Goal: Communication & Community: Answer question/provide support

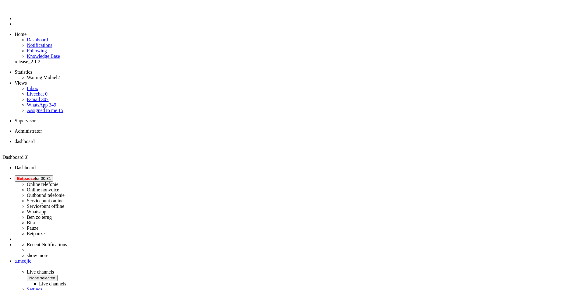
click at [517, 175] on li "Online telefonie Online nonvoice Outbound telefonie Servicepunt online Servicep…" at bounding box center [299, 205] width 568 height 61
click at [51, 176] on span "Eetpauze for 00:31" at bounding box center [34, 178] width 34 height 5
click at [46, 209] on label "Whatsapp" at bounding box center [36, 211] width 19 height 5
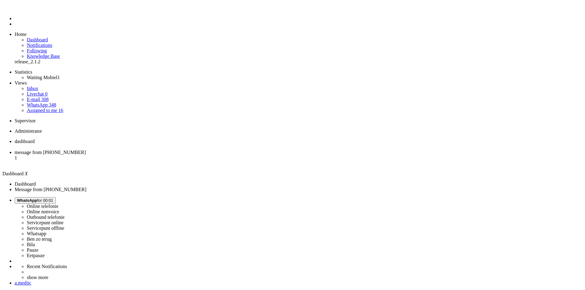
click at [86, 150] on span "message from [PHONE_NUMBER]" at bounding box center [50, 152] width 71 height 5
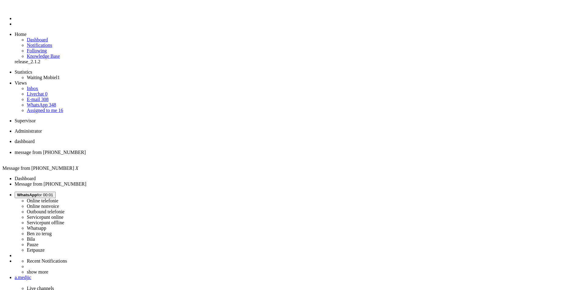
drag, startPoint x: 33, startPoint y: 1043, endPoint x: 122, endPoint y: 1070, distance: 93.8
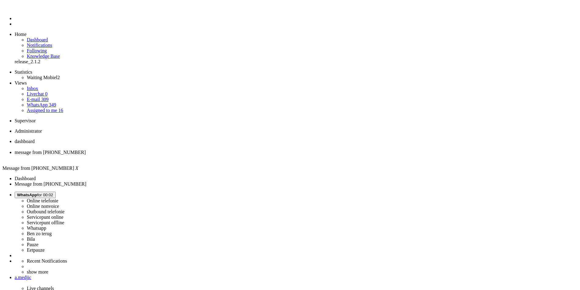
click at [176, 155] on div "Close tab" at bounding box center [296, 157] width 563 height 5
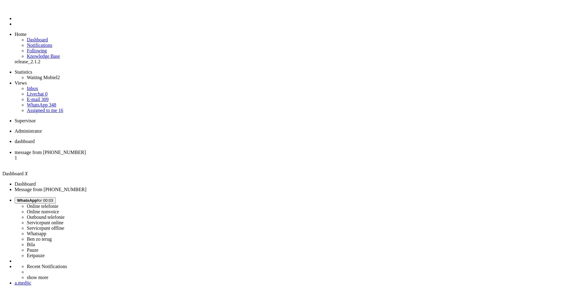
click at [86, 150] on span "message from [PHONE_NUMBER]" at bounding box center [50, 152] width 71 height 5
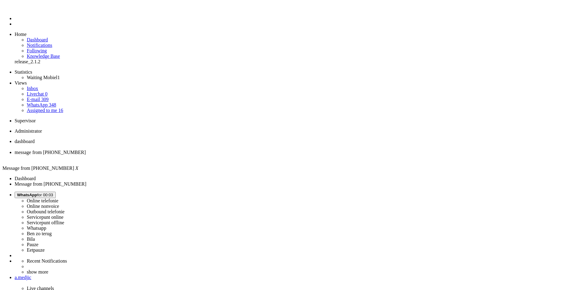
drag, startPoint x: 211, startPoint y: 164, endPoint x: 235, endPoint y: 161, distance: 23.4
copy div "AirPods Pro 3"
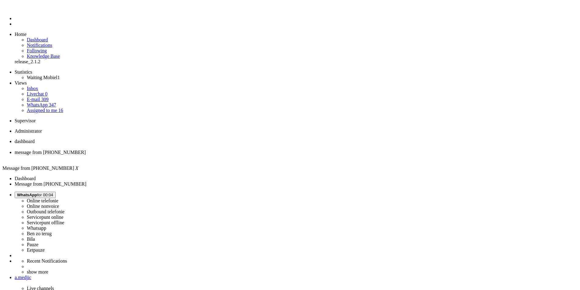
drag, startPoint x: 129, startPoint y: 1037, endPoint x: 117, endPoint y: 1038, distance: 12.3
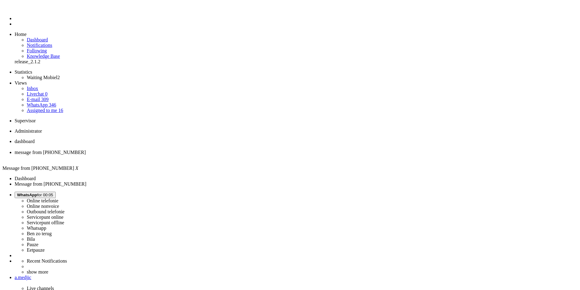
click at [178, 155] on div "Close tab" at bounding box center [296, 157] width 563 height 5
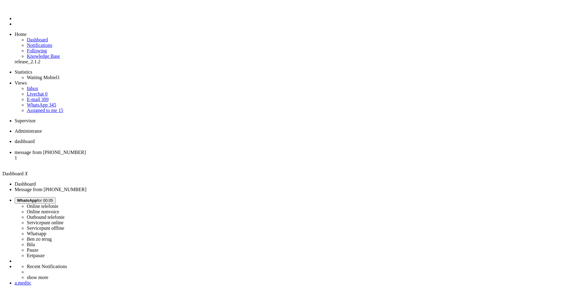
click at [148, 150] on li "message from [PHONE_NUMBER] 1" at bounding box center [299, 158] width 568 height 16
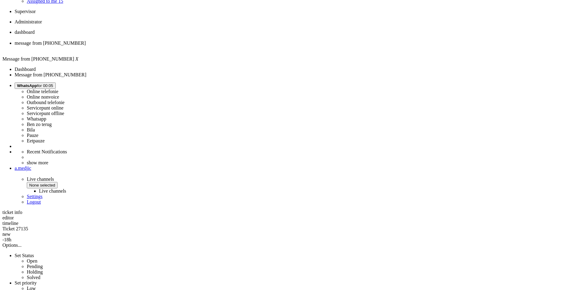
scroll to position [183, 0]
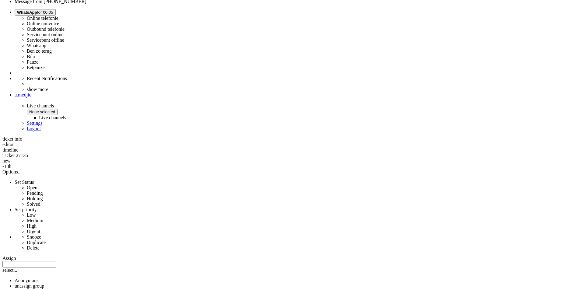
copy div "4692045"
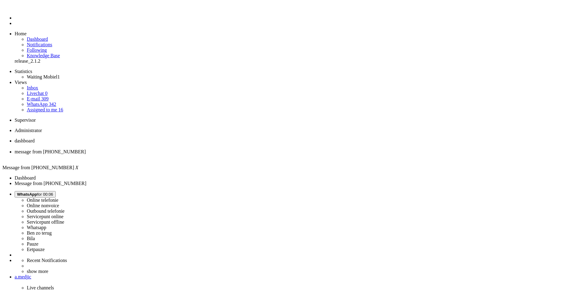
scroll to position [0, 0]
drag, startPoint x: 199, startPoint y: 152, endPoint x: 166, endPoint y: 128, distance: 41.3
copy div "Bedankt voor je bericht. We zien inderdaad dat je bestelling nog niet volledig …"
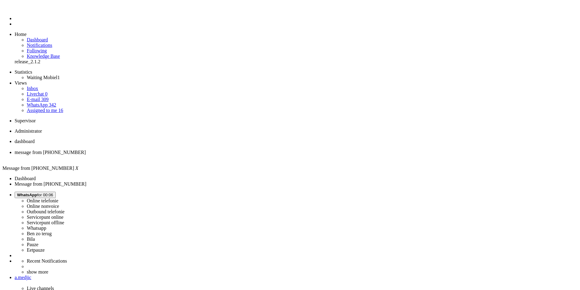
drag, startPoint x: 126, startPoint y: 1031, endPoint x: 81, endPoint y: 1035, distance: 44.9
drag, startPoint x: 117, startPoint y: 1034, endPoint x: 98, endPoint y: 1033, distance: 19.5
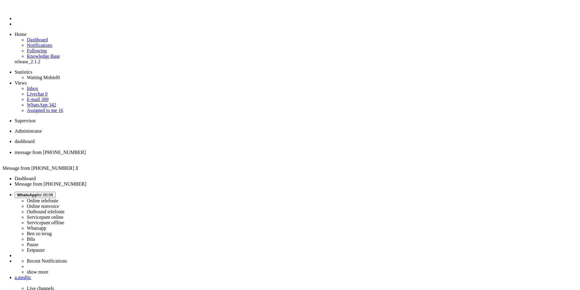
drag, startPoint x: 28, startPoint y: 1038, endPoint x: 18, endPoint y: 1038, distance: 10.4
drag, startPoint x: 123, startPoint y: 1037, endPoint x: 296, endPoint y: 1032, distance: 173.1
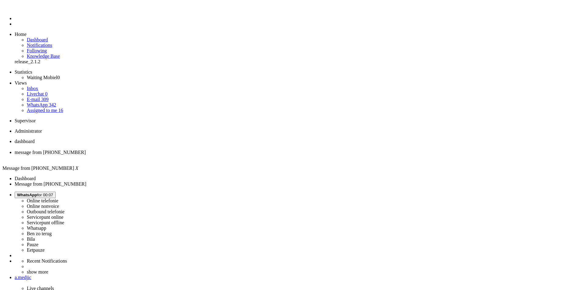
click at [175, 155] on div "Close tab" at bounding box center [296, 157] width 563 height 5
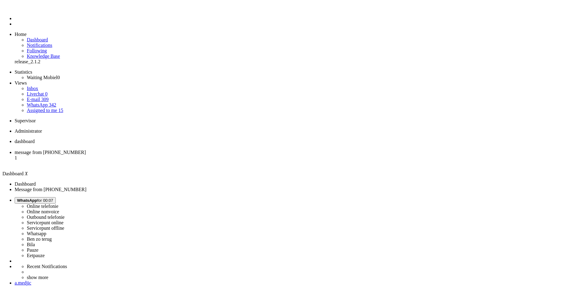
click at [86, 150] on span "message from [PHONE_NUMBER]" at bounding box center [50, 152] width 71 height 5
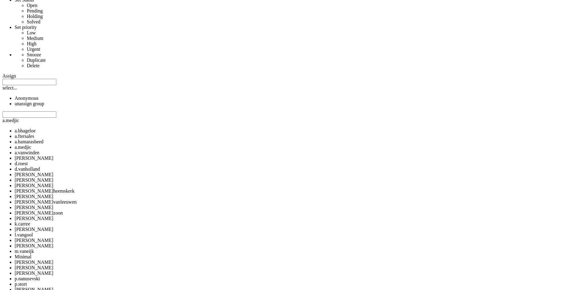
scroll to position [366, 0]
copy div "4694059"
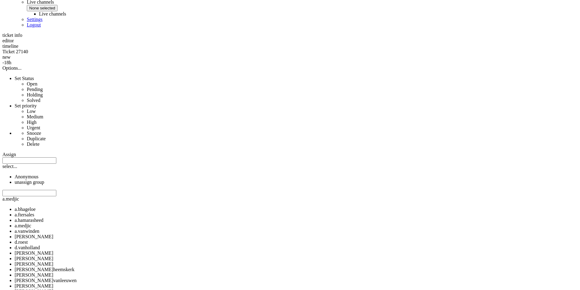
scroll to position [0, 0]
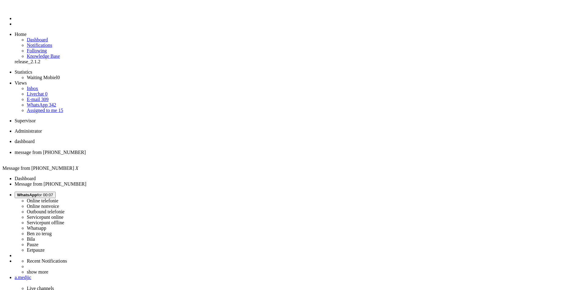
drag, startPoint x: 246, startPoint y: 177, endPoint x: 234, endPoint y: 121, distance: 57.2
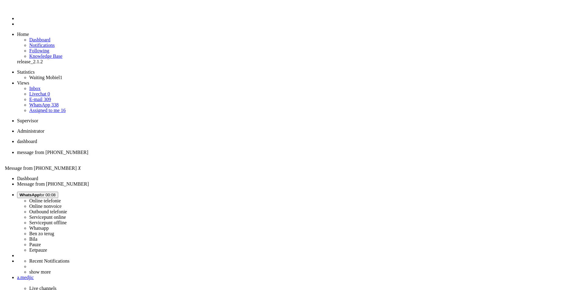
scroll to position [91, 0]
click at [175, 155] on div "Close tab" at bounding box center [296, 157] width 563 height 5
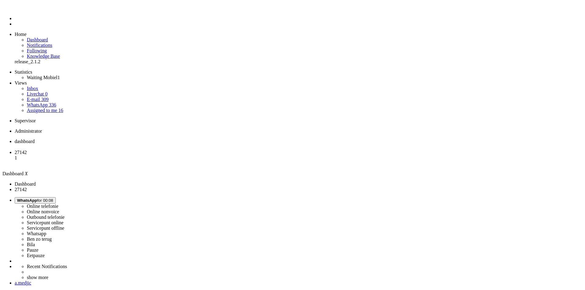
click at [27, 150] on span "27142" at bounding box center [21, 152] width 12 height 5
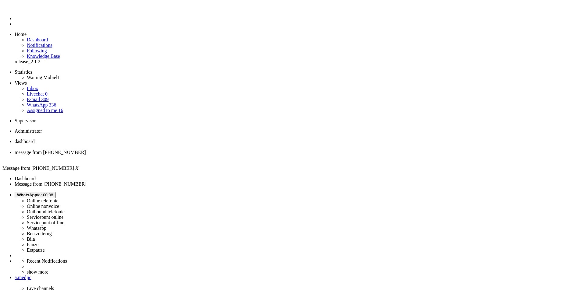
drag, startPoint x: 269, startPoint y: 143, endPoint x: 264, endPoint y: 143, distance: 4.9
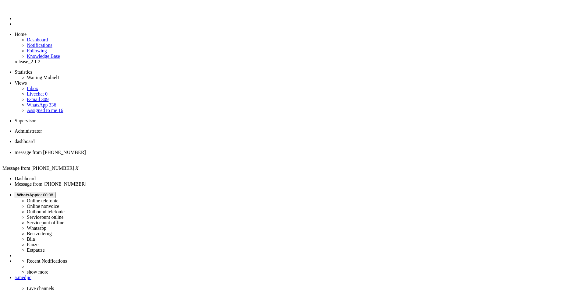
drag, startPoint x: 260, startPoint y: 145, endPoint x: 164, endPoint y: 131, distance: 97.7
copy div "Vervelend om te horen dat je de kortingscode niet kunt gebruiken. We kunnen dez…"
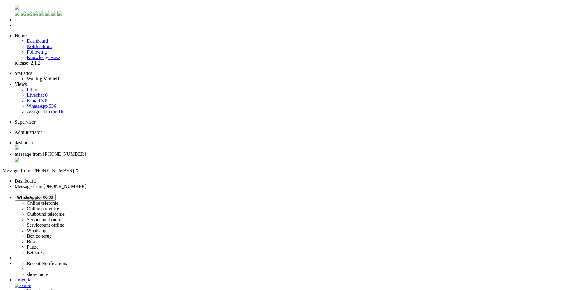
drag, startPoint x: 317, startPoint y: 1041, endPoint x: 301, endPoint y: 1042, distance: 16.5
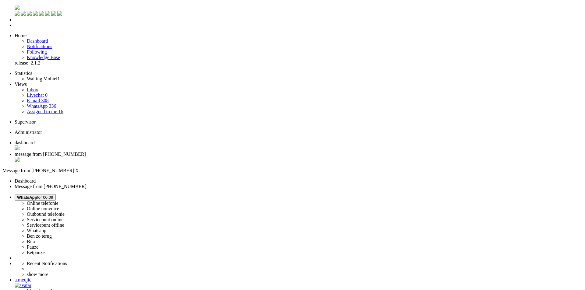
scroll to position [61, 0]
click at [178, 152] on li "message from [PHONE_NUMBER]" at bounding box center [299, 158] width 568 height 12
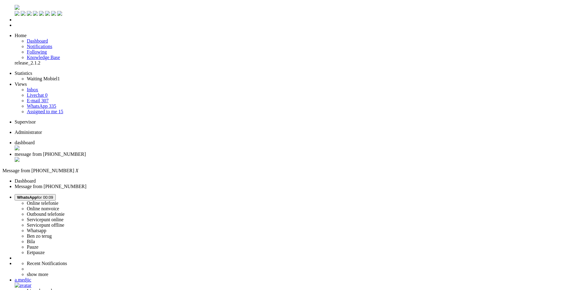
click at [174, 152] on li "message from [PHONE_NUMBER]" at bounding box center [299, 158] width 568 height 12
click at [175, 157] on div "Close tab" at bounding box center [299, 160] width 568 height 6
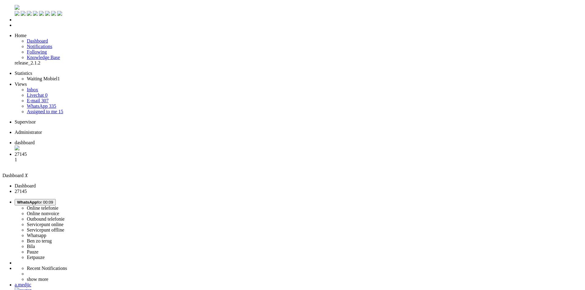
click at [86, 152] on span "message from [PHONE_NUMBER]" at bounding box center [50, 154] width 71 height 5
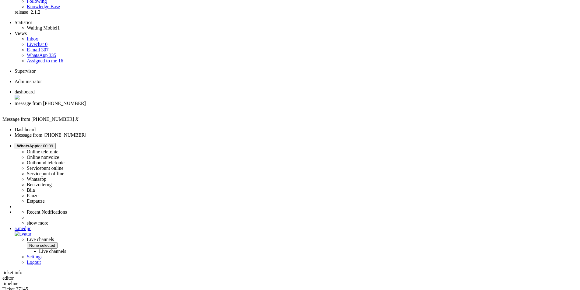
scroll to position [52, 0]
copy div "4694079"
drag, startPoint x: 310, startPoint y: 149, endPoint x: 209, endPoint y: 146, distance: 101.5
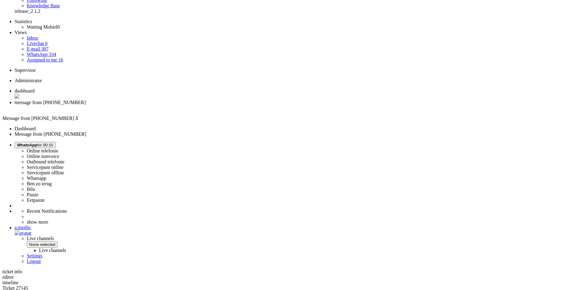
copy div "Omdat je hebt aangegeven dat je jouw huidige telefoonnummer wilt behouden, word…"
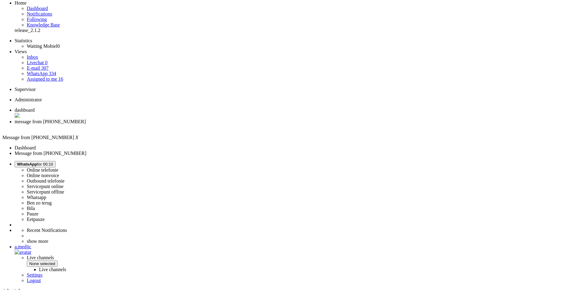
scroll to position [0, 0]
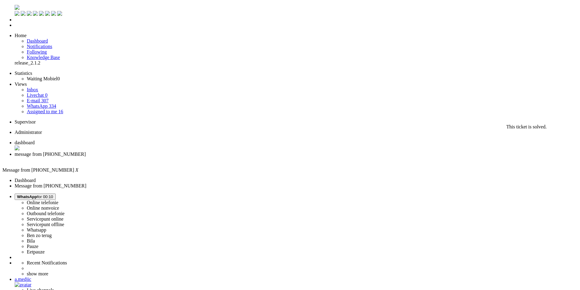
click at [175, 157] on div "Close tab" at bounding box center [296, 159] width 563 height 5
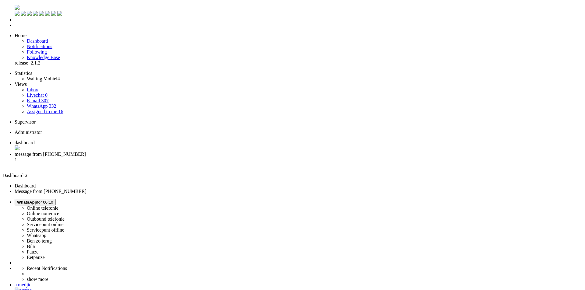
click at [86, 152] on span "message from [PHONE_NUMBER]" at bounding box center [50, 154] width 71 height 5
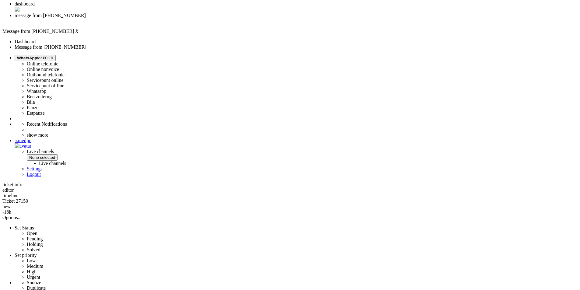
scroll to position [167, 0]
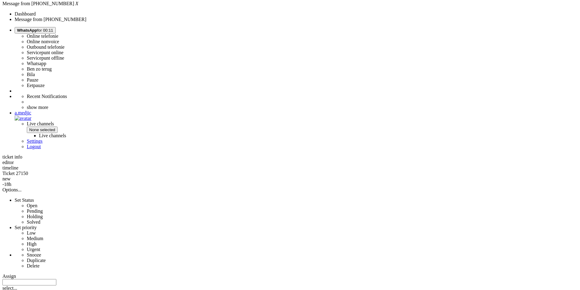
copy div "4681208"
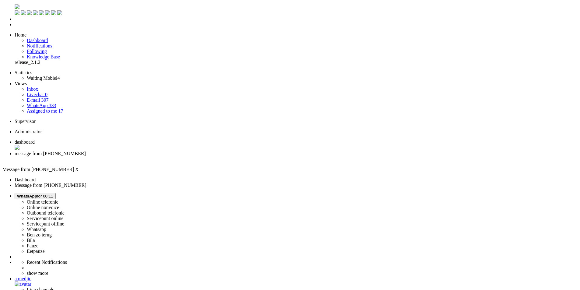
scroll to position [0, 0]
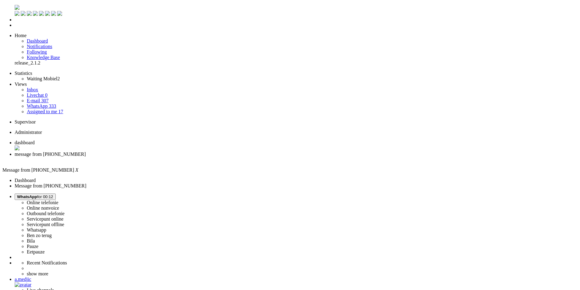
click at [176, 157] on div "Close tab" at bounding box center [296, 159] width 563 height 5
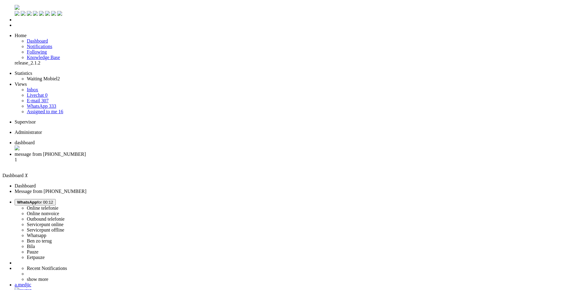
click at [158, 152] on li "message from [PHONE_NUMBER] 1" at bounding box center [299, 160] width 568 height 16
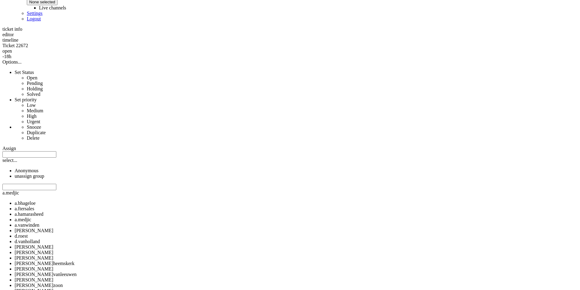
scroll to position [305, 0]
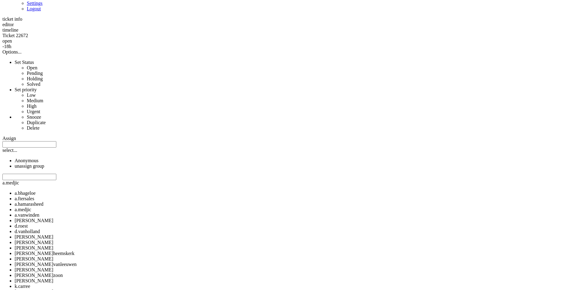
copy div "4679542"
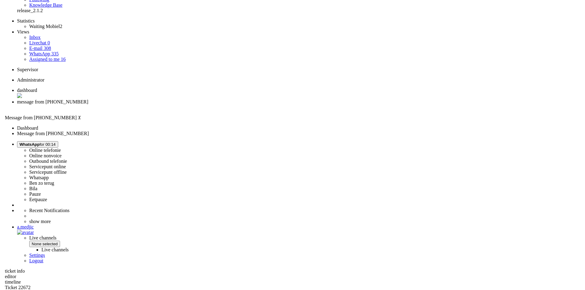
scroll to position [0, 0]
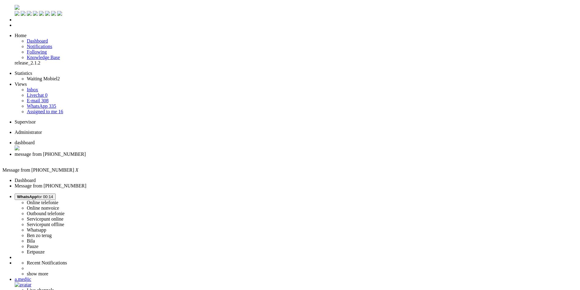
drag, startPoint x: 206, startPoint y: 136, endPoint x: 209, endPoint y: 130, distance: 5.7
drag, startPoint x: 266, startPoint y: 154, endPoint x: 208, endPoint y: 130, distance: 62.7
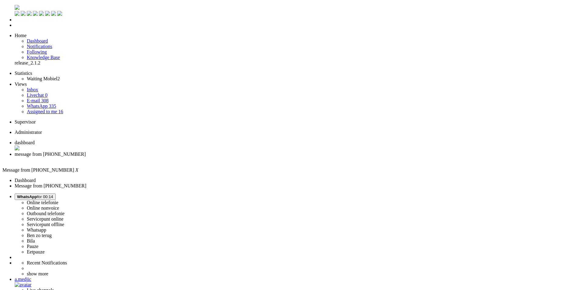
copy div "De levertijd die je op de bestelpagina ziet, is een indicatie van de verwachte …"
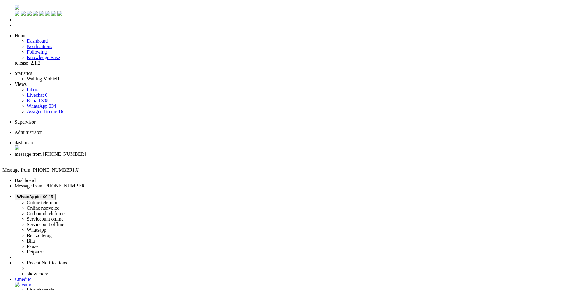
click at [175, 157] on div "Close tab" at bounding box center [296, 159] width 563 height 5
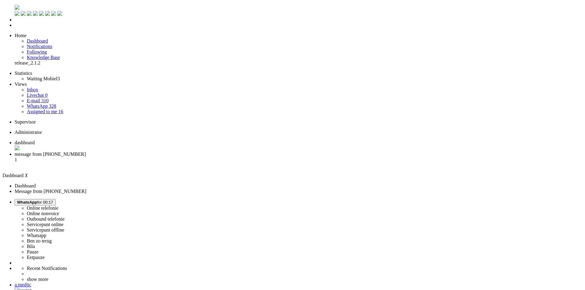
click at [86, 152] on span "message from [PHONE_NUMBER]" at bounding box center [50, 154] width 71 height 5
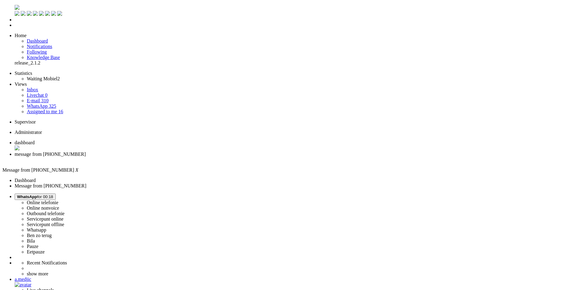
drag, startPoint x: 173, startPoint y: 222, endPoint x: 292, endPoint y: 220, distance: 118.8
drag, startPoint x: 179, startPoint y: 225, endPoint x: 169, endPoint y: 223, distance: 10.0
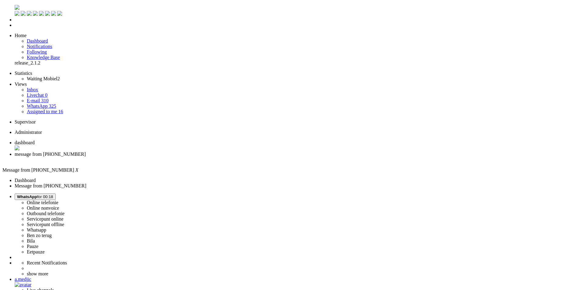
drag, startPoint x: 167, startPoint y: 220, endPoint x: 292, endPoint y: 218, distance: 125.2
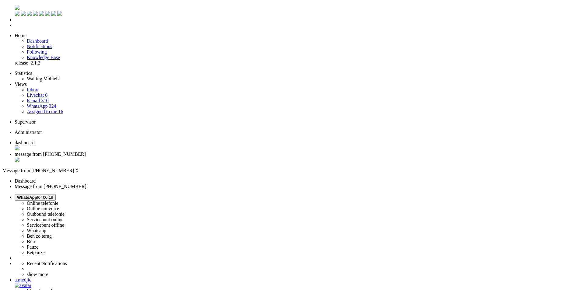
click at [175, 157] on div "Close tab" at bounding box center [296, 160] width 563 height 6
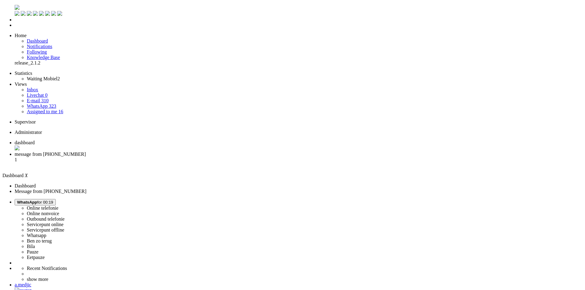
click at [154, 152] on li "message from [PHONE_NUMBER] 1" at bounding box center [299, 160] width 568 height 16
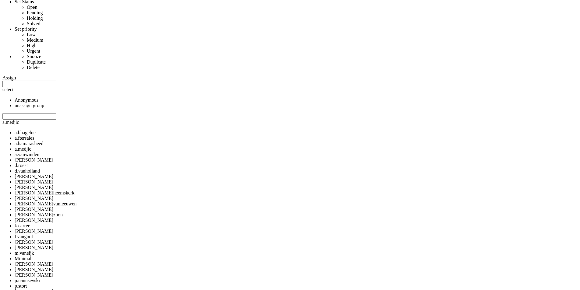
scroll to position [366, 0]
drag, startPoint x: 167, startPoint y: 133, endPoint x: 218, endPoint y: 133, distance: 51.2
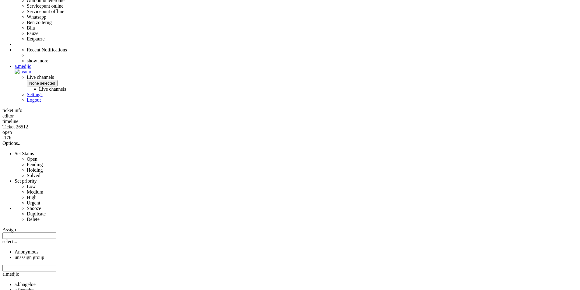
scroll to position [0, 0]
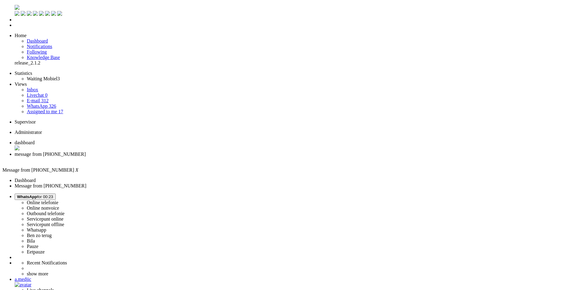
drag, startPoint x: 253, startPoint y: 1046, endPoint x: 265, endPoint y: 1060, distance: 18.4
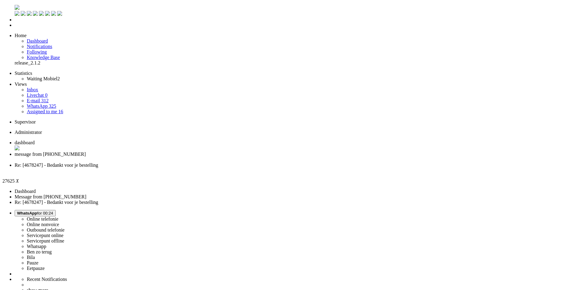
paste body "Rich Text Area. Press ALT-0 for help."
drag, startPoint x: 19, startPoint y: 1045, endPoint x: 57, endPoint y: 1046, distance: 37.8
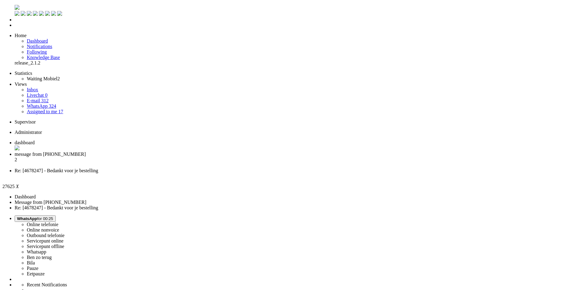
click at [86, 152] on span "message from [PHONE_NUMBER]" at bounding box center [50, 154] width 71 height 5
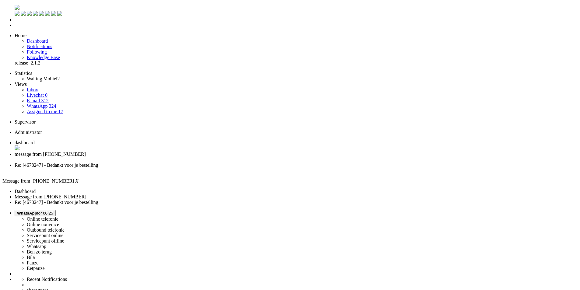
click at [215, 163] on li "Re: [4678247] - Bedankt voor je bestelling" at bounding box center [296, 168] width 563 height 11
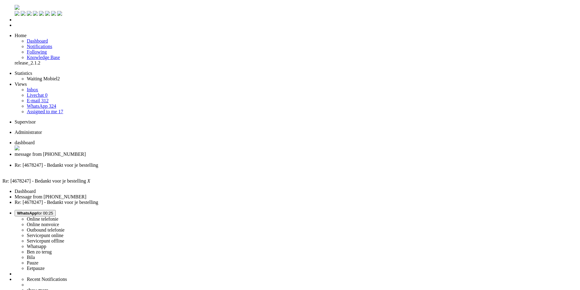
click at [228, 168] on div "Close tab" at bounding box center [296, 170] width 563 height 5
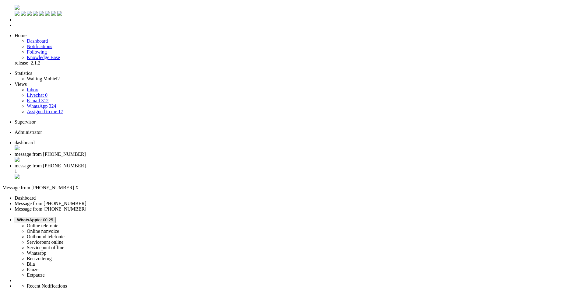
click at [86, 163] on span "message from [PHONE_NUMBER]" at bounding box center [50, 165] width 71 height 5
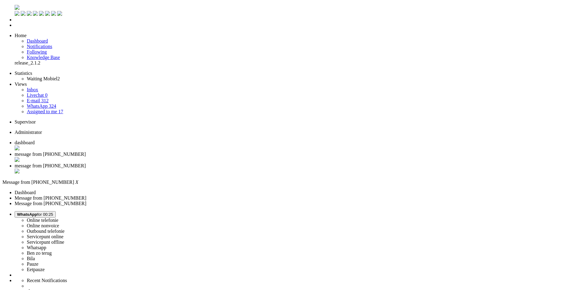
click at [86, 152] on span "message from [PHONE_NUMBER]" at bounding box center [50, 154] width 71 height 5
drag, startPoint x: 104, startPoint y: 1063, endPoint x: -27, endPoint y: 1063, distance: 130.7
drag, startPoint x: 235, startPoint y: 182, endPoint x: 372, endPoint y: 187, distance: 137.5
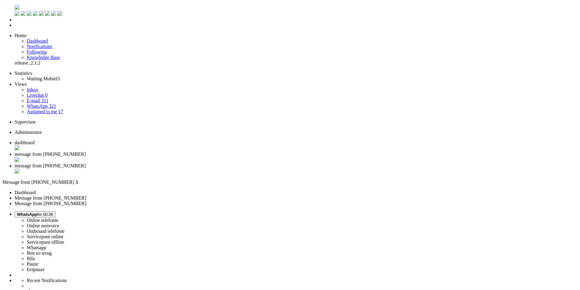
click at [178, 157] on div "Close tab" at bounding box center [296, 160] width 563 height 6
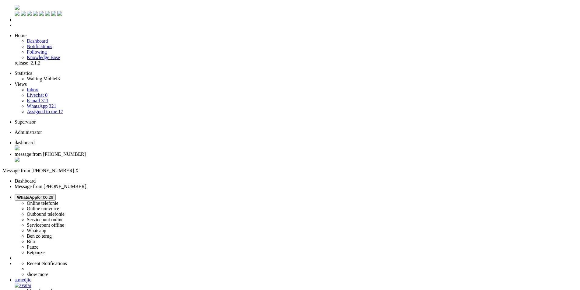
drag, startPoint x: 174, startPoint y: 130, endPoint x: 507, endPoint y: 130, distance: 333.0
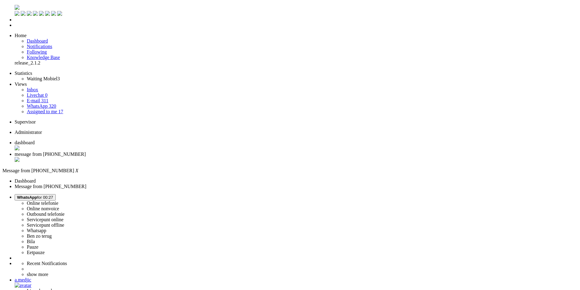
drag, startPoint x: 489, startPoint y: 126, endPoint x: 465, endPoint y: 120, distance: 25.3
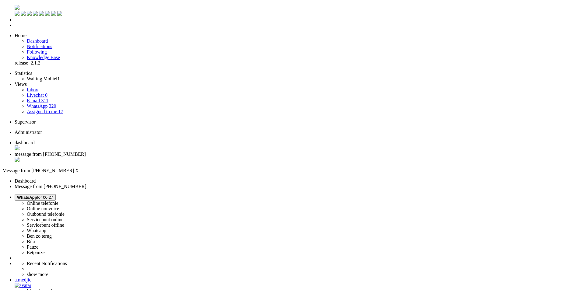
click at [175, 157] on div "Close tab" at bounding box center [296, 160] width 563 height 6
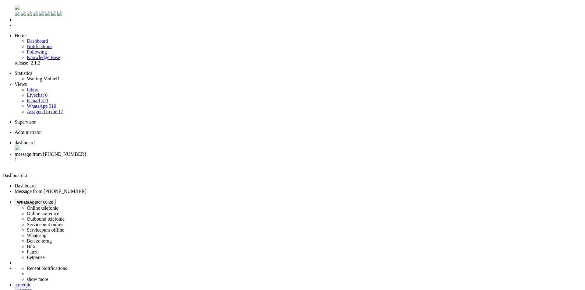
click at [86, 152] on span "message from [PHONE_NUMBER]" at bounding box center [50, 154] width 71 height 5
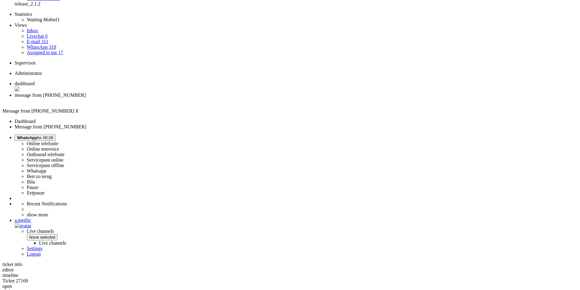
scroll to position [91, 0]
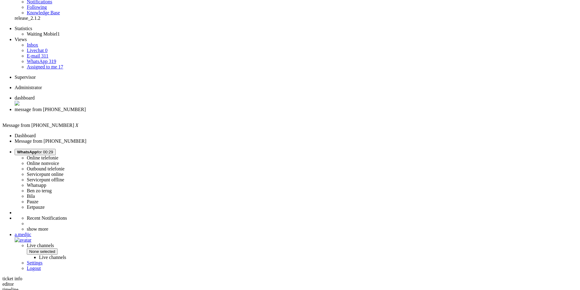
scroll to position [0, 0]
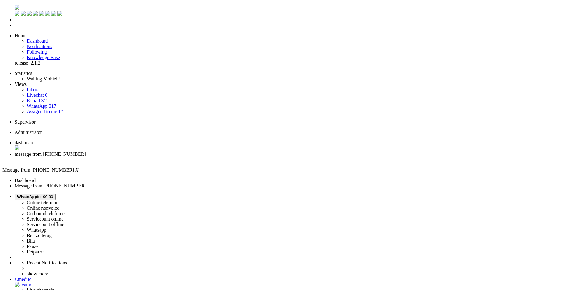
click at [175, 157] on div "Close tab" at bounding box center [296, 159] width 563 height 5
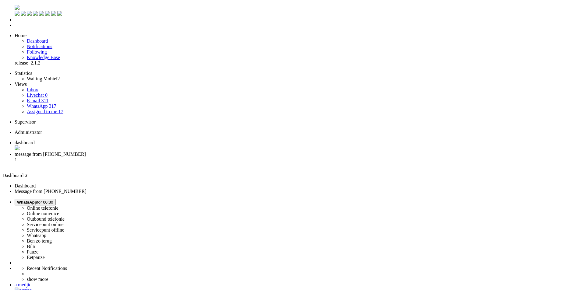
click at [86, 152] on span "message from [PHONE_NUMBER]" at bounding box center [50, 154] width 71 height 5
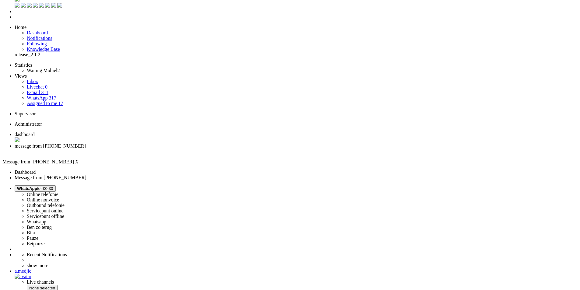
scroll to position [13, 0]
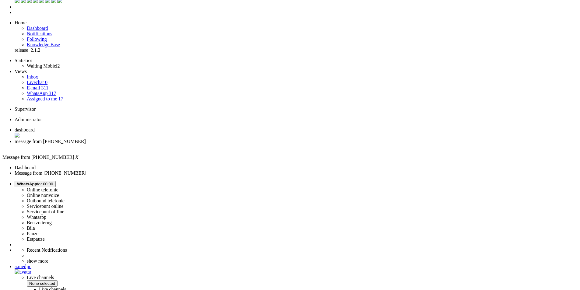
drag, startPoint x: 257, startPoint y: 204, endPoint x: 166, endPoint y: 200, distance: 91.2
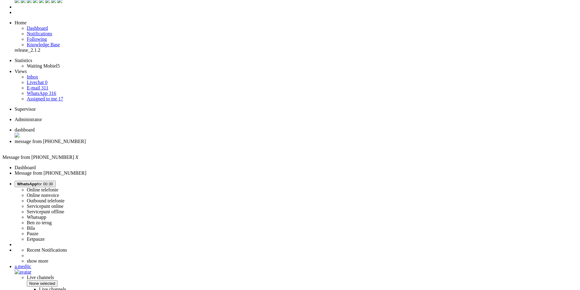
scroll to position [0, 0]
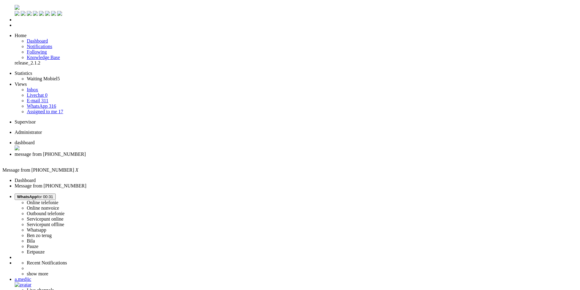
click at [176, 157] on div "Close tab" at bounding box center [296, 159] width 563 height 5
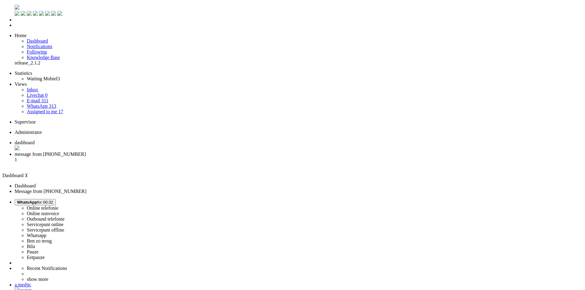
click at [161, 152] on li "message from [PHONE_NUMBER] 1" at bounding box center [299, 160] width 568 height 16
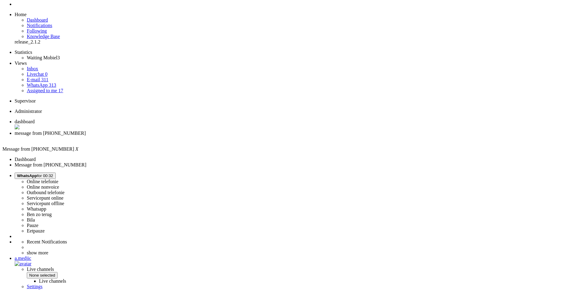
scroll to position [152, 0]
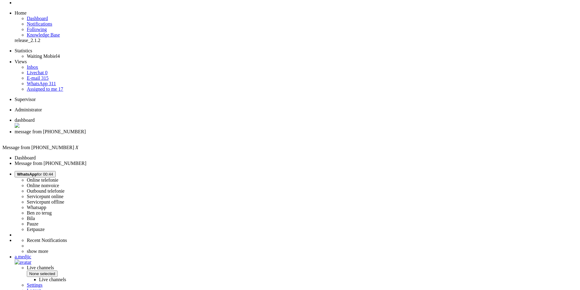
scroll to position [0, 0]
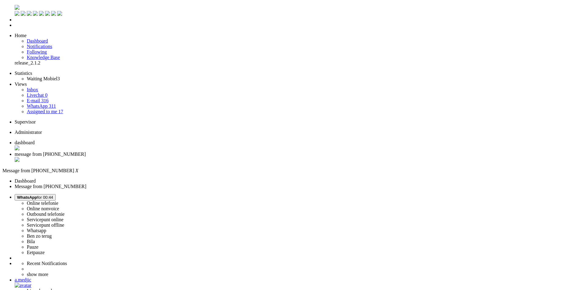
click at [175, 157] on div "Close tab" at bounding box center [296, 160] width 563 height 6
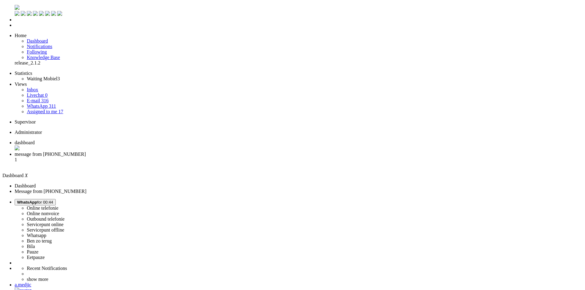
click at [154, 152] on li "message from [PHONE_NUMBER] 1" at bounding box center [299, 160] width 568 height 16
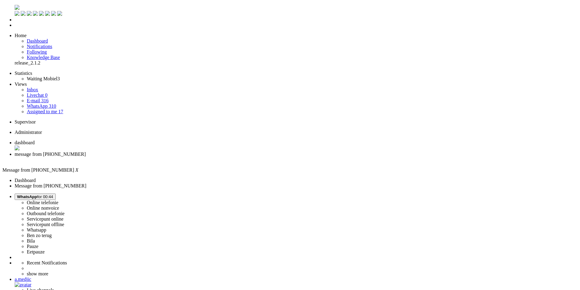
type input "rece"
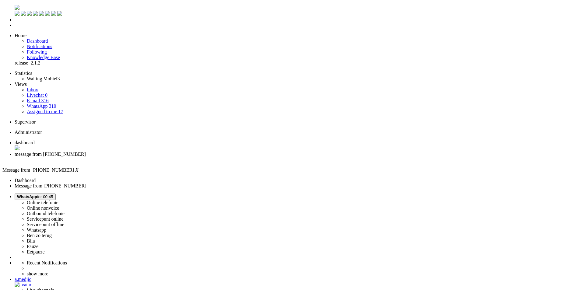
type input "reed"
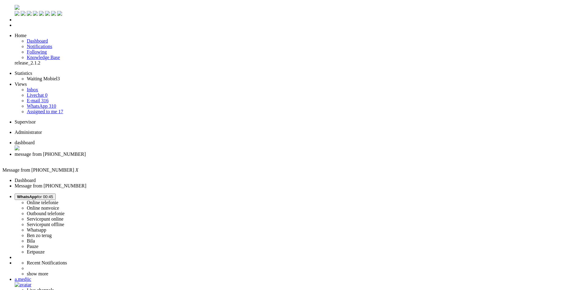
click at [175, 157] on div "Close tab" at bounding box center [296, 159] width 563 height 5
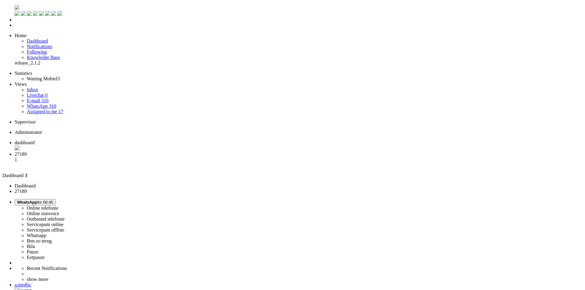
click at [86, 152] on span "message from [PHONE_NUMBER]" at bounding box center [50, 154] width 71 height 5
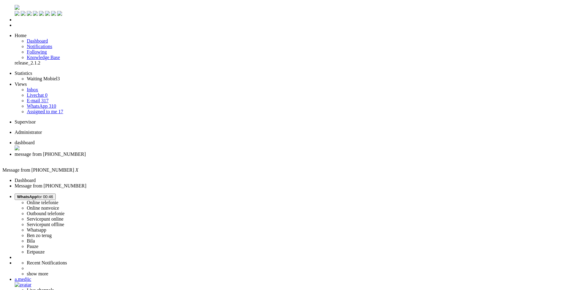
drag, startPoint x: 288, startPoint y: 195, endPoint x: 295, endPoint y: 195, distance: 7.0
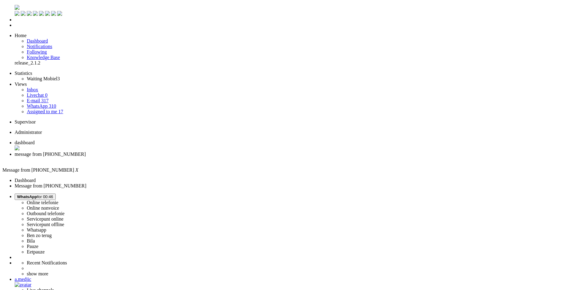
drag, startPoint x: 290, startPoint y: 194, endPoint x: 254, endPoint y: 201, distance: 37.0
drag, startPoint x: 200, startPoint y: 200, endPoint x: 237, endPoint y: 209, distance: 38.6
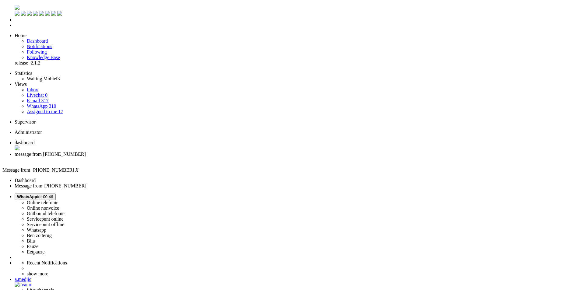
click at [174, 157] on div "Close tab" at bounding box center [296, 159] width 563 height 5
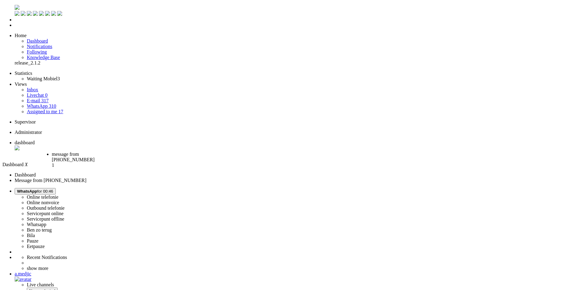
click at [94, 152] on span "message from [PHONE_NUMBER]" at bounding box center [73, 157] width 43 height 11
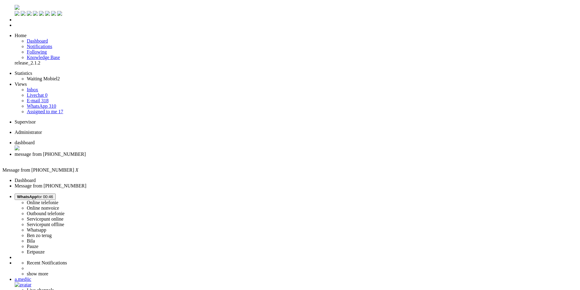
click at [177, 157] on div "Close tab" at bounding box center [296, 159] width 563 height 5
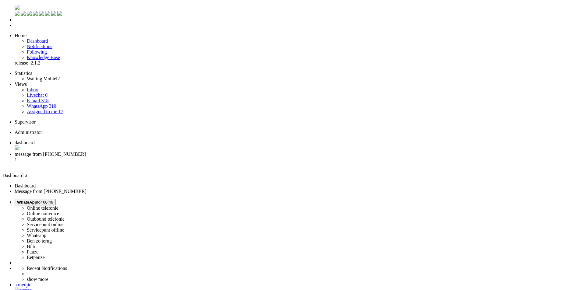
click at [161, 152] on li "message from [PHONE_NUMBER] 1" at bounding box center [299, 160] width 568 height 16
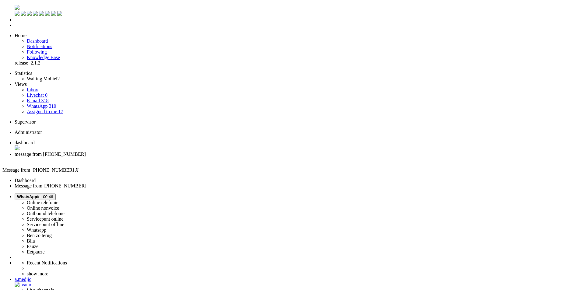
checkbox input "true"
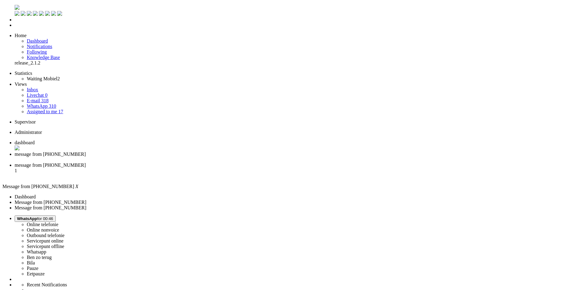
click at [175, 157] on div "Close tab" at bounding box center [296, 159] width 563 height 5
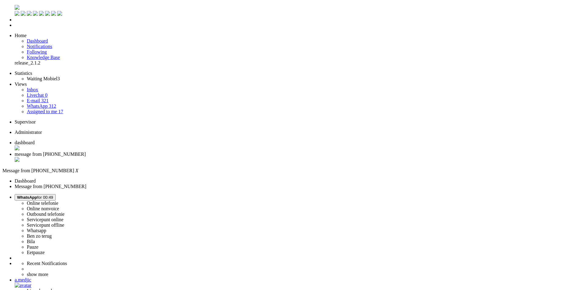
drag, startPoint x: 302, startPoint y: 228, endPoint x: 313, endPoint y: 228, distance: 11.3
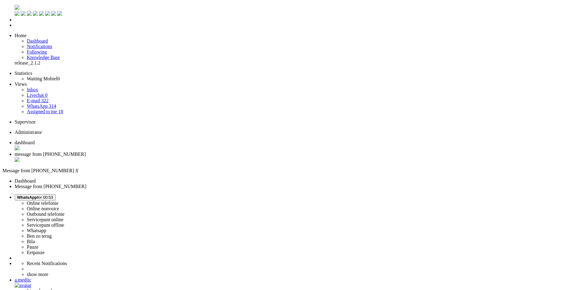
drag, startPoint x: 242, startPoint y: 1042, endPoint x: 236, endPoint y: 1042, distance: 6.4
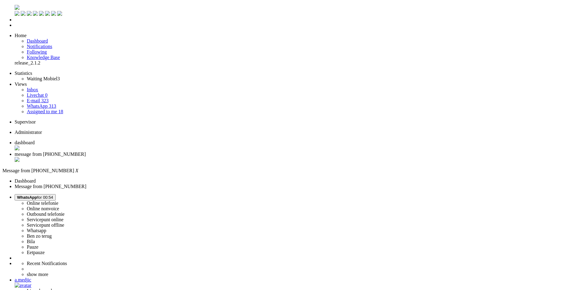
click at [175, 157] on div "Close tab" at bounding box center [296, 160] width 563 height 6
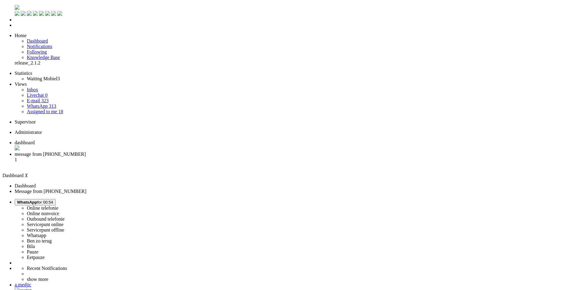
click at [86, 152] on span "message from [PHONE_NUMBER]" at bounding box center [50, 154] width 71 height 5
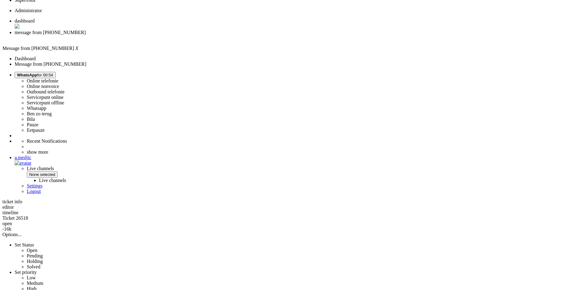
scroll to position [152, 0]
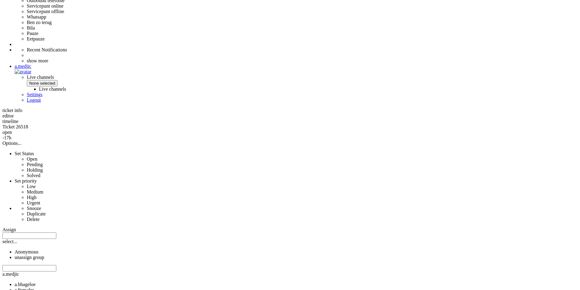
scroll to position [0, 0]
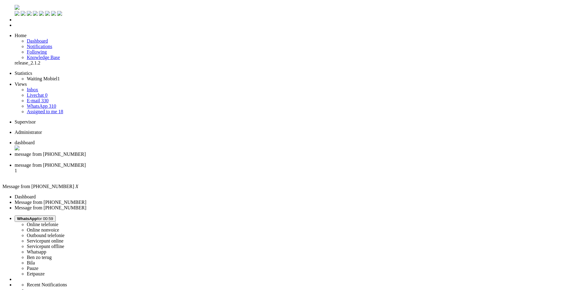
click at [174, 157] on div "Close tab" at bounding box center [296, 159] width 563 height 5
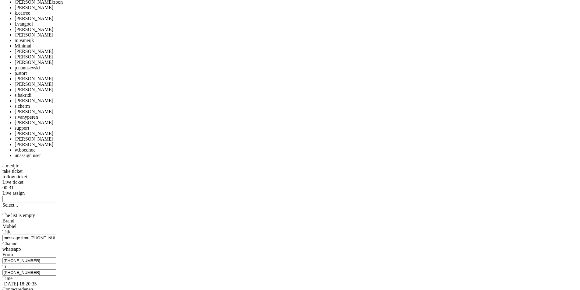
scroll to position [626, 0]
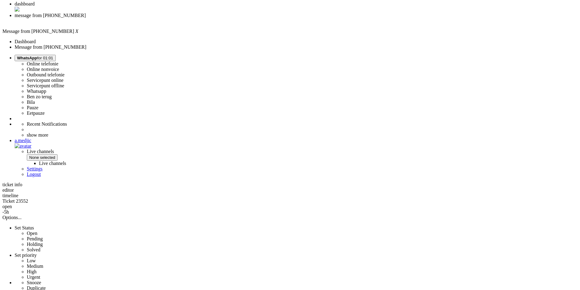
scroll to position [48, 0]
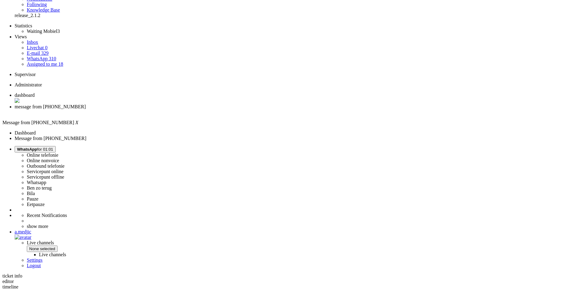
drag, startPoint x: 294, startPoint y: 81, endPoint x: 194, endPoint y: 69, distance: 100.4
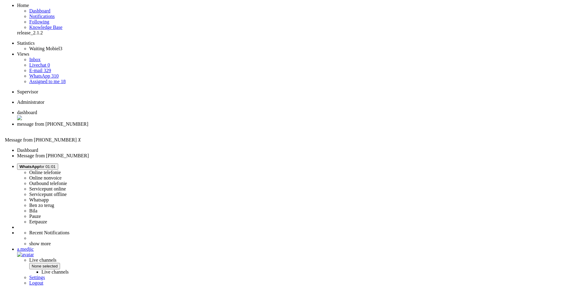
scroll to position [0, 0]
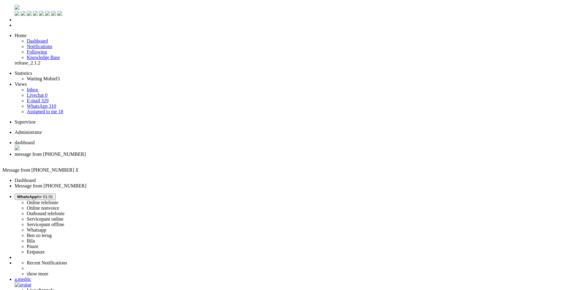
drag, startPoint x: 506, startPoint y: 99, endPoint x: 494, endPoint y: 111, distance: 16.8
click at [175, 157] on div "Close tab" at bounding box center [296, 159] width 563 height 5
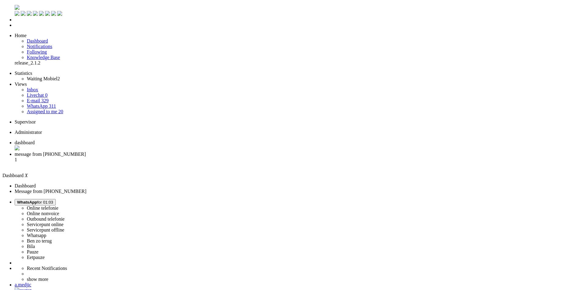
click at [136, 152] on li "message from [PHONE_NUMBER] 1" at bounding box center [299, 160] width 568 height 16
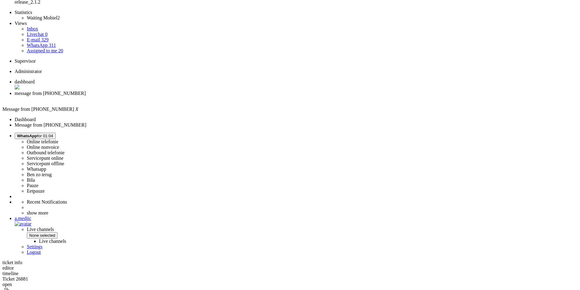
scroll to position [133, 0]
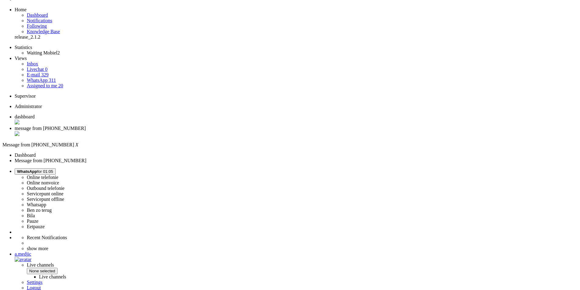
scroll to position [11, 0]
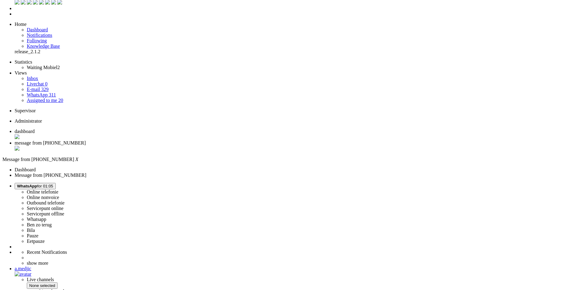
drag, startPoint x: 297, startPoint y: 166, endPoint x: 165, endPoint y: 165, distance: 131.6
drag, startPoint x: 166, startPoint y: 165, endPoint x: 195, endPoint y: 167, distance: 29.0
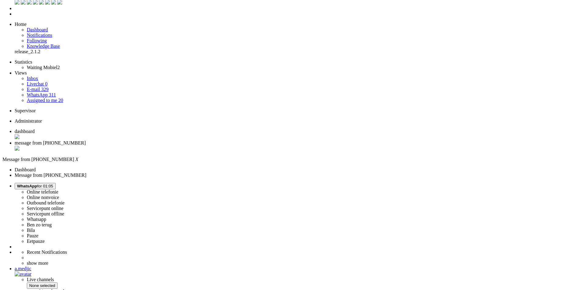
drag, startPoint x: 167, startPoint y: 166, endPoint x: 175, endPoint y: 167, distance: 8.6
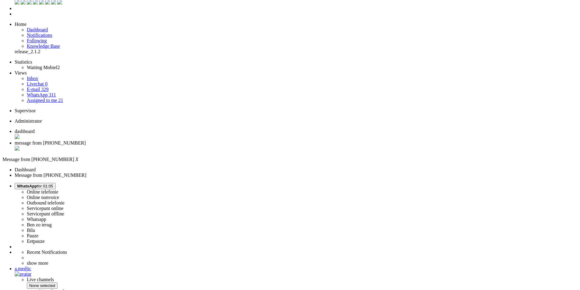
drag, startPoint x: 177, startPoint y: 165, endPoint x: 168, endPoint y: 167, distance: 8.6
drag, startPoint x: 176, startPoint y: 166, endPoint x: 167, endPoint y: 166, distance: 9.4
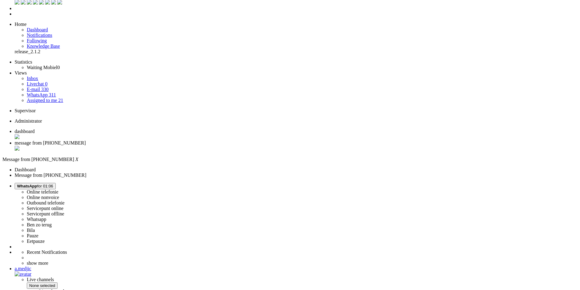
drag, startPoint x: 297, startPoint y: 165, endPoint x: 218, endPoint y: 165, distance: 78.9
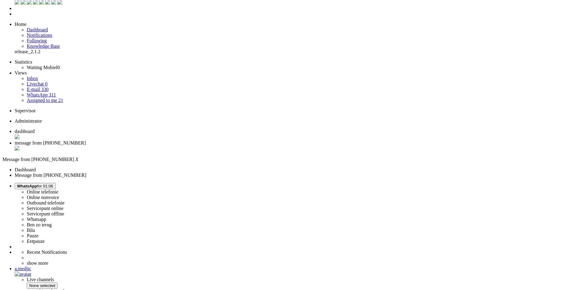
drag, startPoint x: 296, startPoint y: 164, endPoint x: 284, endPoint y: 162, distance: 12.6
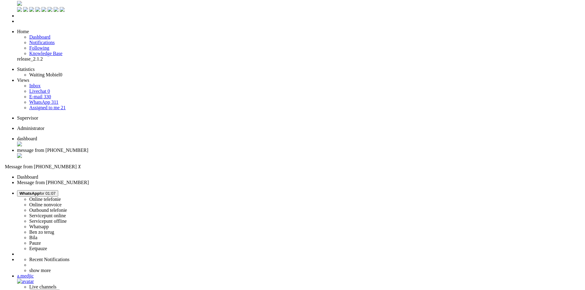
scroll to position [0, 0]
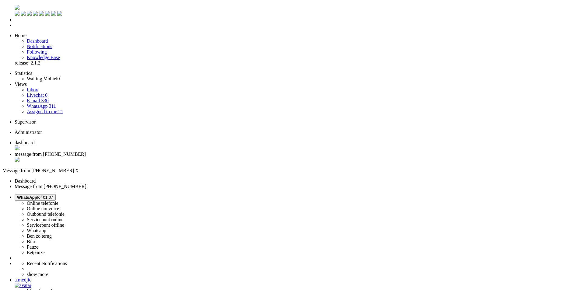
click at [176, 157] on div "Close tab" at bounding box center [296, 160] width 563 height 6
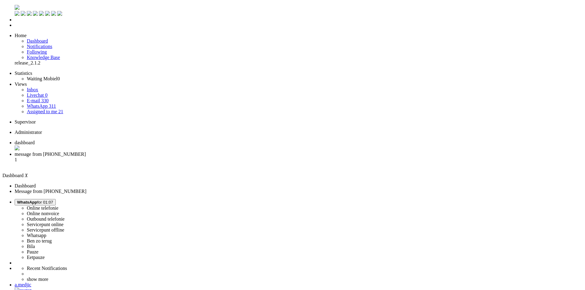
click at [157, 152] on li "message from [PHONE_NUMBER] 1" at bounding box center [296, 160] width 563 height 16
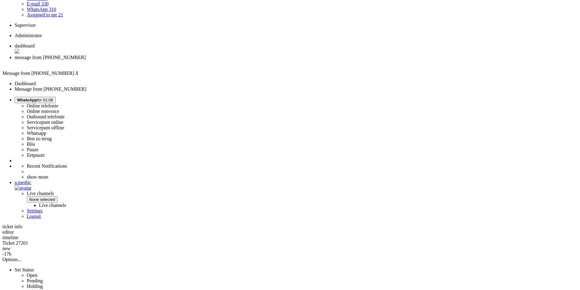
scroll to position [98, 0]
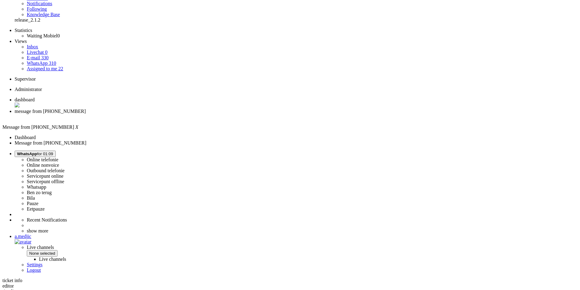
scroll to position [0, 0]
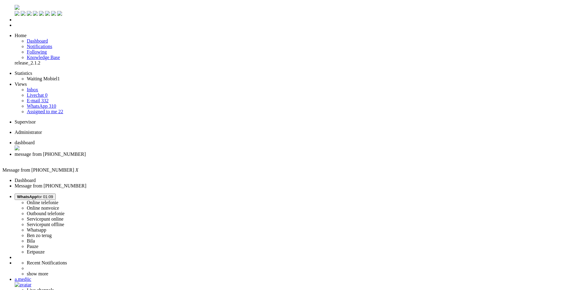
click at [176, 157] on div "Close tab" at bounding box center [296, 159] width 563 height 5
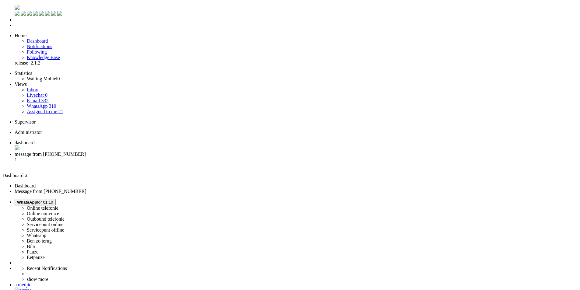
click at [86, 152] on span "message from [PHONE_NUMBER]" at bounding box center [50, 154] width 71 height 5
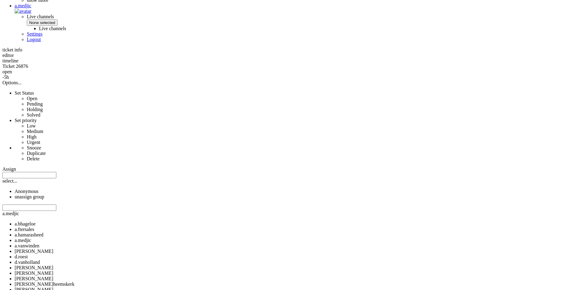
scroll to position [274, 0]
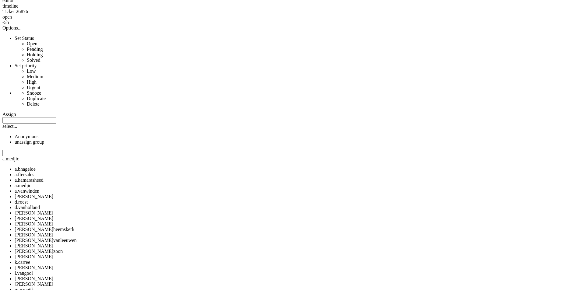
scroll to position [0, 0]
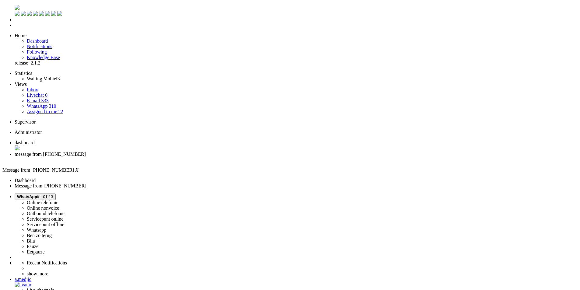
drag, startPoint x: 298, startPoint y: 1204, endPoint x: 284, endPoint y: 1099, distance: 106.0
drag, startPoint x: 305, startPoint y: 232, endPoint x: 168, endPoint y: 210, distance: 139.5
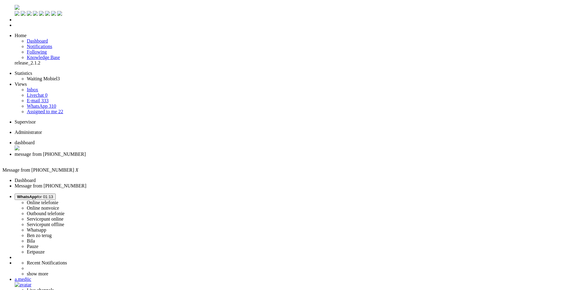
drag, startPoint x: 90, startPoint y: 1044, endPoint x: -50, endPoint y: 1044, distance: 139.8
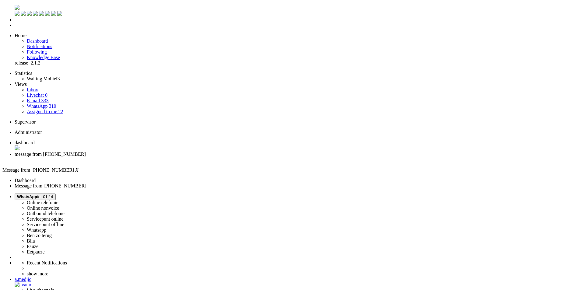
click at [178, 157] on div "Close tab" at bounding box center [296, 159] width 563 height 5
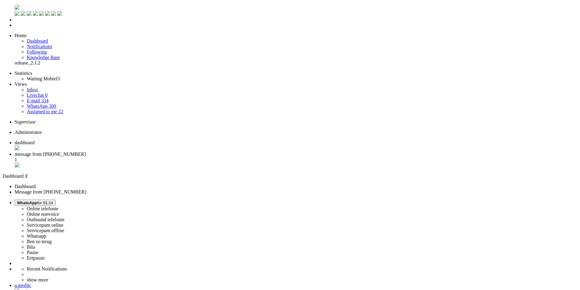
click at [86, 152] on span "message from [PHONE_NUMBER]" at bounding box center [50, 154] width 71 height 5
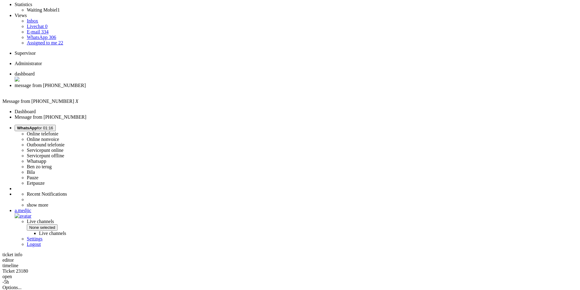
scroll to position [61, 0]
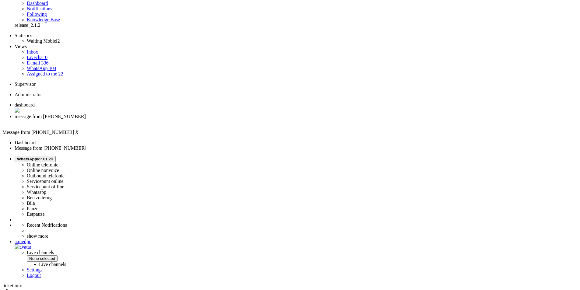
scroll to position [0, 0]
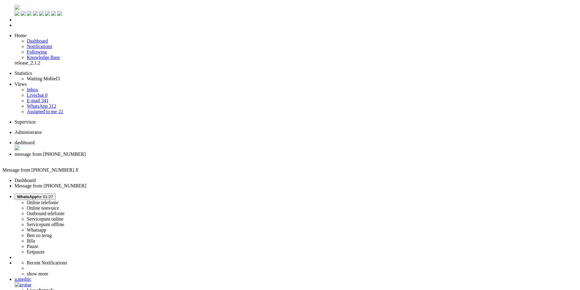
click at [176, 157] on div "Close tab" at bounding box center [296, 159] width 563 height 5
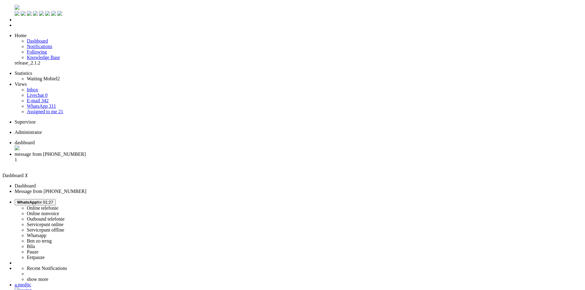
click at [86, 152] on span "message from [PHONE_NUMBER]" at bounding box center [50, 154] width 71 height 5
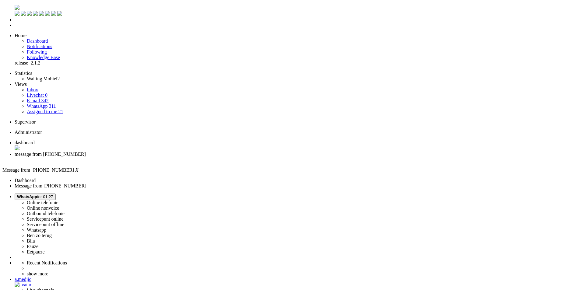
click at [35, 140] on span "dashboard" at bounding box center [25, 142] width 20 height 5
click at [157, 152] on li "message from [PHONE_NUMBER]" at bounding box center [299, 157] width 568 height 11
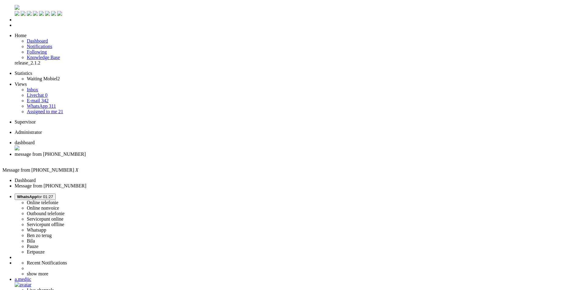
click at [176, 157] on div "Close tab" at bounding box center [296, 159] width 563 height 5
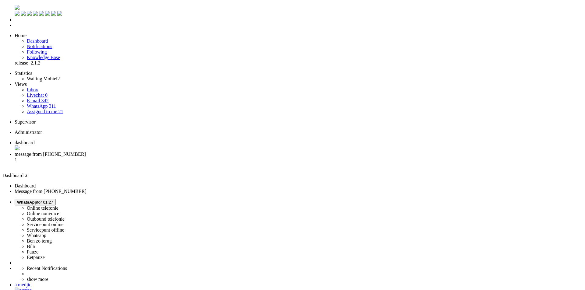
click at [86, 152] on span "message from [PHONE_NUMBER]" at bounding box center [50, 154] width 71 height 5
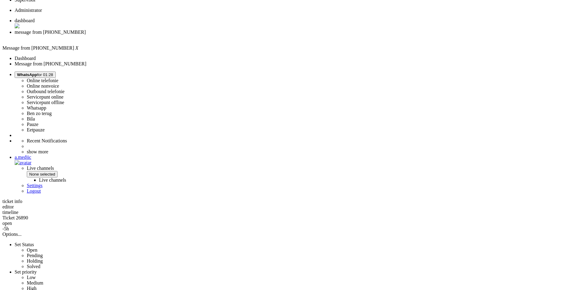
scroll to position [122, 0]
drag, startPoint x: 245, startPoint y: 147, endPoint x: 263, endPoint y: 163, distance: 24.2
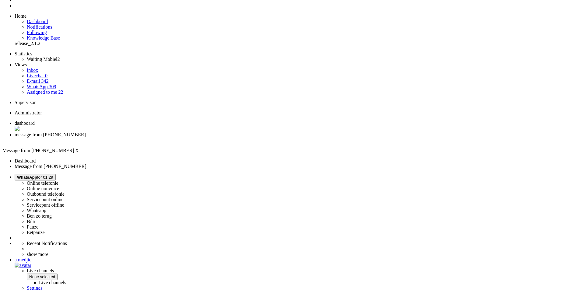
scroll to position [0, 0]
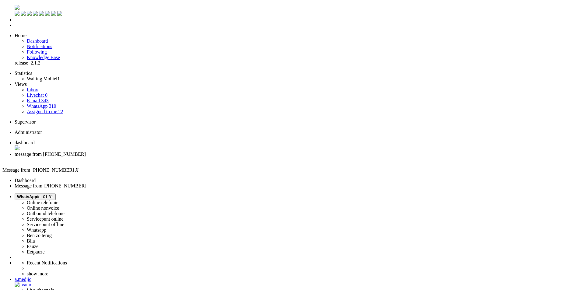
click at [176, 157] on div "Close tab" at bounding box center [296, 159] width 563 height 5
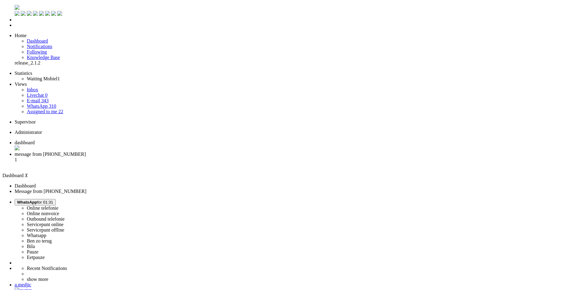
click at [86, 152] on span "message from [PHONE_NUMBER]" at bounding box center [50, 154] width 71 height 5
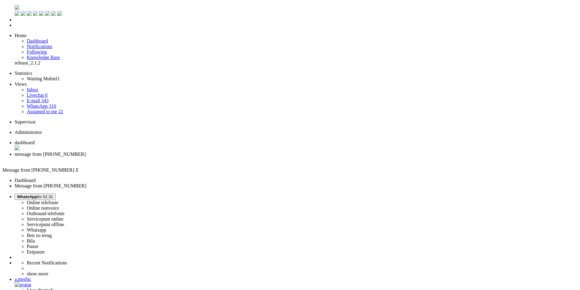
type input "ree"
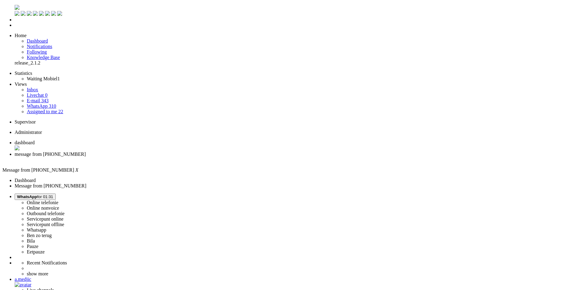
click at [176, 157] on div "Close tab" at bounding box center [296, 160] width 563 height 6
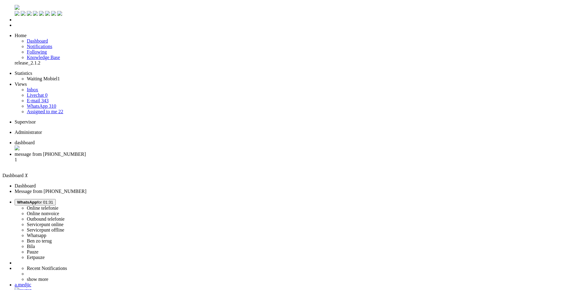
click at [157, 152] on li "message from [PHONE_NUMBER] 1" at bounding box center [299, 160] width 568 height 16
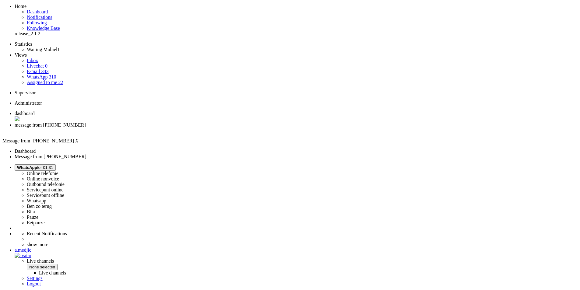
scroll to position [39, 0]
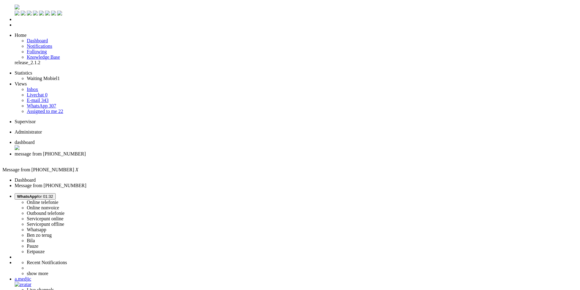
scroll to position [0, 0]
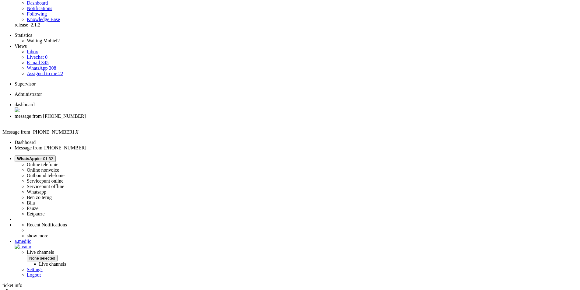
scroll to position [39, 0]
drag, startPoint x: 234, startPoint y: 216, endPoint x: 272, endPoint y: 216, distance: 38.7
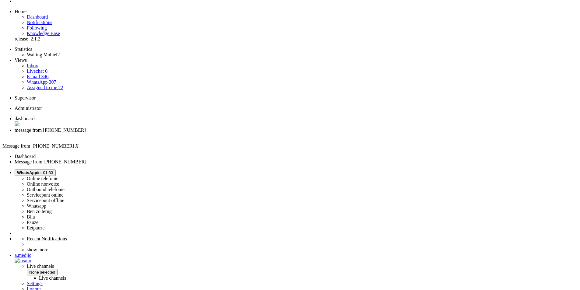
scroll to position [0, 0]
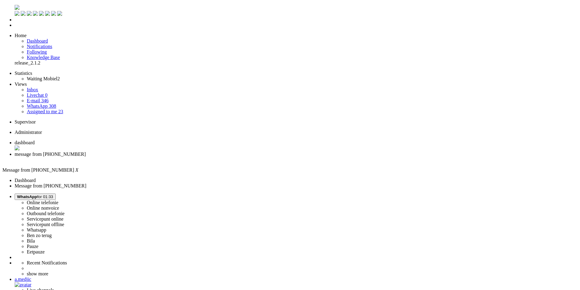
click at [176, 157] on div "Close tab" at bounding box center [296, 159] width 563 height 5
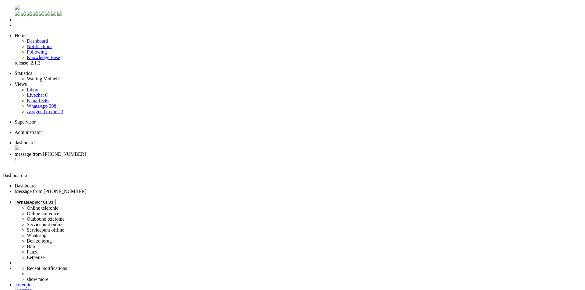
click at [86, 152] on span "message from [PHONE_NUMBER]" at bounding box center [50, 154] width 71 height 5
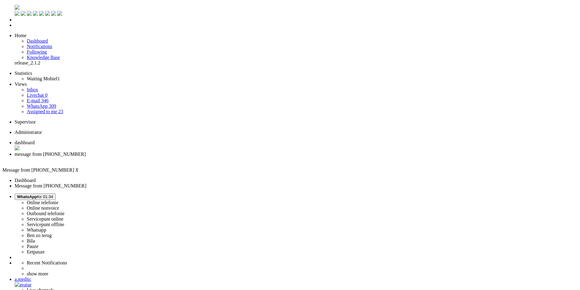
drag, startPoint x: 82, startPoint y: 1035, endPoint x: 164, endPoint y: 1035, distance: 82.2
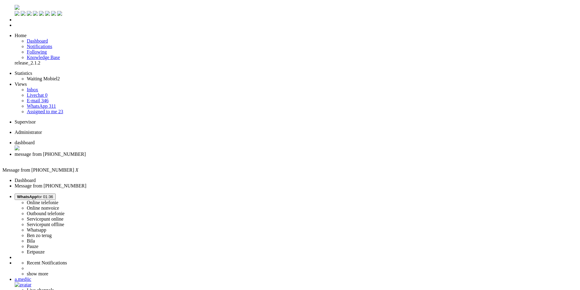
drag, startPoint x: 136, startPoint y: 1034, endPoint x: 126, endPoint y: 1037, distance: 10.1
drag, startPoint x: 126, startPoint y: 1035, endPoint x: 108, endPoint y: 1038, distance: 17.9
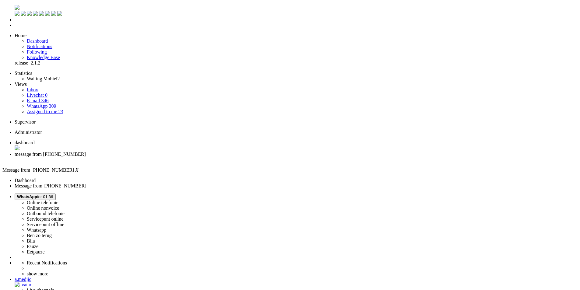
click at [176, 157] on div "Close tab" at bounding box center [296, 159] width 563 height 5
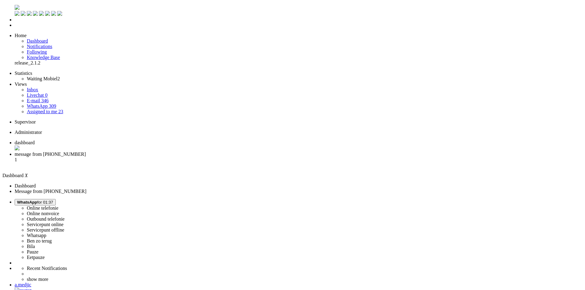
click at [157, 152] on li "message from [PHONE_NUMBER] 1" at bounding box center [299, 160] width 568 height 16
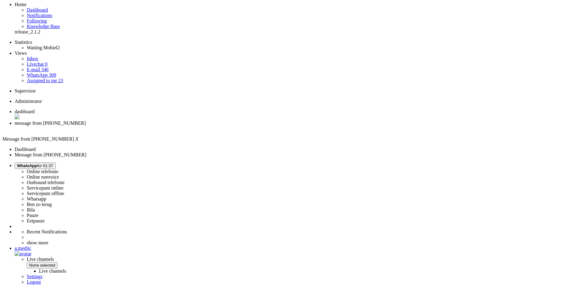
scroll to position [60, 0]
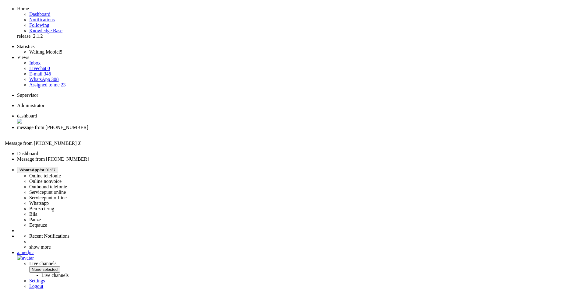
scroll to position [0, 0]
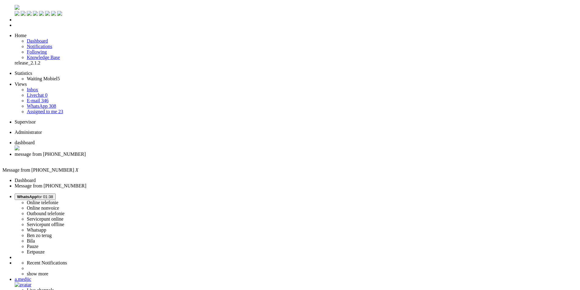
drag, startPoint x: 345, startPoint y: 145, endPoint x: 164, endPoint y: 129, distance: 182.0
paste body "Rich Text Area. Press ALT-0 for help."
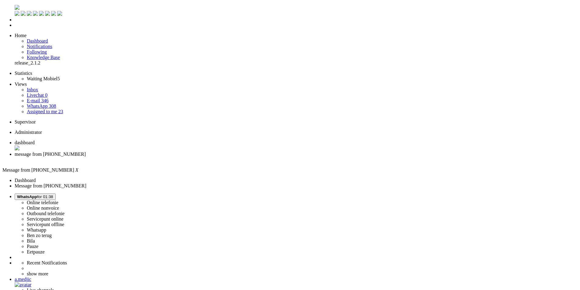
drag, startPoint x: 251, startPoint y: 1041, endPoint x: 238, endPoint y: 1041, distance: 13.4
type input "wij"
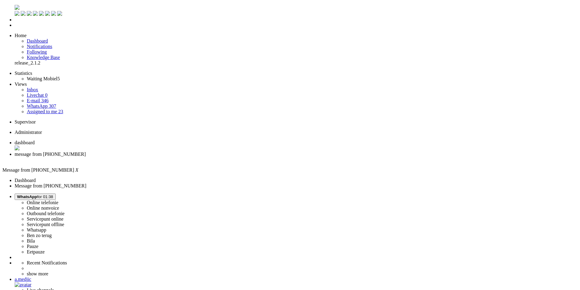
click at [175, 157] on div "Close tab" at bounding box center [296, 160] width 563 height 6
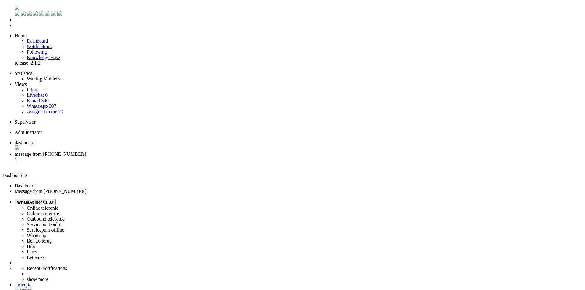
click at [156, 152] on li "message from [PHONE_NUMBER] 1" at bounding box center [299, 160] width 568 height 16
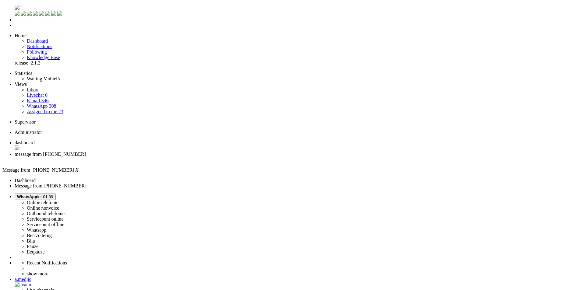
click at [175, 157] on div "Close tab" at bounding box center [299, 159] width 568 height 5
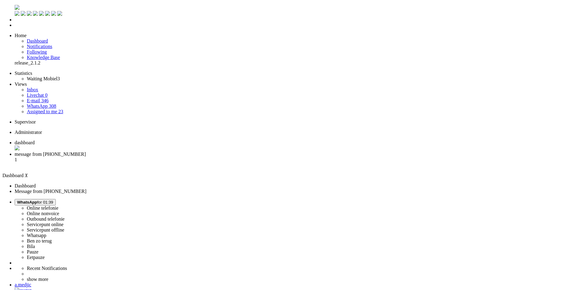
click at [86, 152] on span "message from [PHONE_NUMBER]" at bounding box center [50, 154] width 71 height 5
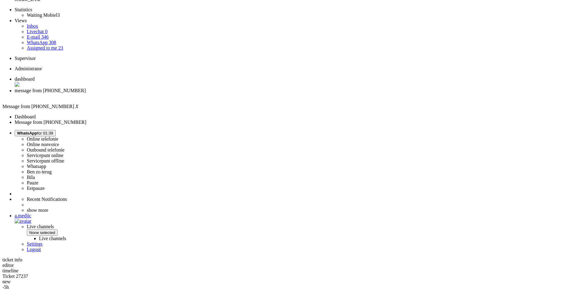
scroll to position [65, 0]
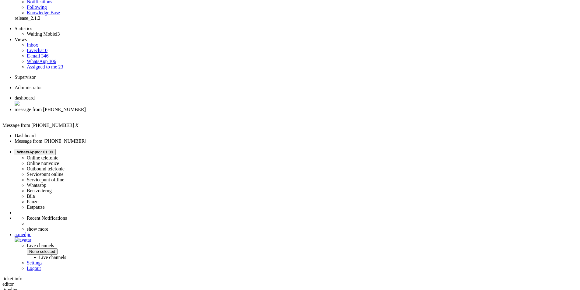
scroll to position [34, 0]
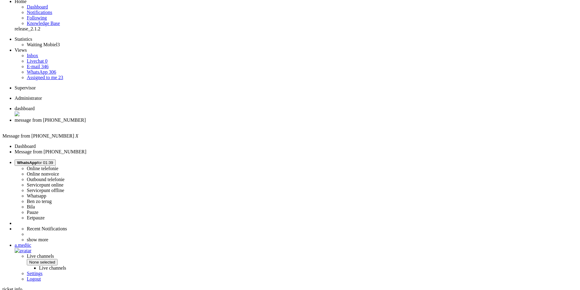
drag, startPoint x: 183, startPoint y: 247, endPoint x: 166, endPoint y: 247, distance: 16.8
drag, startPoint x: 200, startPoint y: 110, endPoint x: 178, endPoint y: 98, distance: 25.4
drag, startPoint x: 359, startPoint y: 123, endPoint x: 169, endPoint y: 97, distance: 191.3
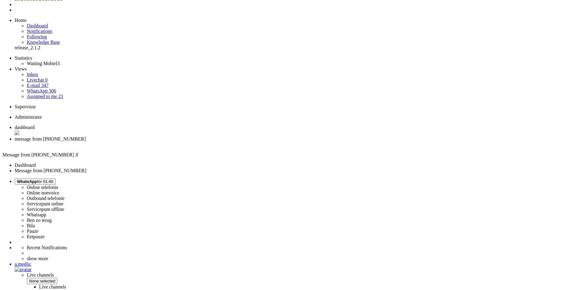
scroll to position [0, 0]
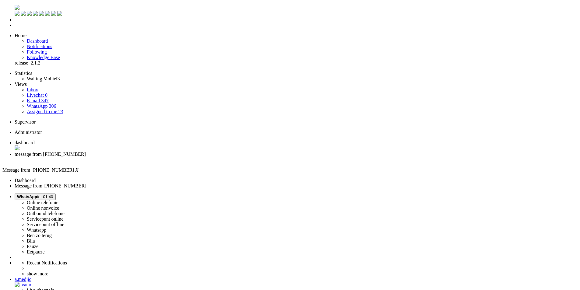
drag, startPoint x: 150, startPoint y: 1035, endPoint x: 134, endPoint y: 1035, distance: 15.8
drag, startPoint x: 123, startPoint y: 1036, endPoint x: 80, endPoint y: 1035, distance: 43.3
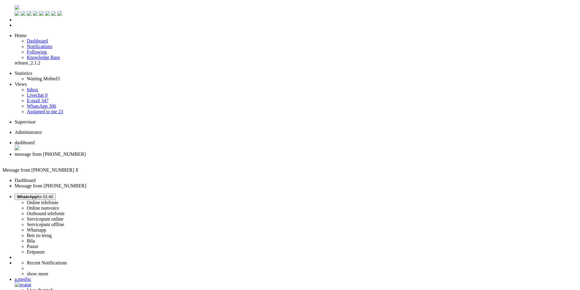
click at [175, 157] on div "Close tab" at bounding box center [296, 159] width 563 height 5
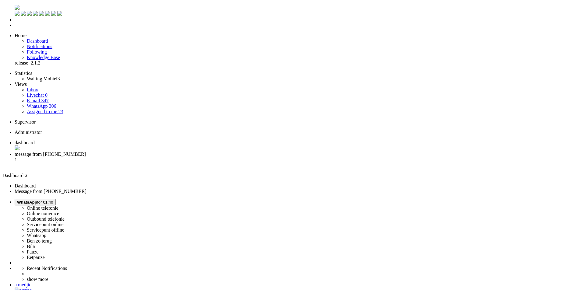
click at [86, 152] on span "message from [PHONE_NUMBER]" at bounding box center [50, 154] width 71 height 5
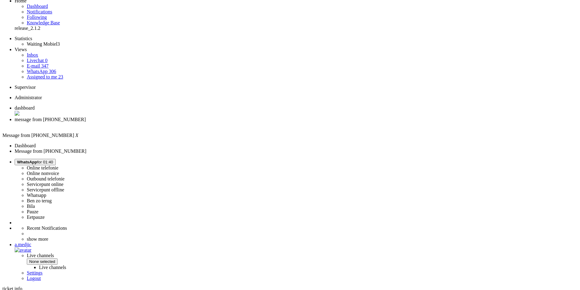
scroll to position [68, 0]
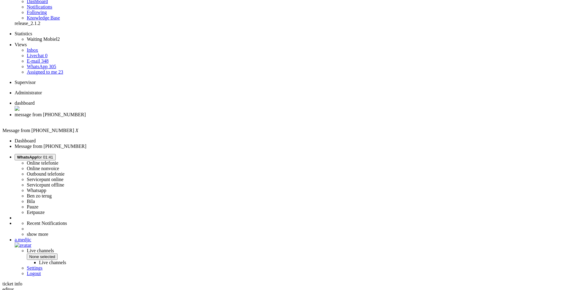
scroll to position [0, 0]
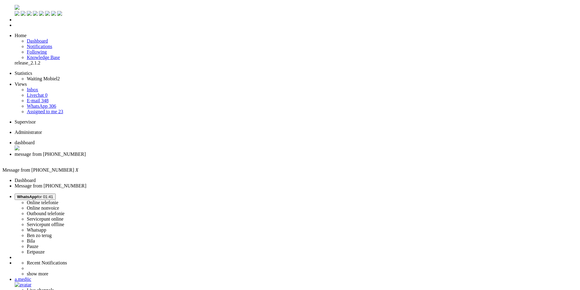
drag, startPoint x: 205, startPoint y: 1037, endPoint x: 177, endPoint y: 1035, distance: 27.8
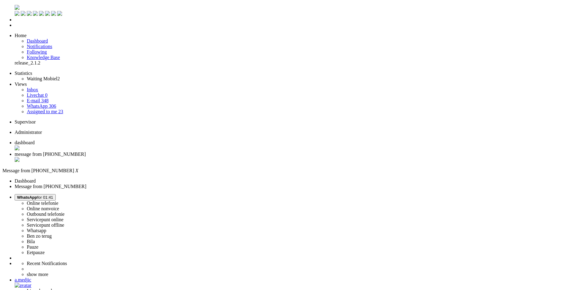
click at [86, 152] on span "message from [PHONE_NUMBER]" at bounding box center [50, 154] width 71 height 5
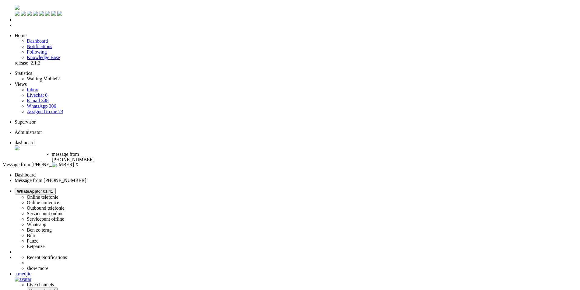
click at [102, 163] on div "Close tab" at bounding box center [77, 166] width 50 height 6
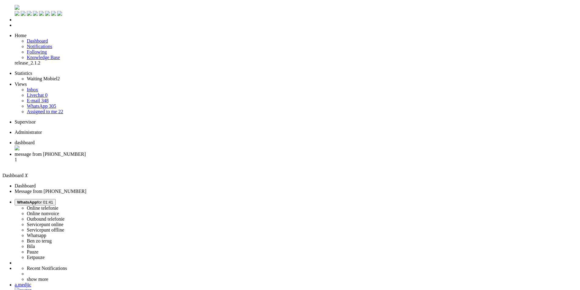
click at [147, 152] on li "message from [PHONE_NUMBER] 1" at bounding box center [299, 160] width 568 height 16
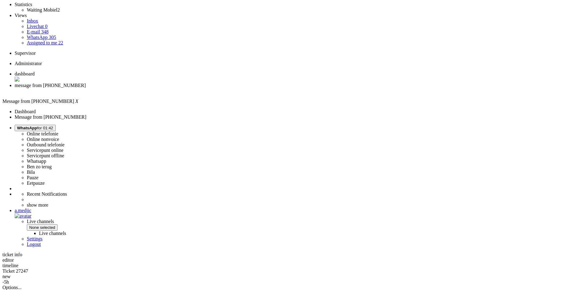
scroll to position [183, 0]
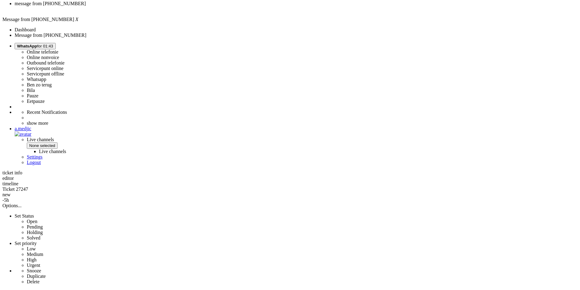
scroll to position [122, 0]
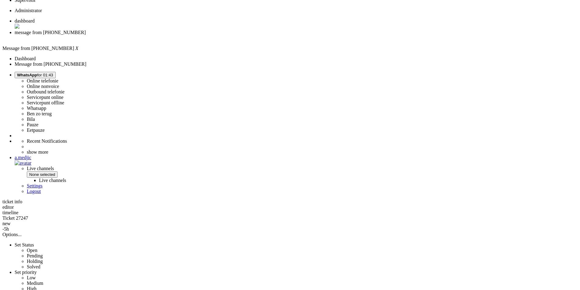
drag, startPoint x: 168, startPoint y: 80, endPoint x: 333, endPoint y: 125, distance: 170.3
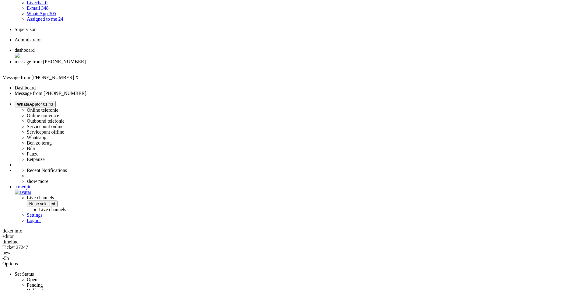
scroll to position [0, 0]
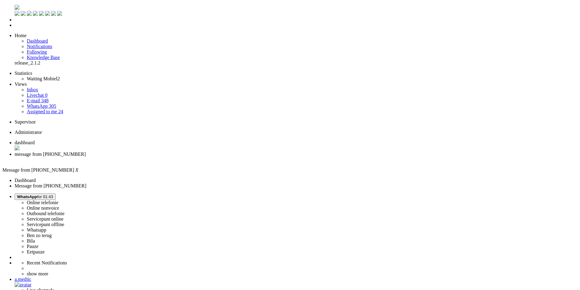
paste body "Rich Text Area. Press ALT-0 for help."
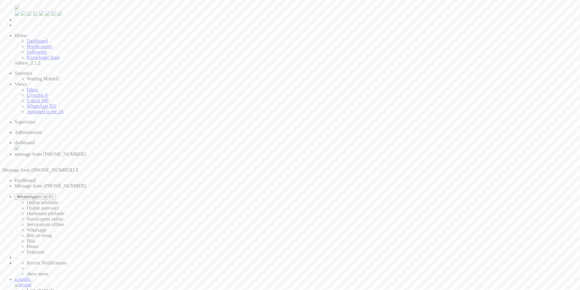
scroll to position [0, 0]
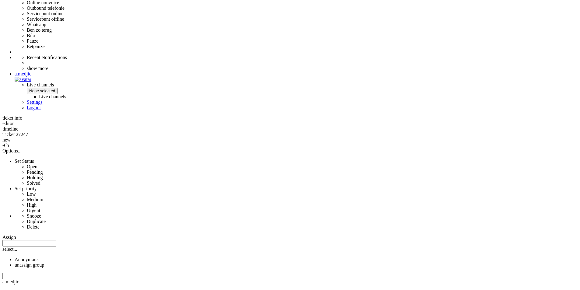
scroll to position [91, 0]
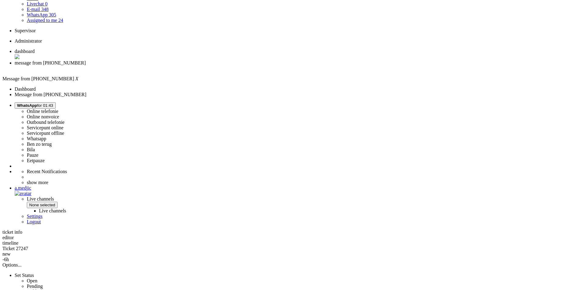
drag, startPoint x: 168, startPoint y: 33, endPoint x: 406, endPoint y: 34, distance: 238.2
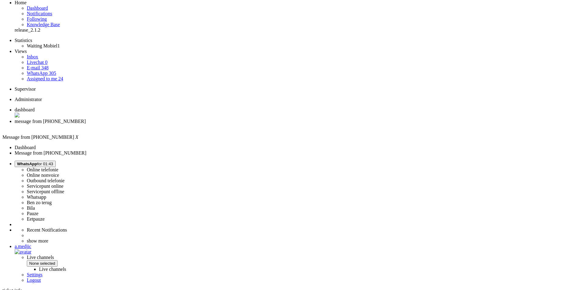
scroll to position [0, 0]
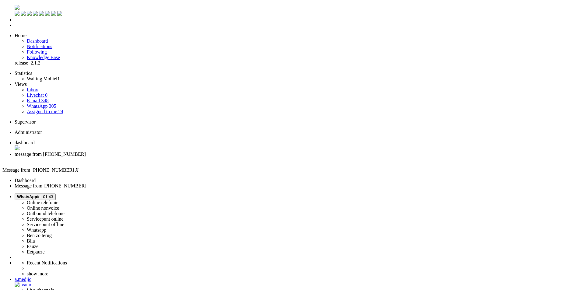
drag, startPoint x: 270, startPoint y: 1042, endPoint x: 4, endPoint y: 1040, distance: 266.2
drag, startPoint x: 74, startPoint y: 1045, endPoint x: 6, endPoint y: 1043, distance: 68.3
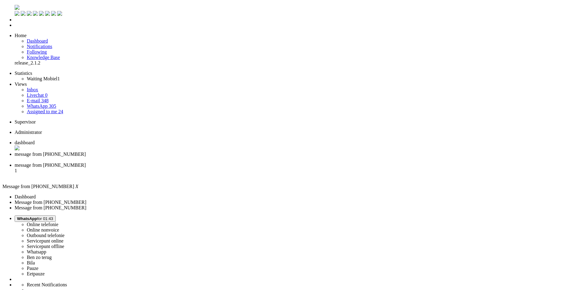
scroll to position [0, 0]
click at [177, 157] on div "Close tab" at bounding box center [296, 159] width 563 height 5
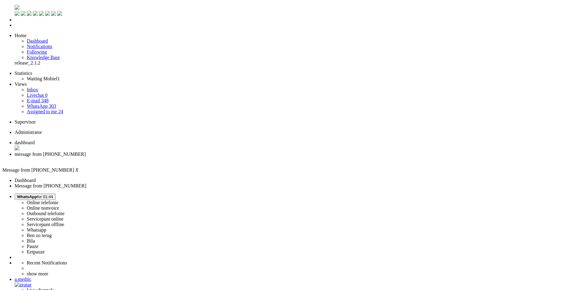
click at [53, 195] on span "WhatsApp for 01:44" at bounding box center [35, 197] width 36 height 5
click at [38, 244] on label "Pauze" at bounding box center [33, 246] width 12 height 5
click at [47, 194] on button "Pauze for 00:16" at bounding box center [31, 197] width 33 height 6
click at [46, 228] on link "Whatsapp" at bounding box center [36, 230] width 19 height 5
click at [46, 228] on label "Whatsapp" at bounding box center [36, 230] width 19 height 5
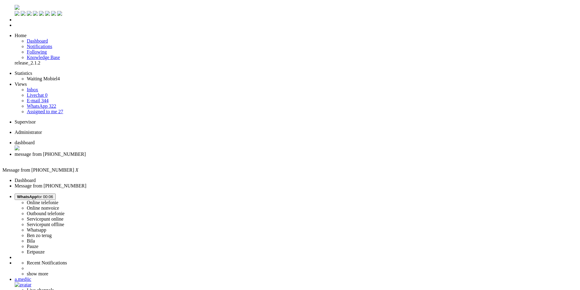
click at [43, 98] on link "E-mail 344" at bounding box center [38, 100] width 22 height 5
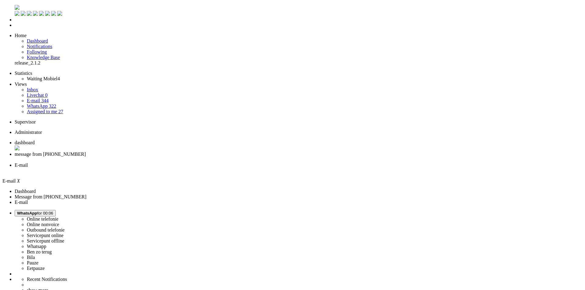
click at [44, 104] on link "WhatsApp 322" at bounding box center [41, 106] width 29 height 5
click at [86, 152] on span "message from [PHONE_NUMBER]" at bounding box center [50, 154] width 71 height 5
click at [227, 168] on div "Close tab" at bounding box center [296, 170] width 563 height 5
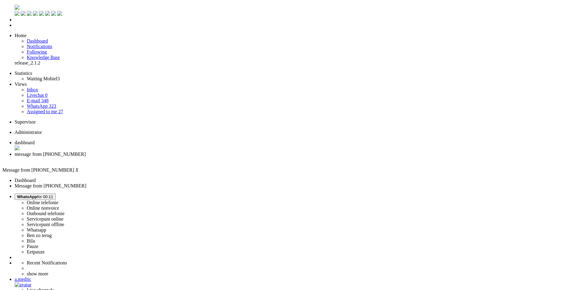
click at [53, 195] on span "WhatsApp for 00:12" at bounding box center [35, 197] width 36 height 5
click at [59, 206] on label "Online nonvoice" at bounding box center [43, 208] width 32 height 5
click at [175, 157] on div "Close tab" at bounding box center [296, 160] width 563 height 6
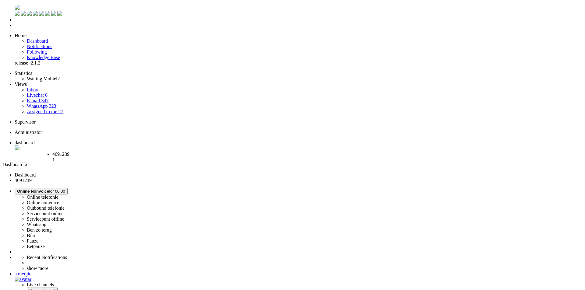
click at [103, 152] on li "4691239 1" at bounding box center [77, 158] width 50 height 13
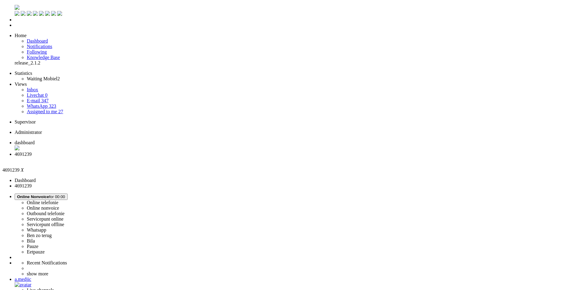
drag, startPoint x: 144, startPoint y: 98, endPoint x: 140, endPoint y: 72, distance: 25.9
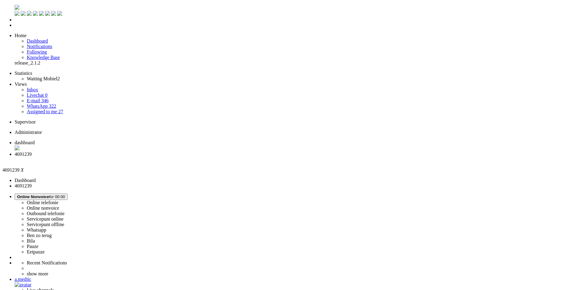
click at [177, 157] on div "Close tab" at bounding box center [296, 159] width 563 height 5
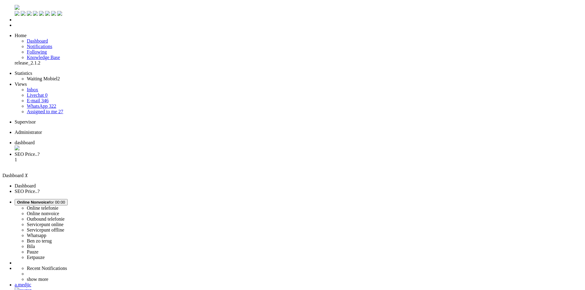
click at [40, 152] on span "SEO Price..?" at bounding box center [27, 154] width 25 height 5
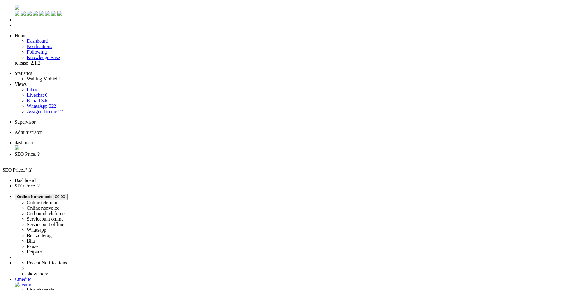
type input "spam"
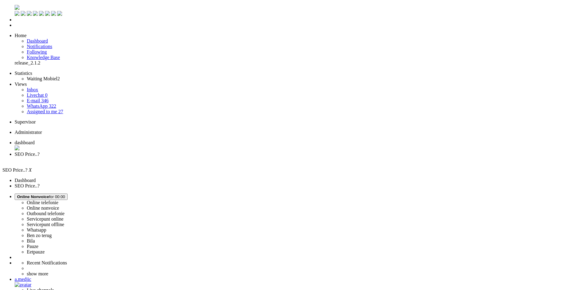
click at [176, 157] on div "Close tab" at bounding box center [296, 159] width 563 height 5
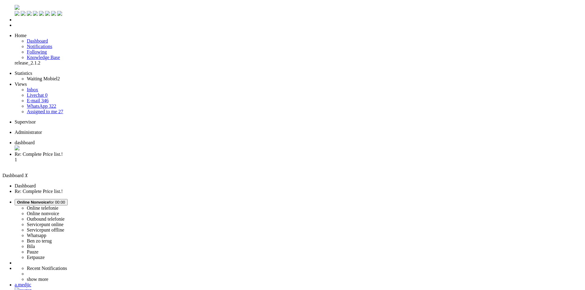
click at [153, 152] on li "Re: Complete Price list.! 1" at bounding box center [299, 160] width 568 height 16
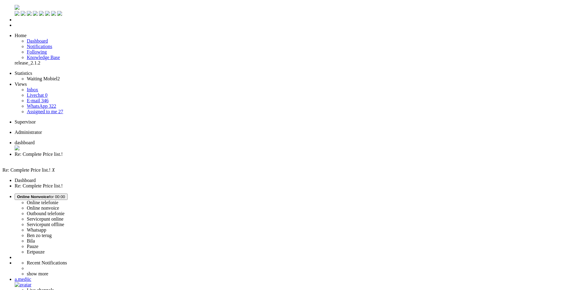
type input "spam"
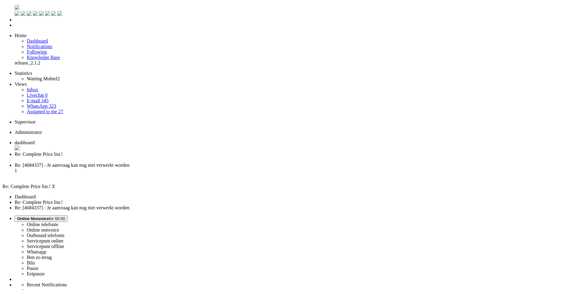
click at [177, 157] on div "Close tab" at bounding box center [296, 159] width 563 height 5
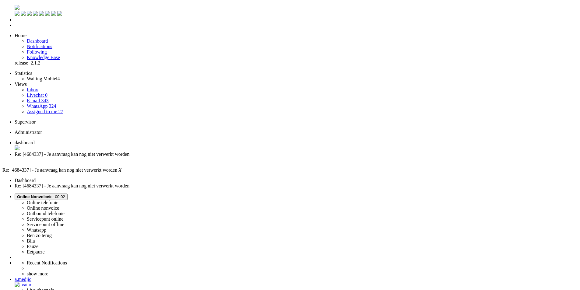
drag, startPoint x: 429, startPoint y: 1232, endPoint x: 278, endPoint y: 1101, distance: 200.1
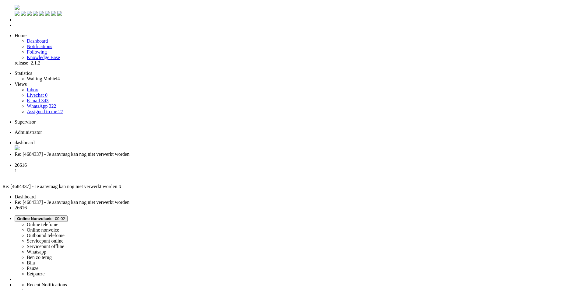
click at [175, 157] on div "Close tab" at bounding box center [296, 159] width 563 height 5
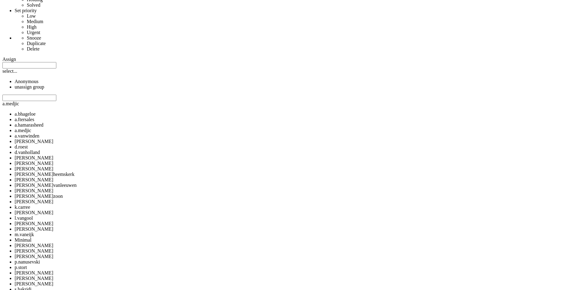
scroll to position [0, 0]
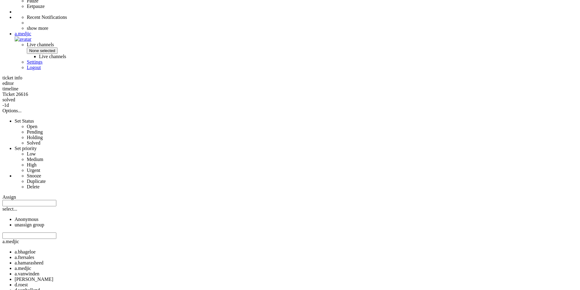
drag, startPoint x: 140, startPoint y: 178, endPoint x: 141, endPoint y: 157, distance: 20.8
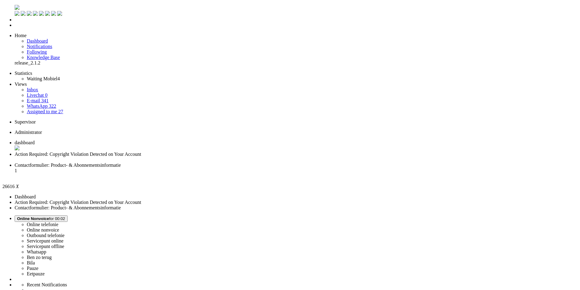
drag, startPoint x: 127, startPoint y: 116, endPoint x: 123, endPoint y: 62, distance: 53.8
click at [176, 157] on div "Close tab" at bounding box center [296, 159] width 563 height 5
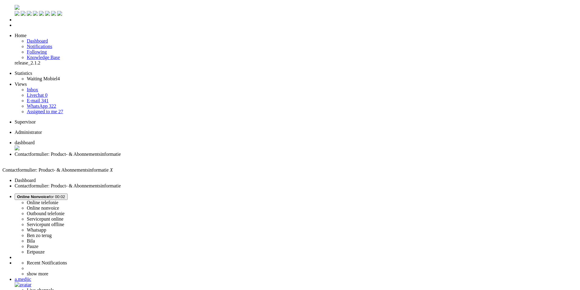
scroll to position [1, 0]
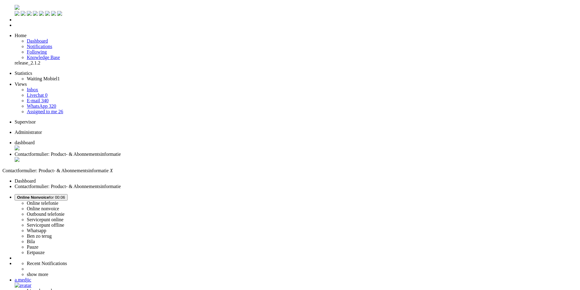
click at [176, 157] on div "Close tab" at bounding box center [296, 160] width 563 height 6
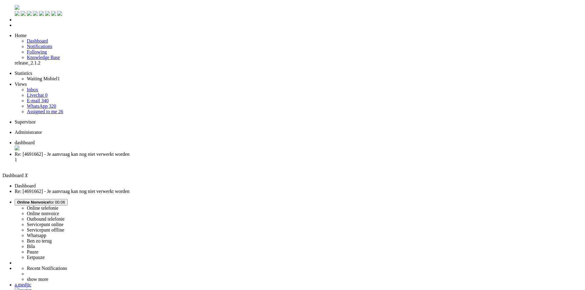
click at [164, 152] on li "Re: [4691662] - Je aanvraag kan nog niet verwerkt worden 1" at bounding box center [299, 160] width 568 height 16
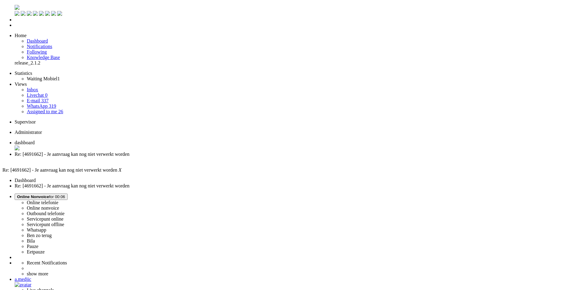
paste body "Rich Text Area. Press ALT-0 for help."
drag, startPoint x: 19, startPoint y: 1067, endPoint x: 65, endPoint y: 1067, distance: 45.1
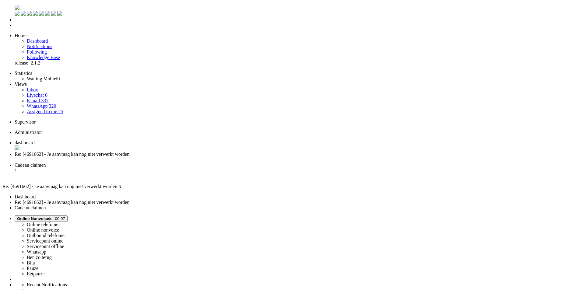
click at [174, 157] on div "Close tab" at bounding box center [296, 159] width 563 height 5
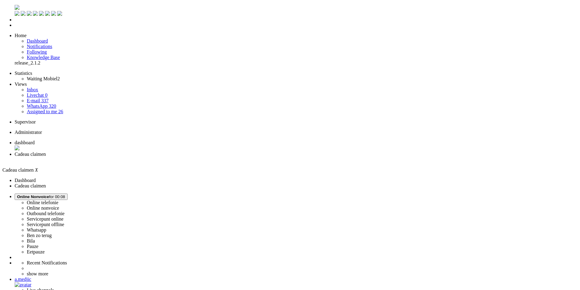
drag, startPoint x: 107, startPoint y: 166, endPoint x: 108, endPoint y: 56, distance: 109.7
click at [175, 157] on div "Close tab" at bounding box center [296, 159] width 563 height 5
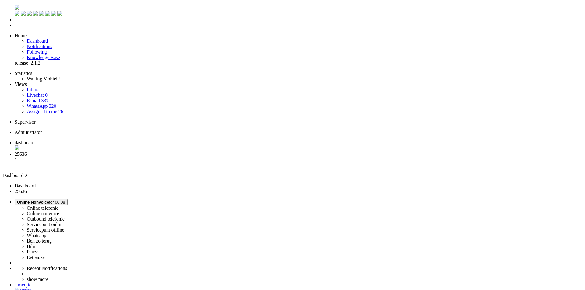
click at [501, 199] on li "Online telefonie Online nonvoice Outbound telefonie Servicepunt online Servicep…" at bounding box center [299, 229] width 568 height 61
click at [49, 200] on span "Online Nonvoice" at bounding box center [33, 202] width 32 height 5
click at [46, 233] on label "Whatsapp" at bounding box center [36, 235] width 19 height 5
click at [46, 152] on span "Cadeau claimen" at bounding box center [30, 154] width 31 height 5
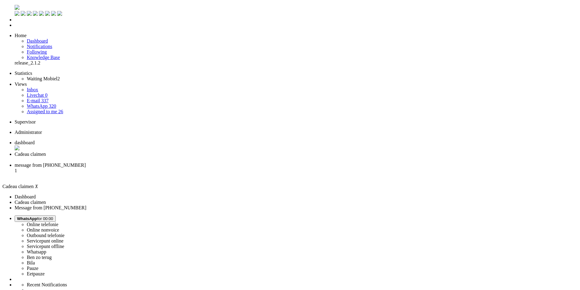
scroll to position [0, 0]
click at [174, 157] on div "Close tab" at bounding box center [296, 159] width 563 height 5
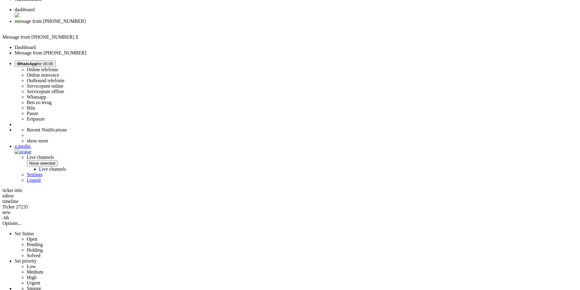
scroll to position [143, 0]
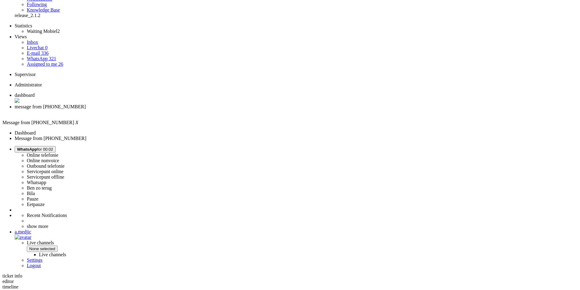
scroll to position [0, 0]
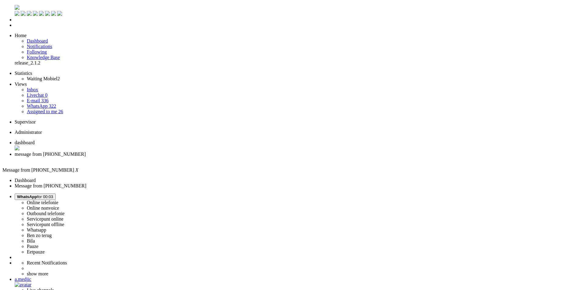
click at [175, 157] on div "Close tab" at bounding box center [296, 159] width 563 height 5
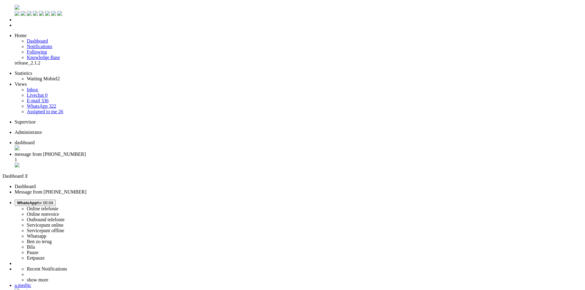
drag, startPoint x: 149, startPoint y: 8, endPoint x: 73, endPoint y: 3, distance: 76.0
click at [86, 152] on span "message from [PHONE_NUMBER]" at bounding box center [50, 154] width 71 height 5
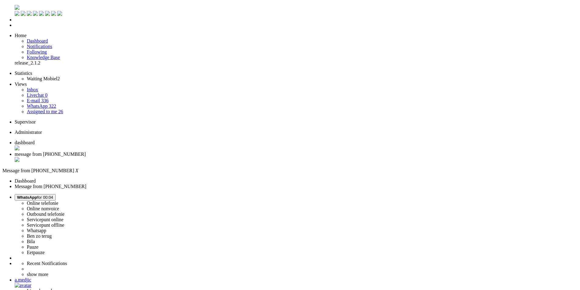
click at [177, 157] on div "Close tab" at bounding box center [296, 160] width 563 height 6
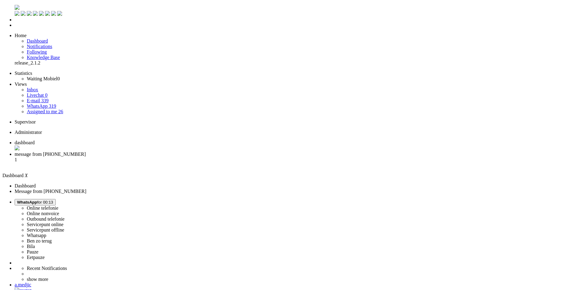
click at [154, 152] on li "message from [PHONE_NUMBER] 1" at bounding box center [296, 160] width 563 height 16
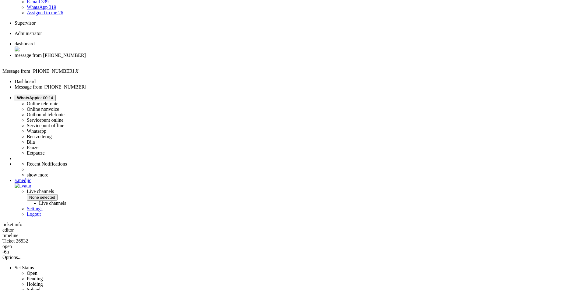
scroll to position [152, 0]
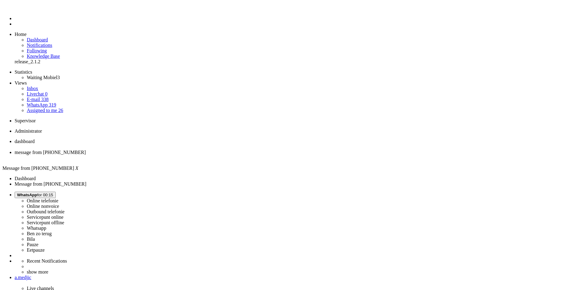
drag, startPoint x: 229, startPoint y: 106, endPoint x: 62, endPoint y: 27, distance: 185.3
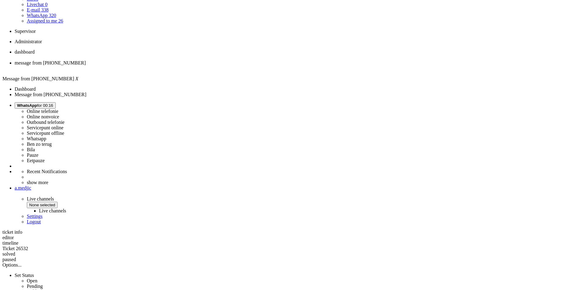
scroll to position [152, 0]
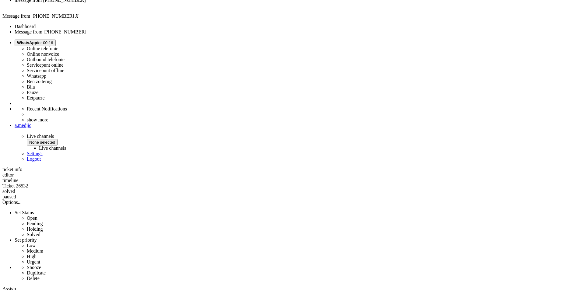
drag, startPoint x: 256, startPoint y: 224, endPoint x: 167, endPoint y: 214, distance: 89.6
copy div "Het is gelukt alleen jullie hebben het verkeerde nummer weggezet wat ik wil hou…"
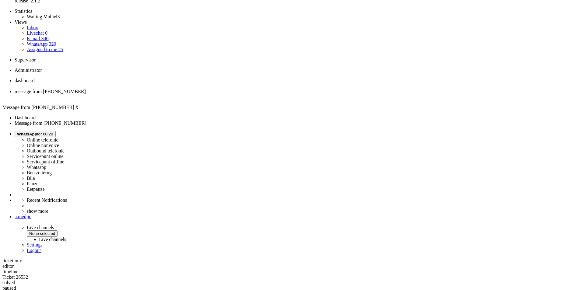
scroll to position [0, 0]
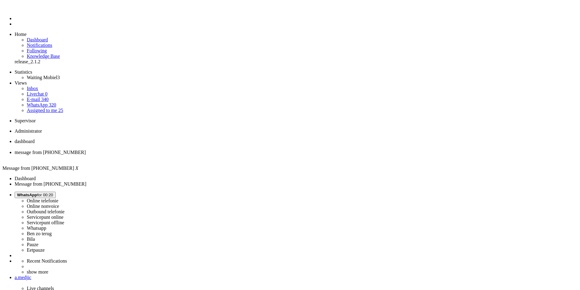
click at [177, 155] on div "Close tab" at bounding box center [296, 157] width 563 height 5
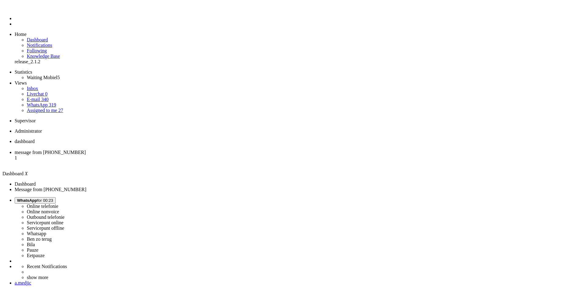
click at [154, 150] on li "message from +31611512563 1" at bounding box center [296, 158] width 563 height 16
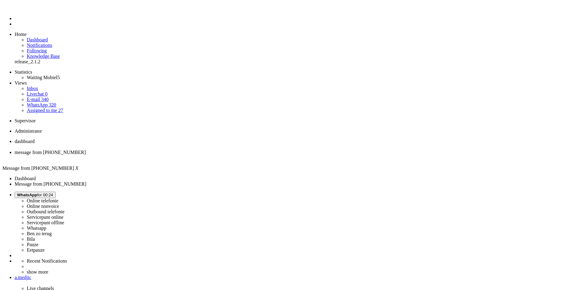
click at [115, 139] on li "dashboard" at bounding box center [296, 144] width 563 height 11
click at [86, 150] on span "message from +31611512563" at bounding box center [50, 152] width 71 height 5
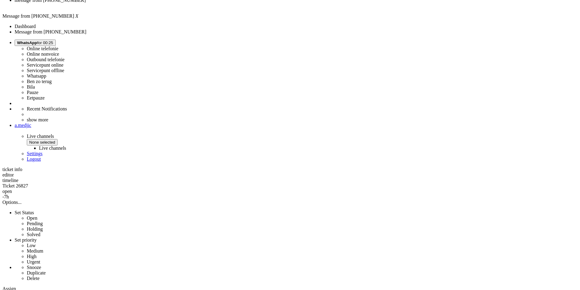
scroll to position [274, 0]
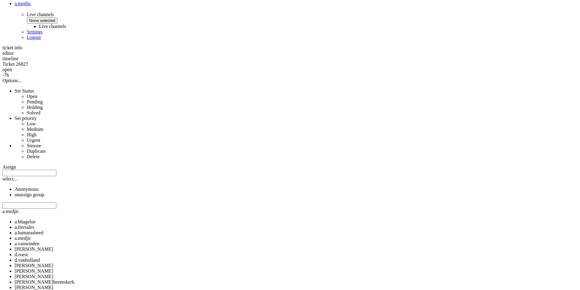
copy div "4675649"
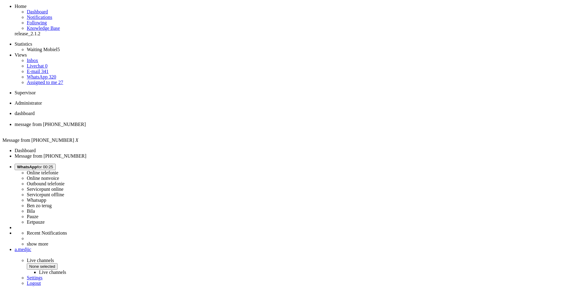
scroll to position [0, 0]
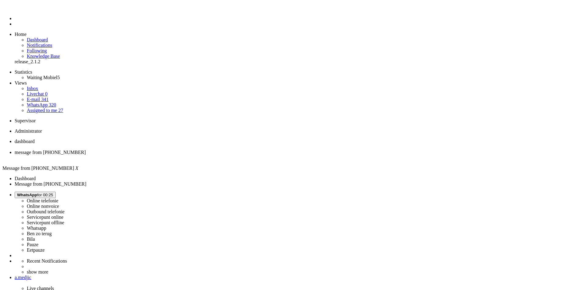
drag, startPoint x: 169, startPoint y: 121, endPoint x: 496, endPoint y: 122, distance: 326.6
copy div "You are correct, there is a price difference between the two devices. We are pr…"
drag, startPoint x: 45, startPoint y: 1046, endPoint x: 21, endPoint y: 1042, distance: 24.4
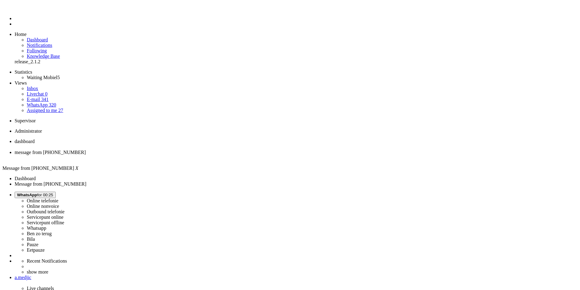
drag, startPoint x: 19, startPoint y: 1040, endPoint x: -5, endPoint y: 1036, distance: 24.7
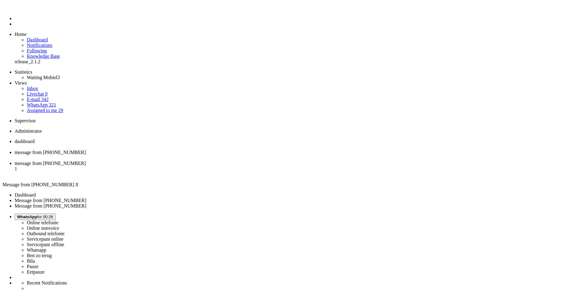
click at [86, 161] on span "message from +31615521156" at bounding box center [50, 163] width 71 height 5
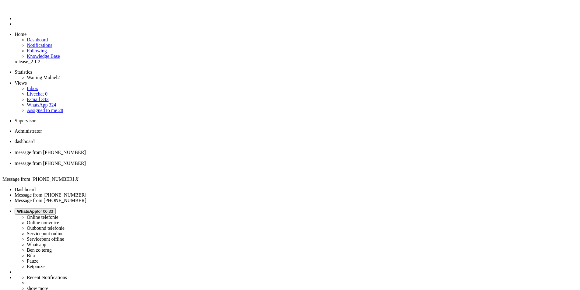
click at [86, 150] on span "message from +31611512563" at bounding box center [50, 152] width 71 height 5
click at [175, 155] on div "Close tab" at bounding box center [296, 157] width 563 height 5
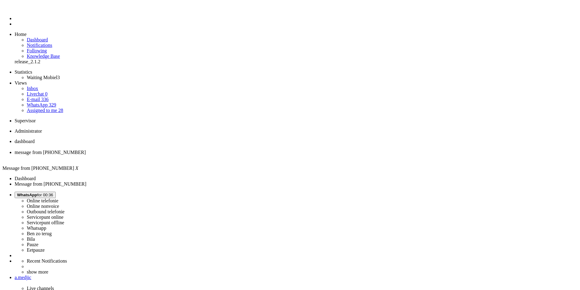
drag, startPoint x: 519, startPoint y: 206, endPoint x: 495, endPoint y: 100, distance: 108.7
drag, startPoint x: 102, startPoint y: 242, endPoint x: 118, endPoint y: 102, distance: 140.6
click at [53, 193] on span "WhatsApp for 00:37" at bounding box center [35, 195] width 36 height 5
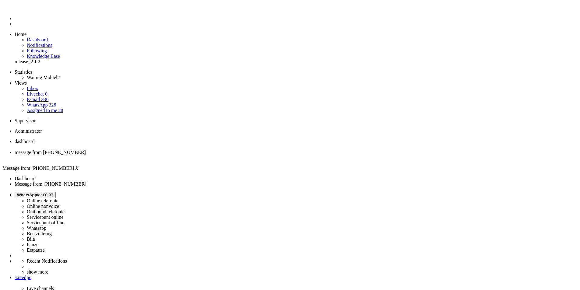
click at [59, 204] on label "Online nonvoice" at bounding box center [43, 206] width 32 height 5
click at [179, 150] on li "message from +31615521156" at bounding box center [296, 155] width 563 height 11
click at [177, 155] on div "Close tab" at bounding box center [296, 157] width 563 height 5
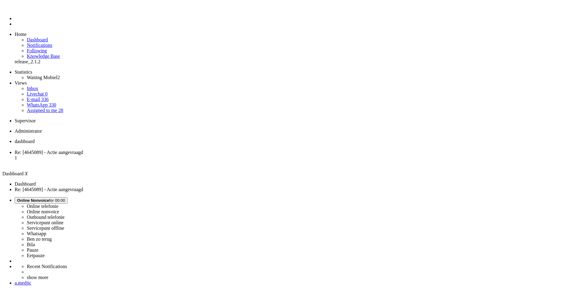
click at [83, 150] on span "Re: [4645089] - Actie aangevraagd" at bounding box center [49, 152] width 69 height 5
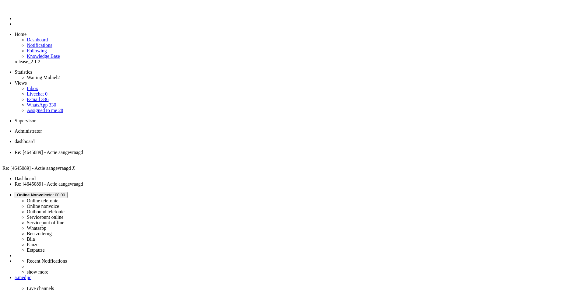
click at [35, 139] on span "dashboard" at bounding box center [25, 141] width 20 height 5
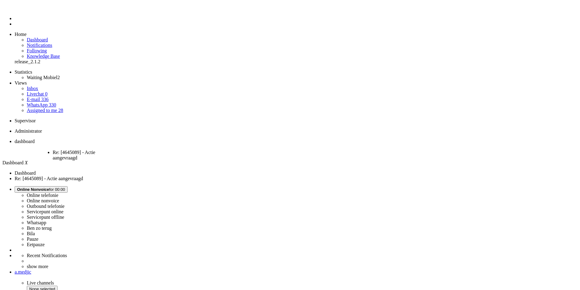
click at [95, 150] on span "Re: [4645089] - Actie aangevraagd" at bounding box center [74, 155] width 43 height 11
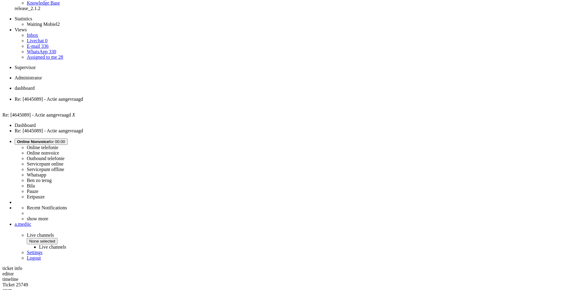
scroll to position [152, 0]
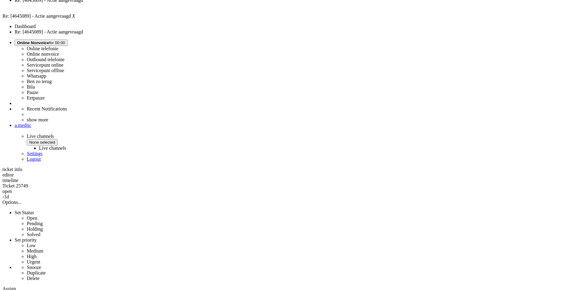
drag, startPoint x: 458, startPoint y: 48, endPoint x: 163, endPoint y: 27, distance: 295.6
copy div "Beste Bart, Bedankt voor je bericht. Fijn om te horen dat je de betaling hebt o…"
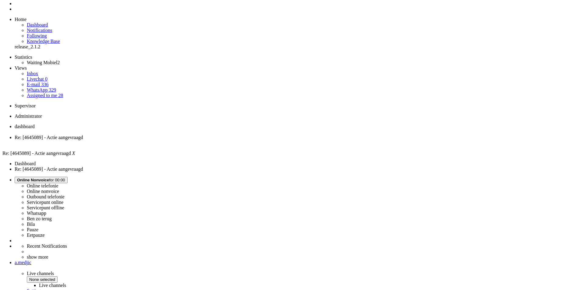
scroll to position [0, 0]
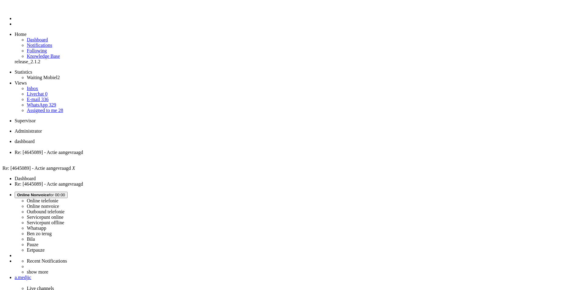
paste body "Rich Text Area. Press ALT-0 for help."
drag, startPoint x: 316, startPoint y: 1088, endPoint x: 25, endPoint y: 1089, distance: 291.2
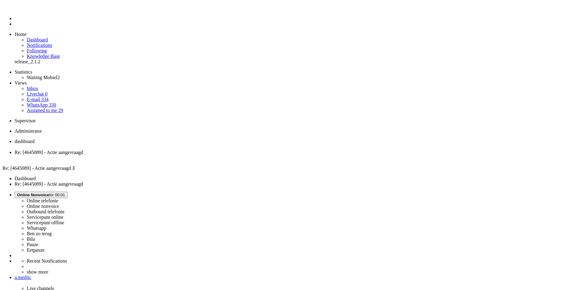
drag, startPoint x: 302, startPoint y: 1086, endPoint x: -38, endPoint y: 1056, distance: 340.7
click at [68, 192] on button "Online Nonvoice for 00:04" at bounding box center [41, 195] width 53 height 6
click at [46, 226] on label "Whatsapp" at bounding box center [36, 228] width 19 height 5
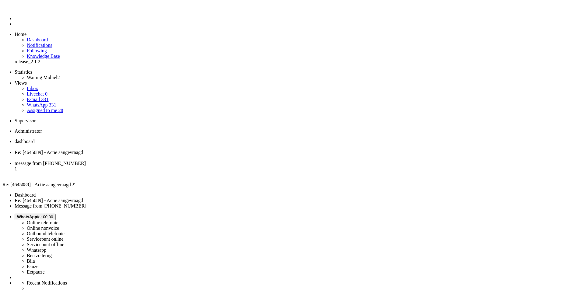
click at [175, 155] on div "Close tab" at bounding box center [296, 157] width 563 height 5
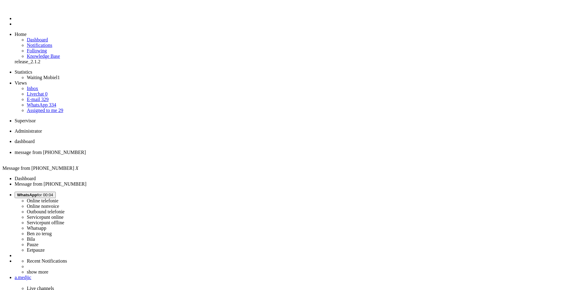
click at [175, 150] on li "message from +31686101443" at bounding box center [299, 155] width 568 height 11
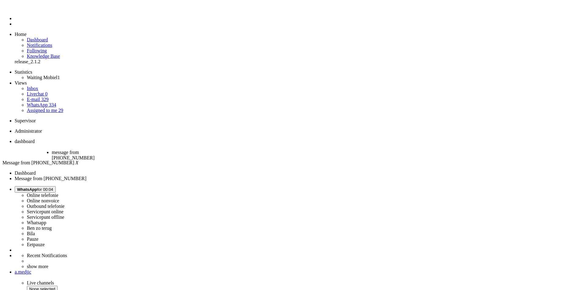
click at [102, 161] on div "Close tab" at bounding box center [77, 163] width 50 height 5
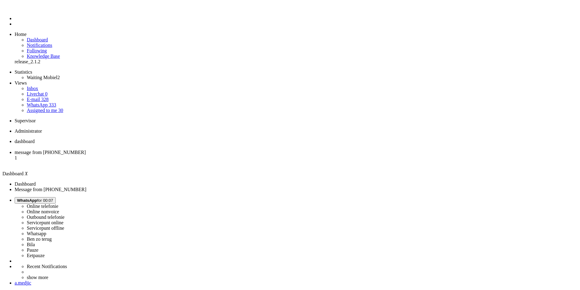
click at [86, 150] on span "message from +31623206882" at bounding box center [50, 152] width 71 height 5
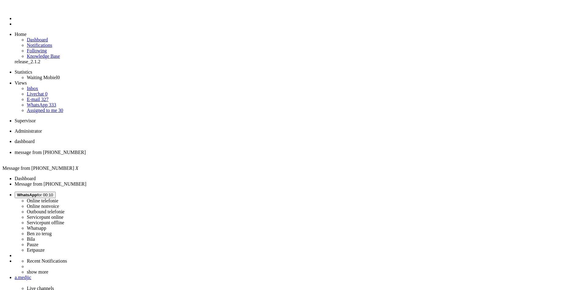
click at [56, 192] on button "WhatsApp for 00:10" at bounding box center [35, 195] width 41 height 6
click at [38, 242] on label "Pauze" at bounding box center [33, 244] width 12 height 5
click at [35, 139] on span "dashboard" at bounding box center [25, 141] width 20 height 5
click at [45, 193] on span "Pauze for 00:15" at bounding box center [31, 195] width 28 height 5
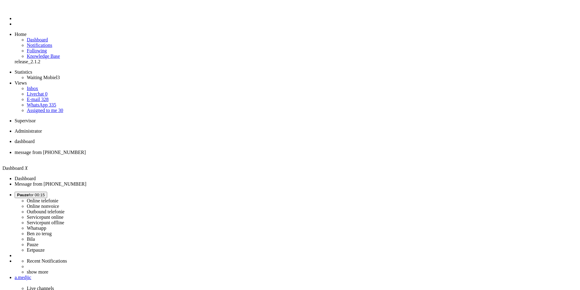
click at [58, 198] on label "Online telefonie" at bounding box center [43, 200] width 32 height 5
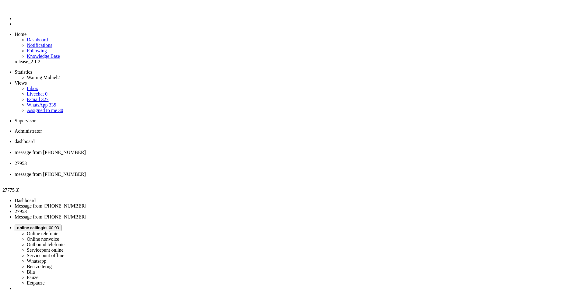
type input "ree"
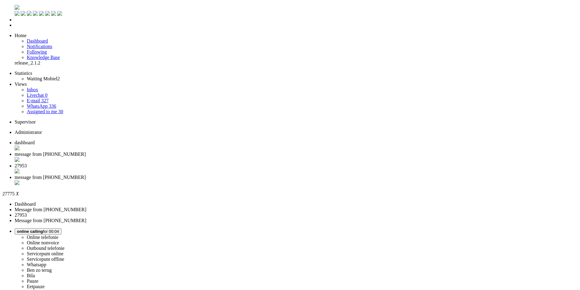
click at [27, 163] on span "27953" at bounding box center [21, 165] width 12 height 5
type input "o"
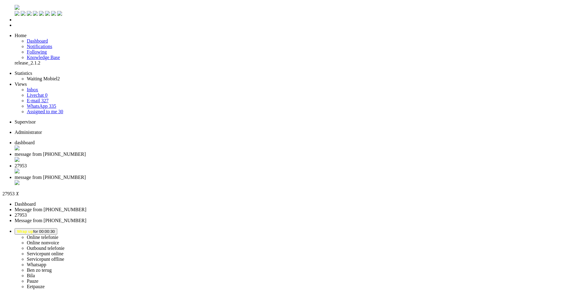
type input "ov"
click at [253, 175] on li "message from +31642073336" at bounding box center [296, 181] width 563 height 12
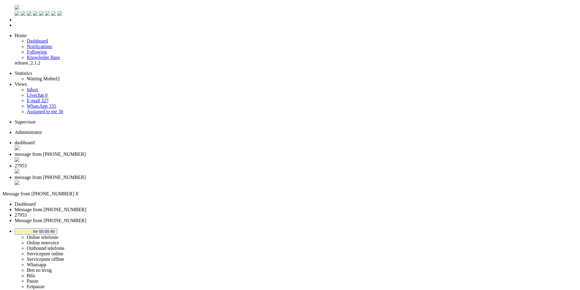
click at [280, 180] on div "Close tab" at bounding box center [296, 183] width 563 height 6
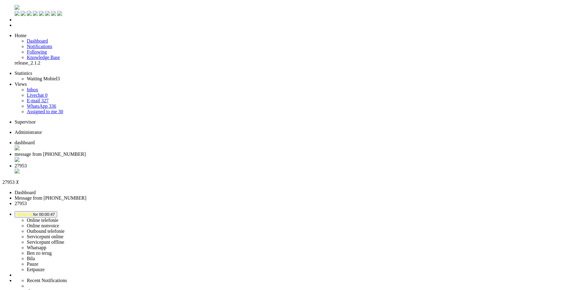
click at [226, 169] on div "Close tab" at bounding box center [296, 172] width 563 height 6
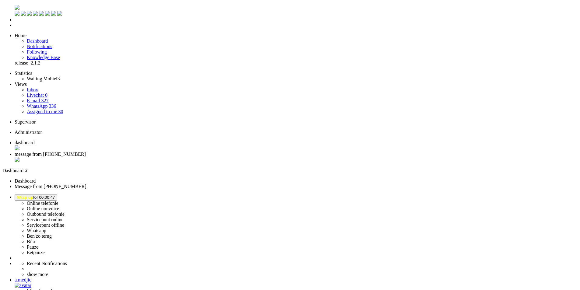
click at [86, 152] on span "message from +31623206882" at bounding box center [50, 154] width 71 height 5
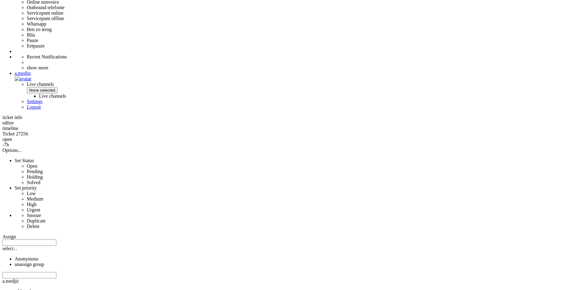
scroll to position [284, 0]
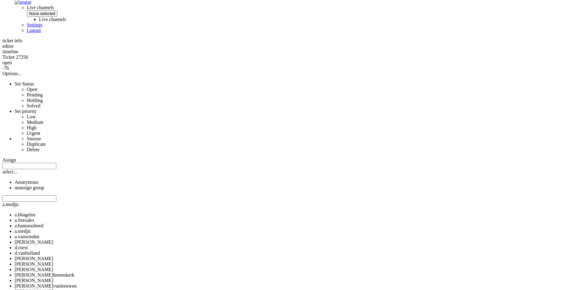
drag, startPoint x: 275, startPoint y: 164, endPoint x: 323, endPoint y: 187, distance: 53.5
copy div "Naast iDEAL kun je ook op de volgende manieren betalen: * Vooruitbetalen per ba…"
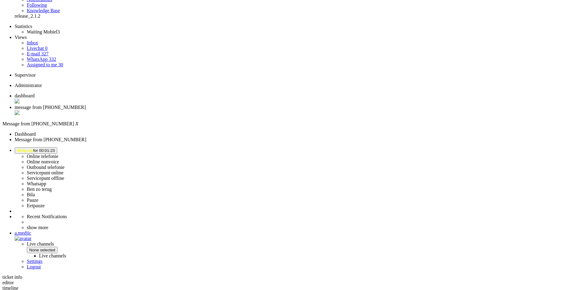
scroll to position [0, 0]
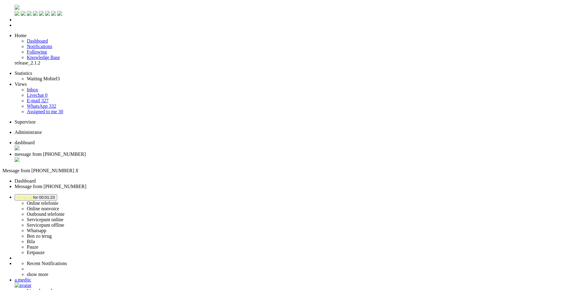
paste body "Rich Text Area. Press ALT-0 for help."
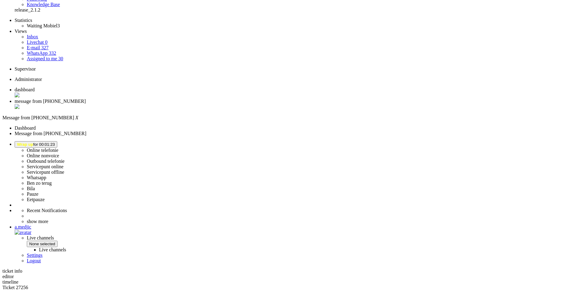
scroll to position [122, 0]
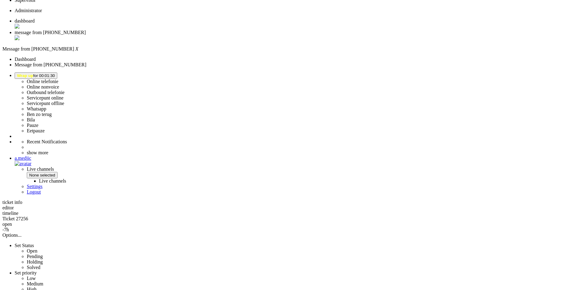
drag, startPoint x: 343, startPoint y: 176, endPoint x: 355, endPoint y: 178, distance: 12.3
drag, startPoint x: 169, startPoint y: 191, endPoint x: 336, endPoint y: 195, distance: 167.6
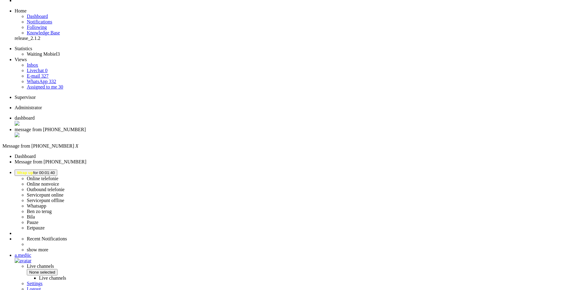
scroll to position [0, 0]
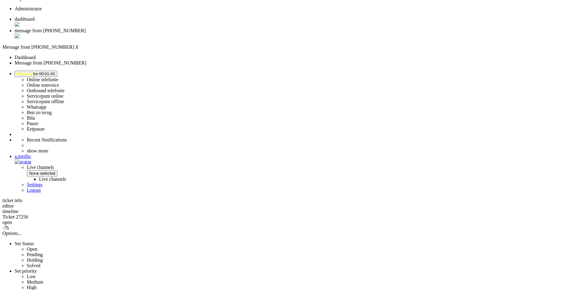
scroll to position [183, 0]
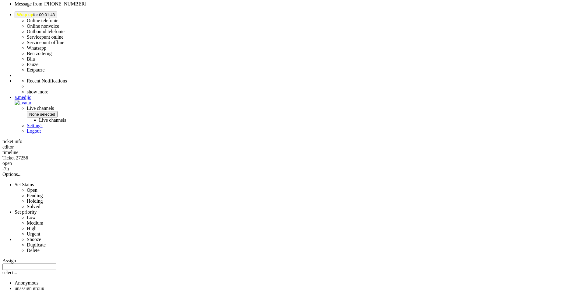
copy div "4694739"
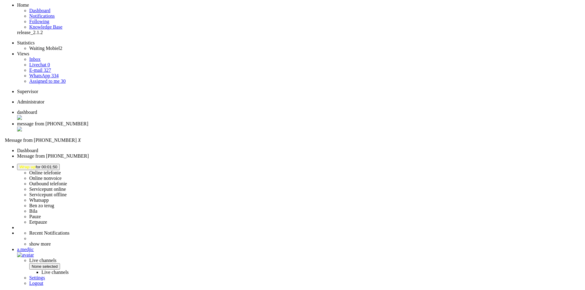
scroll to position [0, 0]
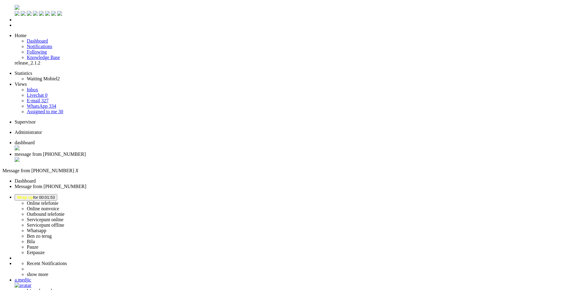
click at [57, 194] on button "Wrap up for 00:02:00" at bounding box center [36, 197] width 43 height 6
click at [58, 201] on label "Online telefonie" at bounding box center [43, 203] width 32 height 5
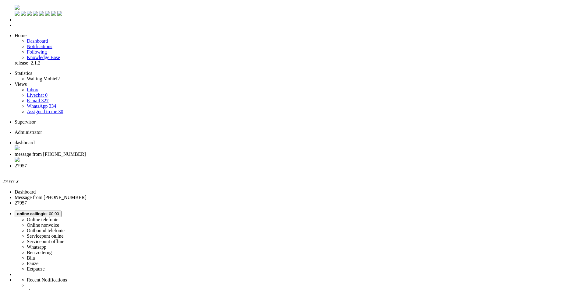
drag, startPoint x: 163, startPoint y: 9, endPoint x: 45, endPoint y: 37, distance: 121.7
click at [86, 152] on span "message from +31623206882" at bounding box center [50, 154] width 71 height 5
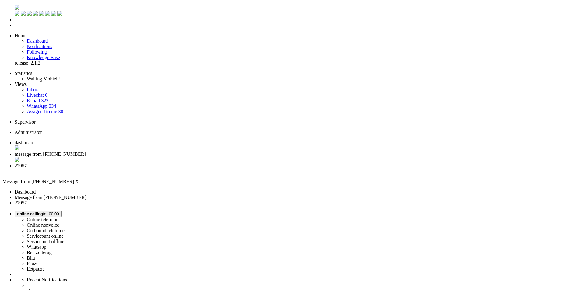
click at [27, 163] on span "27957" at bounding box center [21, 165] width 12 height 5
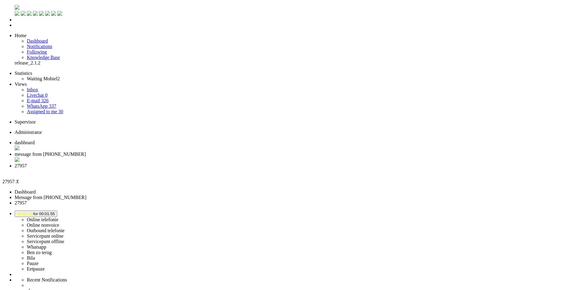
click at [229, 169] on div "Close tab" at bounding box center [299, 171] width 568 height 5
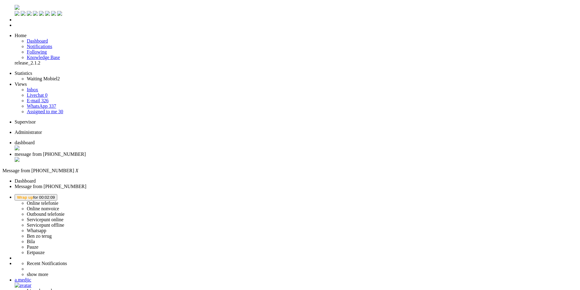
click at [55, 195] on span "Wrap up for 00:02:09" at bounding box center [36, 197] width 38 height 5
click at [52, 234] on label "Ben zo terug" at bounding box center [39, 236] width 25 height 5
drag, startPoint x: 509, startPoint y: 9, endPoint x: 507, endPoint y: 15, distance: 5.8
click at [58, 195] on span "Ben zo terug for 00:02" at bounding box center [37, 197] width 41 height 5
click at [58, 201] on label "Online telefonie" at bounding box center [43, 203] width 32 height 5
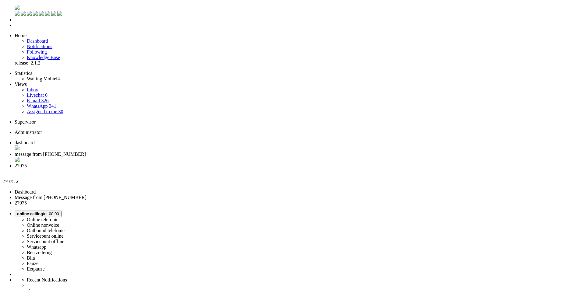
click at [86, 152] on span "message from +31623206882" at bounding box center [50, 154] width 71 height 5
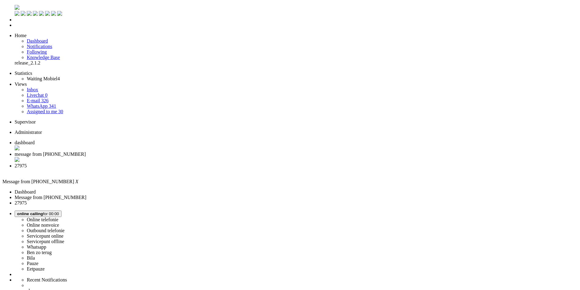
click at [27, 163] on span "27975" at bounding box center [21, 165] width 12 height 5
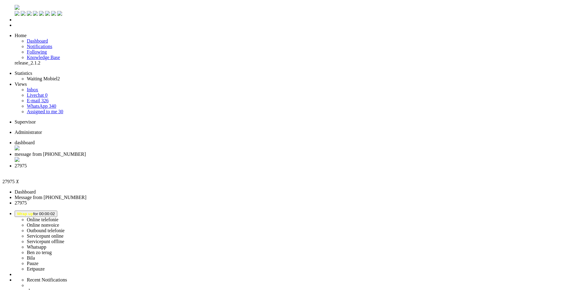
click at [229, 169] on div "Close tab" at bounding box center [299, 171] width 568 height 5
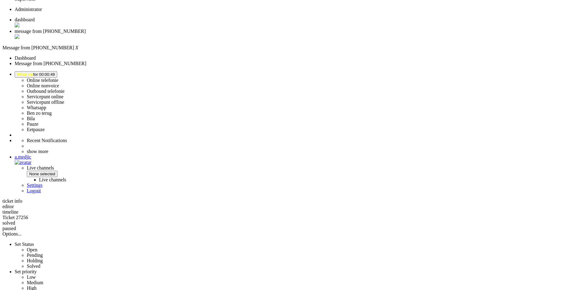
scroll to position [152, 0]
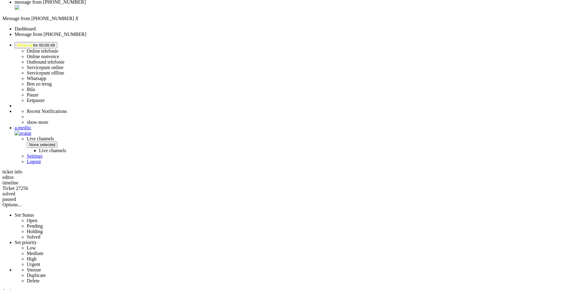
copy div "4694739"
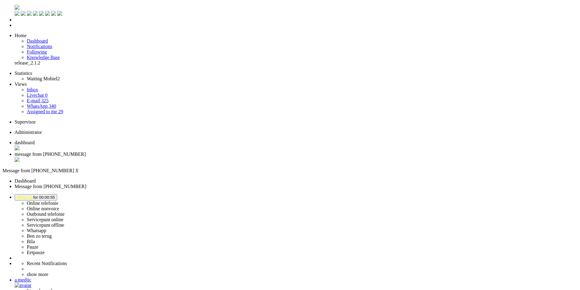
drag, startPoint x: 475, startPoint y: 1225, endPoint x: 348, endPoint y: 1056, distance: 211.6
click at [175, 157] on div "Close tab" at bounding box center [296, 160] width 563 height 6
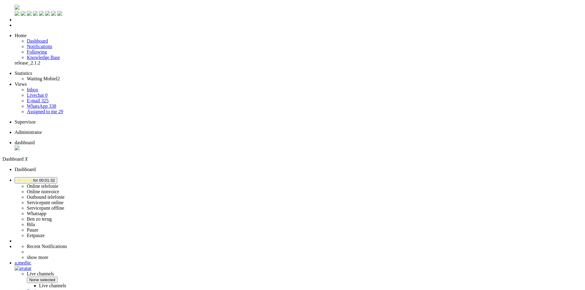
click at [57, 177] on button "Wrap up for 00:01:55" at bounding box center [36, 180] width 43 height 6
click at [58, 184] on label "Online telefonie" at bounding box center [43, 186] width 32 height 5
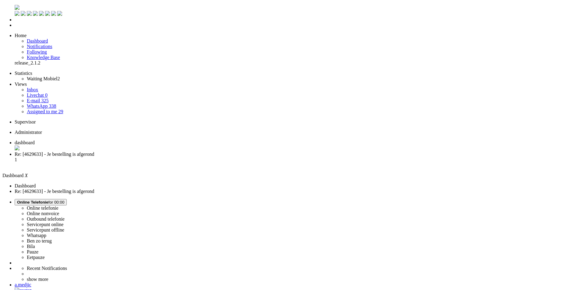
click at [94, 152] on span "Re: [4629633] - Je bestelling is afgerond" at bounding box center [55, 154] width 80 height 5
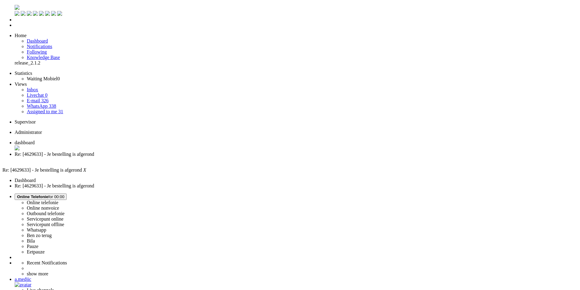
click at [176, 157] on div "Close tab" at bounding box center [296, 159] width 563 height 5
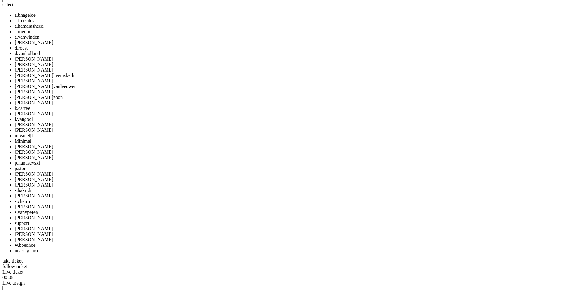
scroll to position [518, 0]
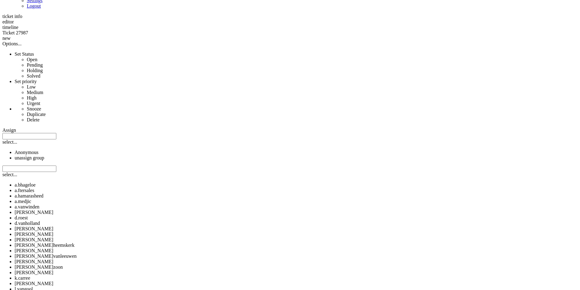
scroll to position [0, 0]
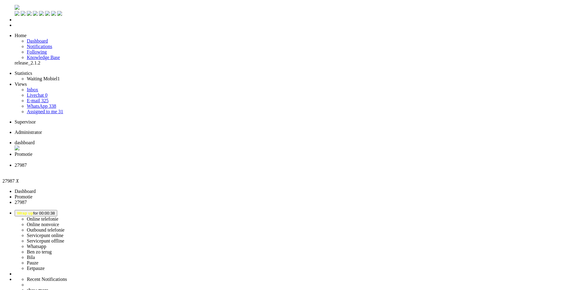
drag, startPoint x: 92, startPoint y: 163, endPoint x: 106, endPoint y: 36, distance: 128.0
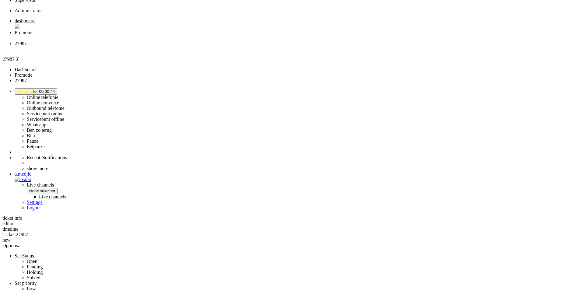
scroll to position [61, 0]
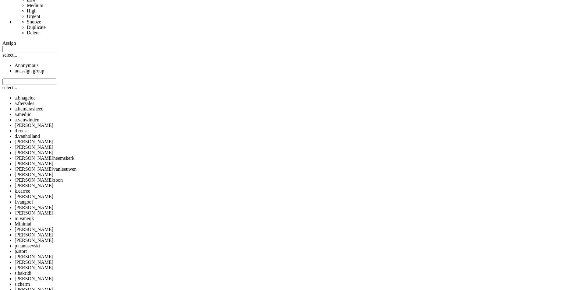
scroll to position [487, 0]
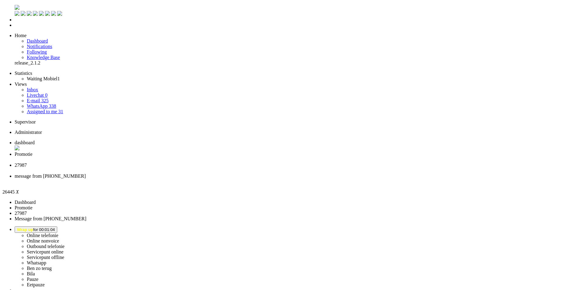
copy div "4694909"
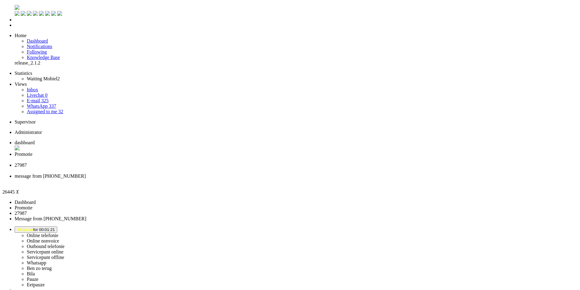
drag, startPoint x: 429, startPoint y: 236, endPoint x: 167, endPoint y: 174, distance: 269.8
copy div "Goedemiddag, bedankt voor je bericht. We zien dat je een vraag hebt over bestel…"
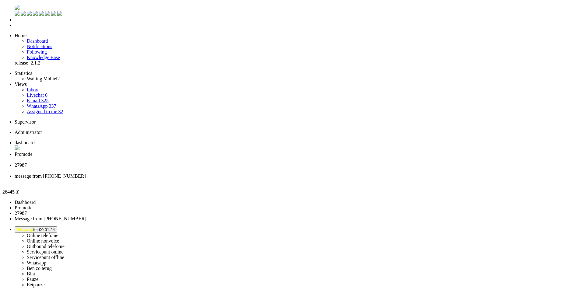
drag, startPoint x: 211, startPoint y: 101, endPoint x: 231, endPoint y: 114, distance: 23.7
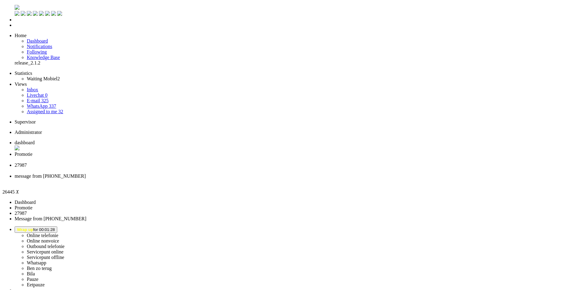
click at [209, 163] on li "27987" at bounding box center [296, 168] width 563 height 11
click at [155, 152] on li "Promotie" at bounding box center [296, 157] width 563 height 11
click at [27, 163] on span "27987" at bounding box center [21, 165] width 12 height 5
click at [226, 168] on div "Close tab" at bounding box center [296, 170] width 563 height 5
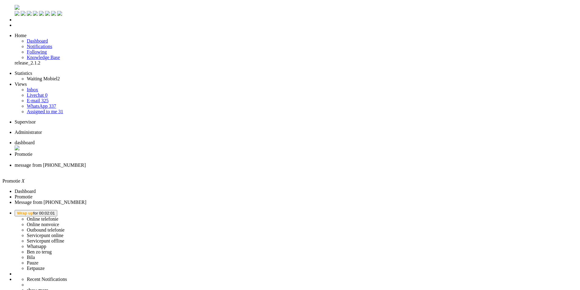
click at [86, 163] on span "message from +31628824472" at bounding box center [50, 165] width 71 height 5
click at [227, 168] on div "Close tab" at bounding box center [296, 170] width 563 height 5
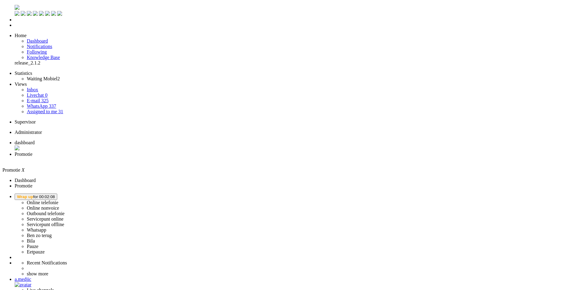
click at [55, 195] on span "Wrap up for 00:02:08" at bounding box center [36, 197] width 38 height 5
click at [58, 200] on label "Online telefonie" at bounding box center [43, 202] width 32 height 5
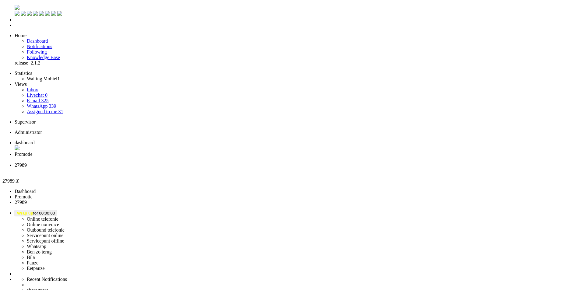
click at [228, 168] on div "Close tab" at bounding box center [296, 170] width 563 height 5
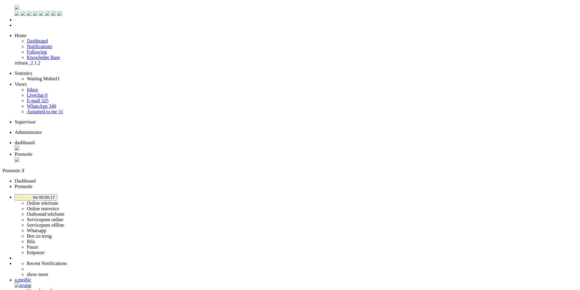
click at [35, 140] on span "dashboard" at bounding box center [25, 142] width 20 height 5
click at [46, 109] on span "Assigned to me" at bounding box center [42, 111] width 30 height 5
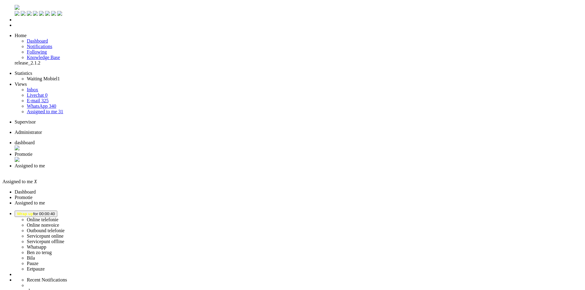
type input "2"
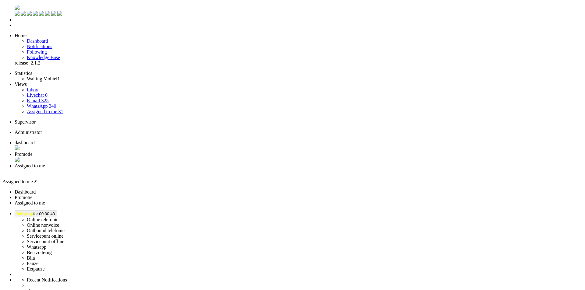
type input "3"
click at [177, 157] on div "Close tab" at bounding box center [296, 160] width 563 height 6
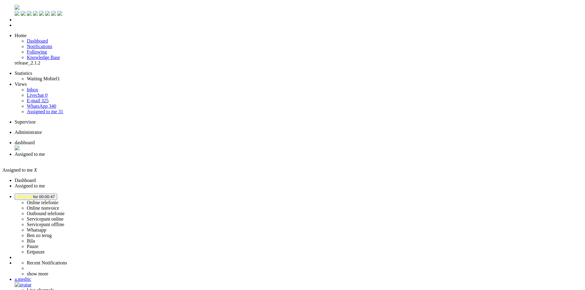
type input "2"
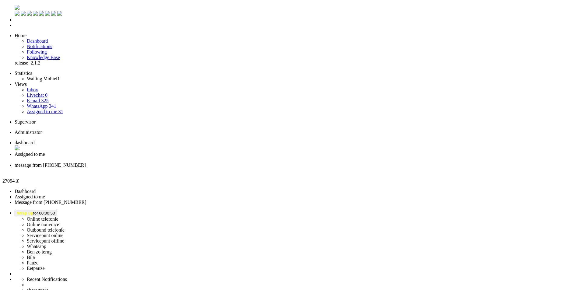
click at [229, 168] on div "Close tab" at bounding box center [296, 170] width 563 height 5
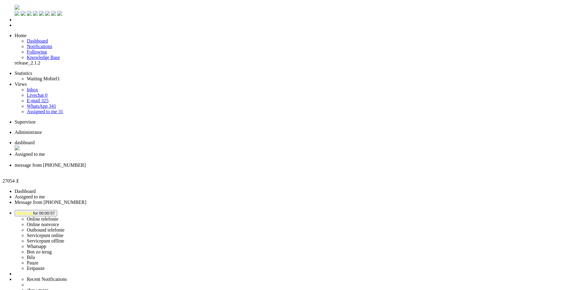
click at [43, 104] on link "WhatsApp 341" at bounding box center [41, 106] width 29 height 5
type input "1"
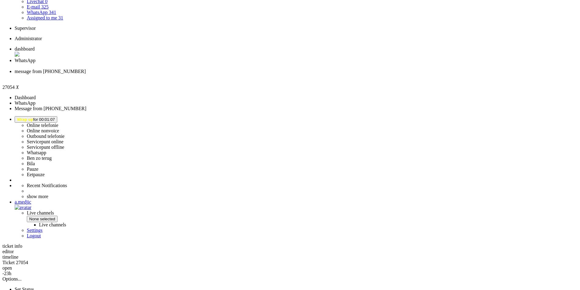
scroll to position [152, 0]
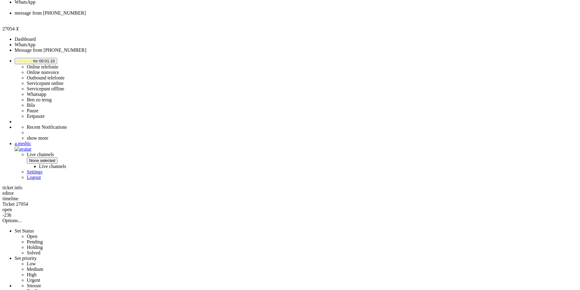
copy div "4693966"
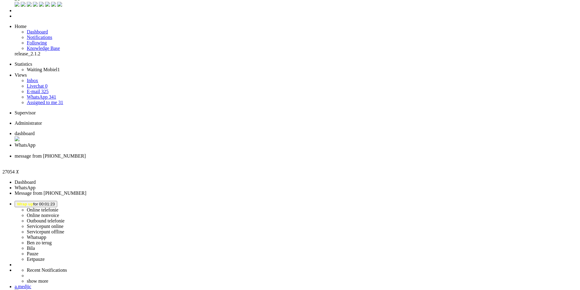
scroll to position [0, 0]
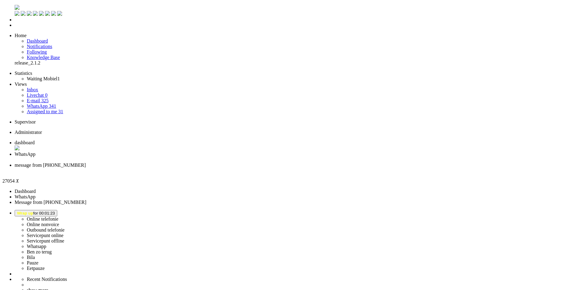
drag, startPoint x: 213, startPoint y: 1014, endPoint x: 182, endPoint y: 1012, distance: 30.9
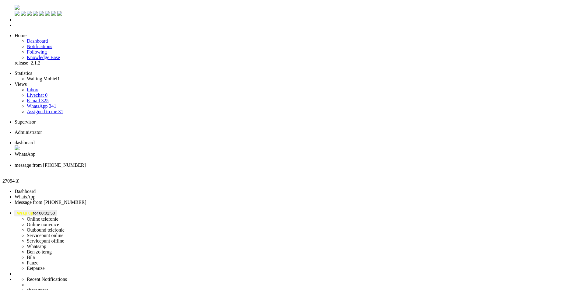
click at [229, 168] on div "Close tab" at bounding box center [296, 170] width 563 height 5
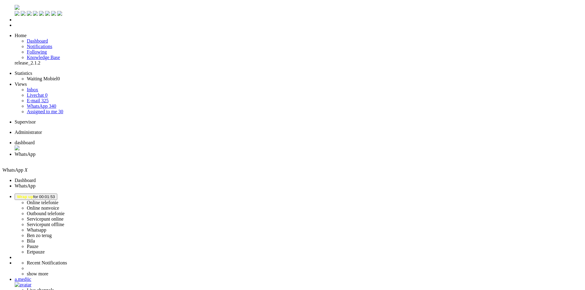
click at [48, 109] on link "Assigned to me 30" at bounding box center [45, 111] width 37 height 5
type input "2"
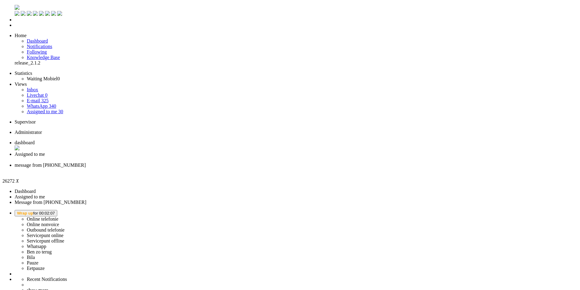
click at [227, 168] on div "Close tab" at bounding box center [296, 170] width 563 height 5
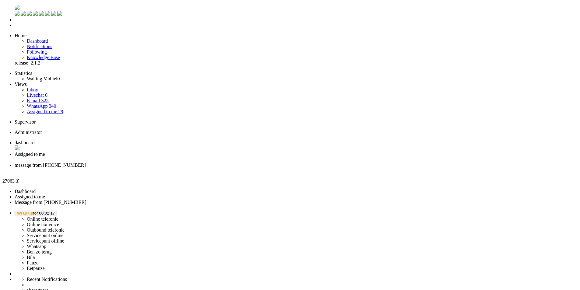
click at [230, 168] on div "Close tab" at bounding box center [296, 170] width 563 height 5
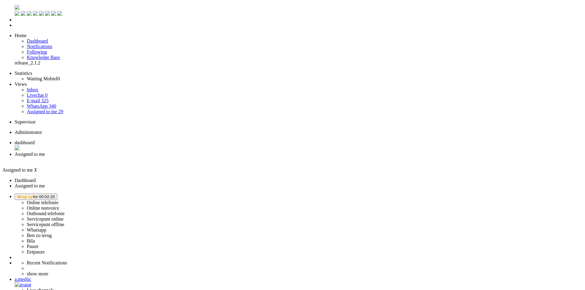
click at [55, 195] on span "Wrap up for 00:02:20" at bounding box center [36, 197] width 38 height 5
click at [58, 200] on link "Online telefonie" at bounding box center [43, 202] width 32 height 5
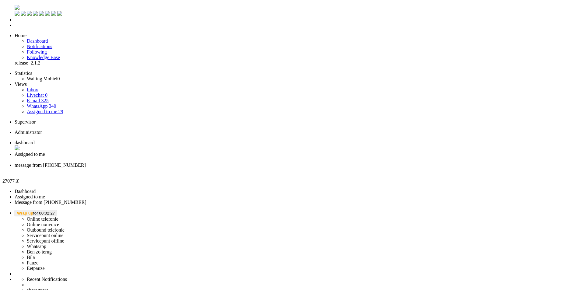
click at [229, 163] on li "message from +31619224225" at bounding box center [296, 168] width 563 height 11
click at [229, 168] on div "Close tab" at bounding box center [296, 170] width 563 height 5
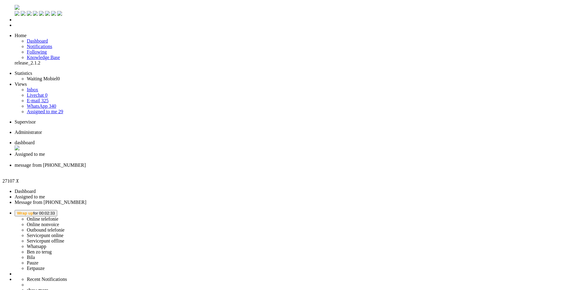
click at [227, 168] on div "Close tab" at bounding box center [296, 170] width 563 height 5
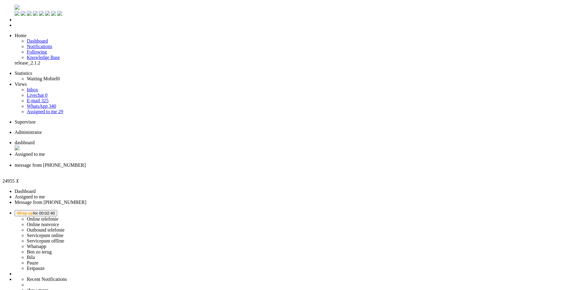
click at [229, 168] on div "Close tab" at bounding box center [296, 170] width 563 height 5
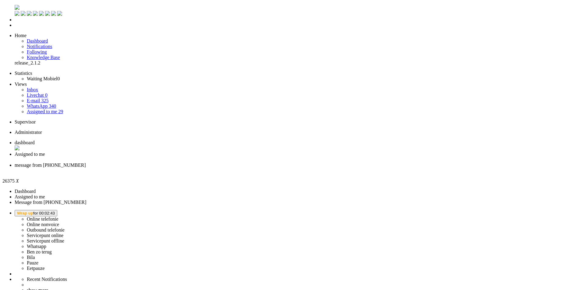
click at [225, 163] on li "message from +31682786886" at bounding box center [296, 168] width 563 height 11
click at [227, 163] on li "message from +31682786886" at bounding box center [296, 168] width 563 height 11
click at [231, 163] on li "message from +31682786886" at bounding box center [296, 168] width 563 height 11
click at [228, 168] on div "Close tab" at bounding box center [296, 170] width 563 height 5
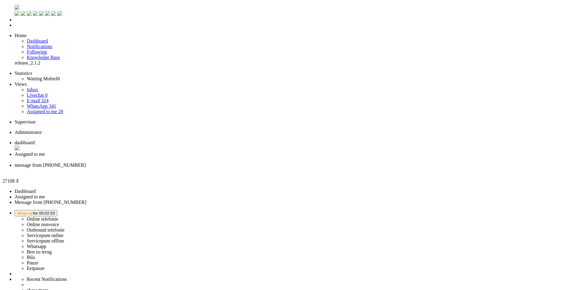
click at [55, 211] on span "Wrap up for 00:03:00" at bounding box center [36, 213] width 38 height 5
click at [58, 217] on label "Online telefonie" at bounding box center [43, 219] width 32 height 5
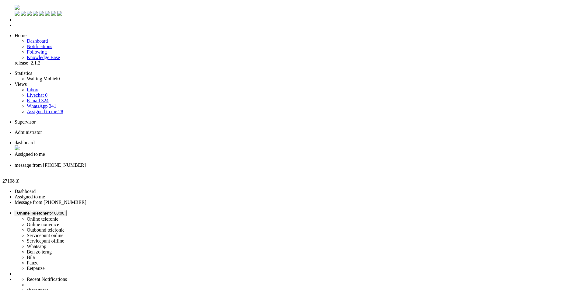
click at [227, 168] on div "Close tab" at bounding box center [296, 170] width 563 height 5
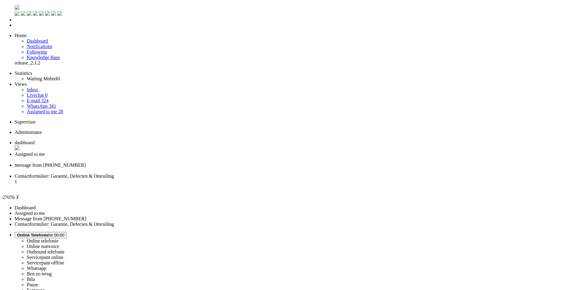
click at [227, 168] on div "Close tab" at bounding box center [296, 170] width 563 height 5
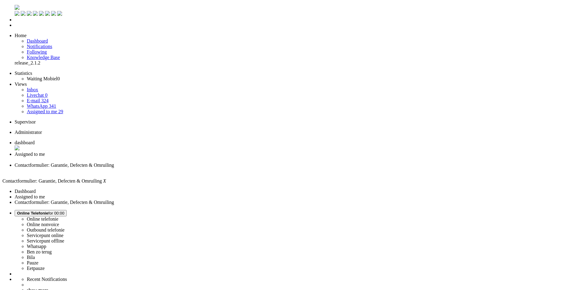
click at [45, 152] on span "Assigned to me" at bounding box center [30, 154] width 30 height 5
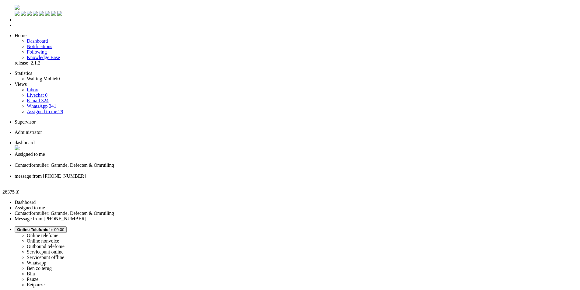
click at [281, 179] on div "Close tab" at bounding box center [296, 181] width 563 height 5
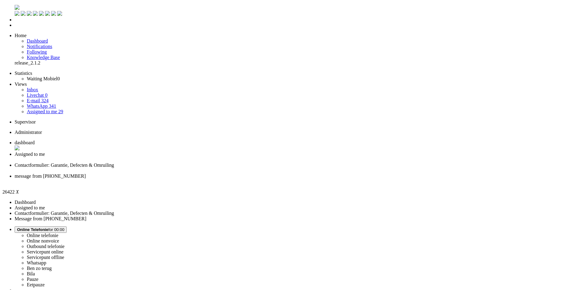
click at [278, 179] on div "Close tab" at bounding box center [296, 181] width 563 height 5
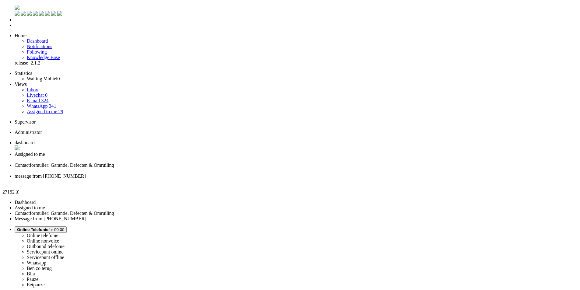
click at [159, 152] on li "Assigned to me" at bounding box center [296, 157] width 563 height 11
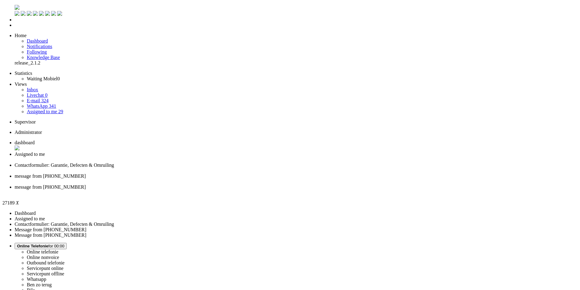
click at [331, 190] on div "Close tab" at bounding box center [296, 192] width 563 height 5
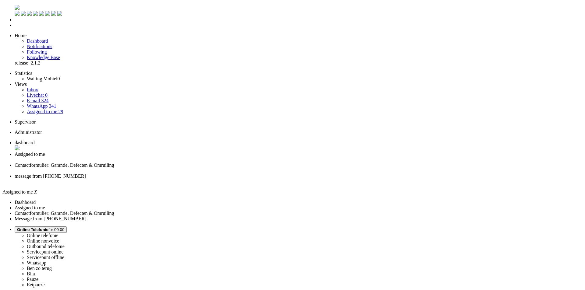
click at [278, 179] on div "Close tab" at bounding box center [299, 181] width 568 height 5
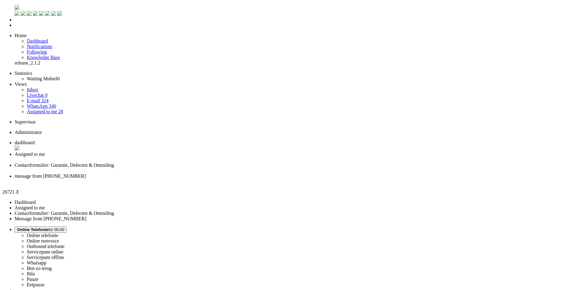
click at [278, 179] on div "Close tab" at bounding box center [296, 181] width 563 height 5
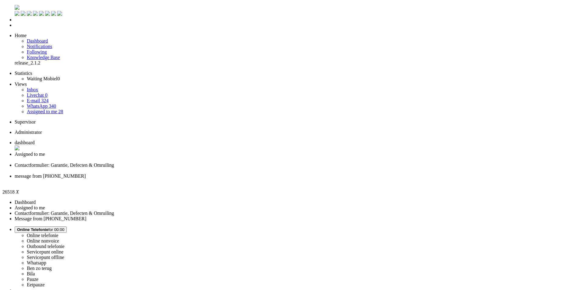
click at [278, 179] on div "Close tab" at bounding box center [296, 181] width 563 height 5
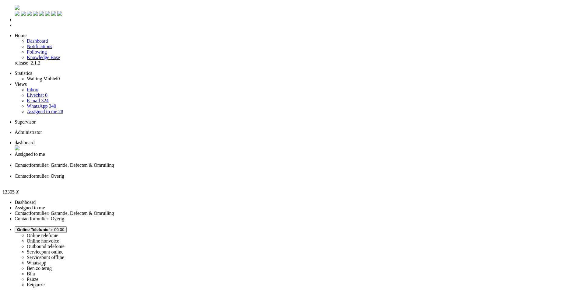
click at [280, 179] on div "Close tab" at bounding box center [296, 181] width 563 height 5
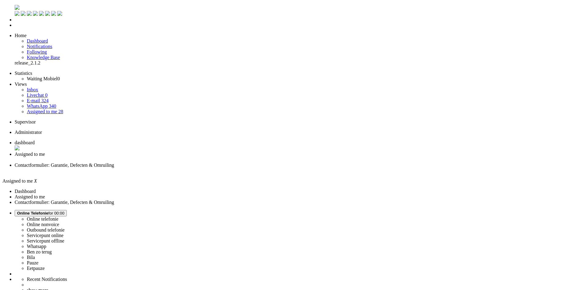
type input "1"
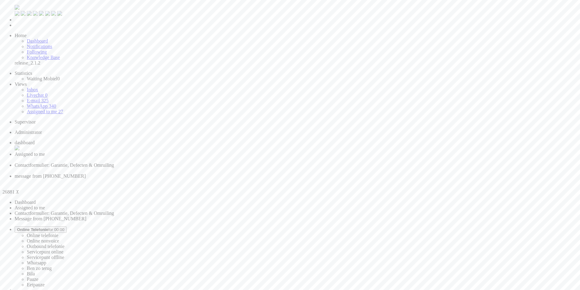
drag, startPoint x: 37, startPoint y: 1036, endPoint x: 0, endPoint y: 1034, distance: 37.6
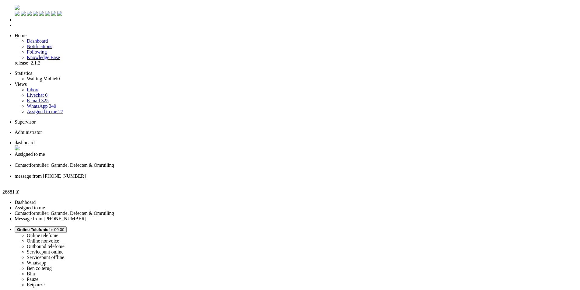
click at [278, 179] on div "Close tab" at bounding box center [296, 181] width 563 height 5
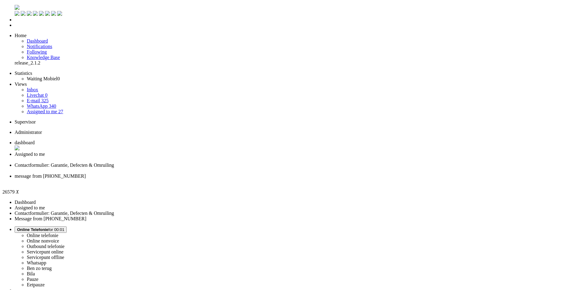
click at [279, 179] on div "Close tab" at bounding box center [296, 181] width 563 height 5
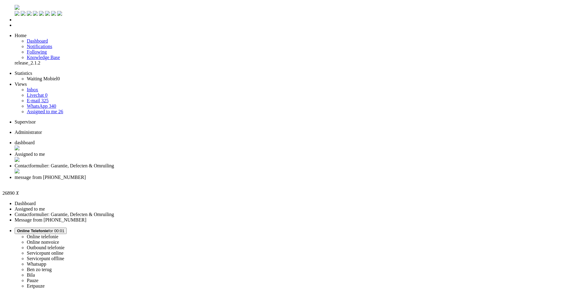
click at [279, 180] on div "Close tab" at bounding box center [296, 182] width 563 height 5
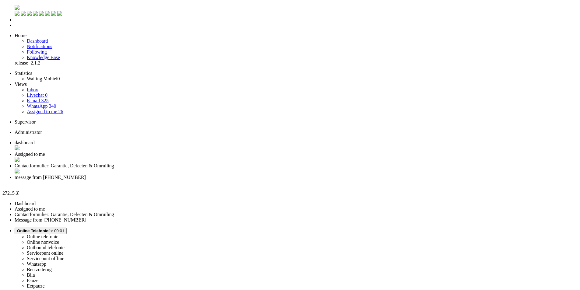
click at [281, 180] on div "Close tab" at bounding box center [296, 182] width 563 height 5
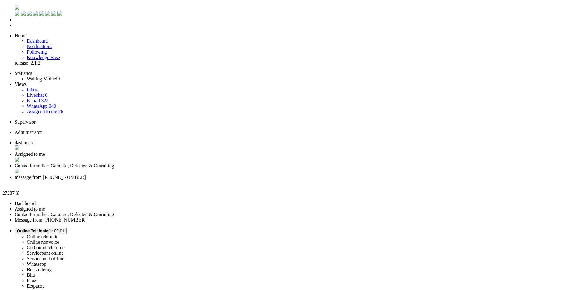
click at [278, 180] on div "Close tab" at bounding box center [296, 182] width 563 height 5
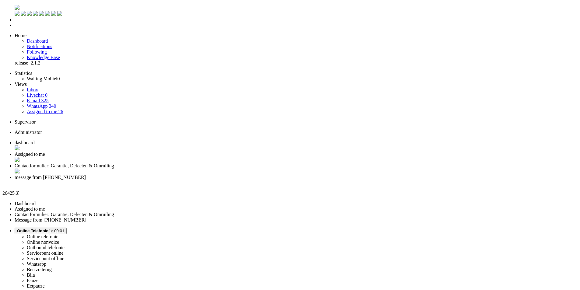
click at [278, 180] on div "Close tab" at bounding box center [296, 182] width 563 height 5
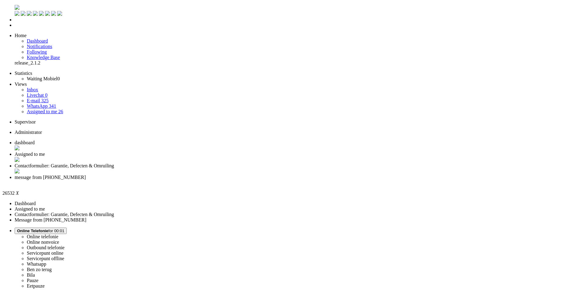
click at [278, 180] on div "Close tab" at bounding box center [296, 182] width 563 height 5
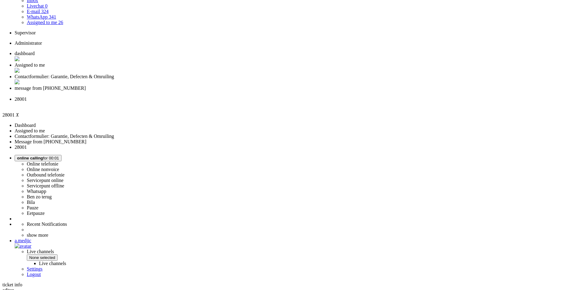
scroll to position [79, 0]
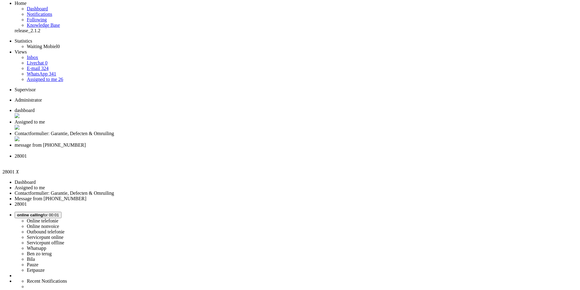
scroll to position [0, 0]
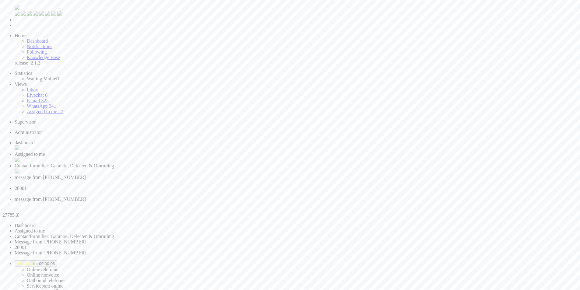
type input "ree"
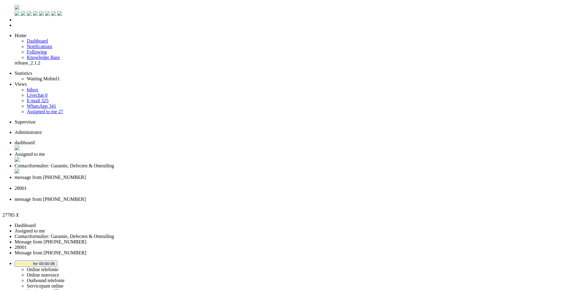
drag, startPoint x: 144, startPoint y: 1064, endPoint x: 139, endPoint y: 1063, distance: 5.6
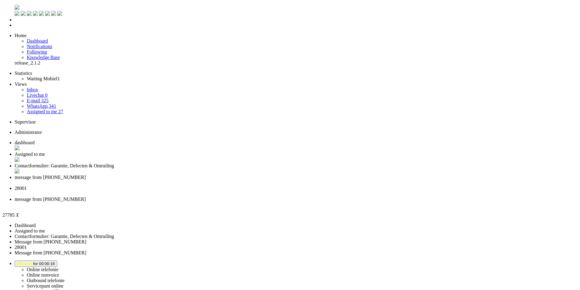
type input "re"
click at [382, 202] on div "Close tab" at bounding box center [296, 204] width 563 height 5
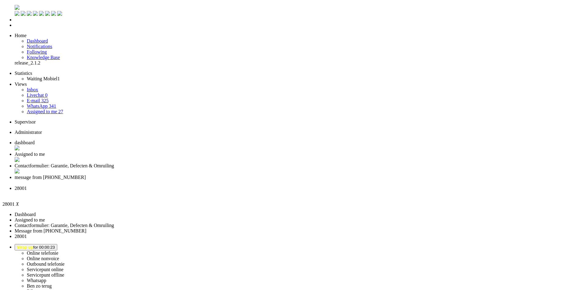
click at [331, 191] on div "Close tab" at bounding box center [296, 193] width 563 height 5
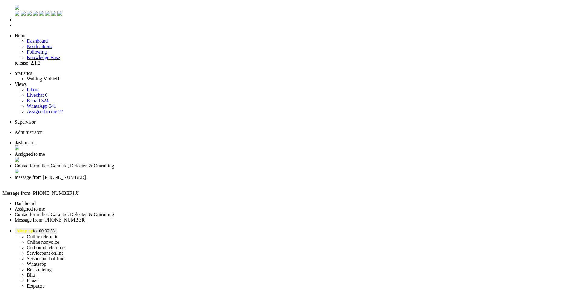
click at [280, 180] on div "Close tab" at bounding box center [296, 182] width 563 height 5
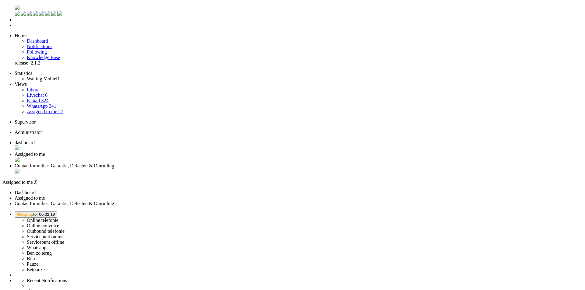
click at [510, 211] on li "Online telefonie Online nonvoice Outbound telefonie Servicepunt online Servicep…" at bounding box center [299, 241] width 568 height 61
click at [513, 211] on li "Online telefonie Online nonvoice Outbound telefonie Servicepunt online Servicep…" at bounding box center [299, 241] width 568 height 61
click at [55, 212] on span "Wrap up for 00:02:19" at bounding box center [36, 214] width 38 height 5
click at [58, 218] on label "Online telefonie" at bounding box center [43, 220] width 32 height 5
click at [176, 157] on div "Close tab" at bounding box center [299, 160] width 568 height 6
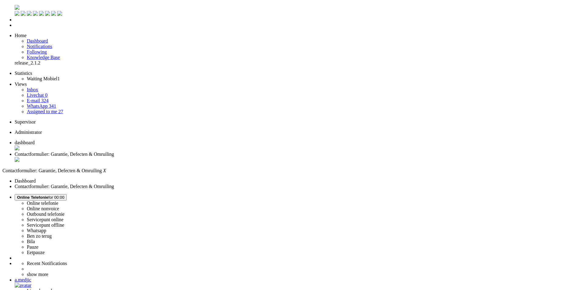
click at [35, 140] on span "dashboard" at bounding box center [25, 142] width 20 height 5
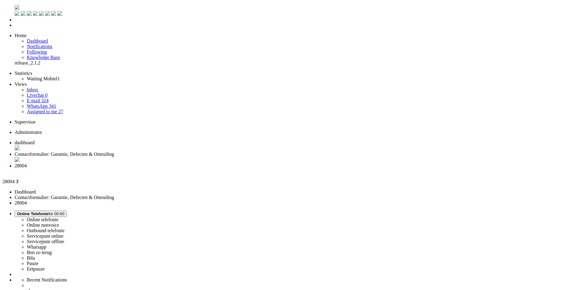
click at [35, 140] on span "dashboard" at bounding box center [25, 142] width 20 height 5
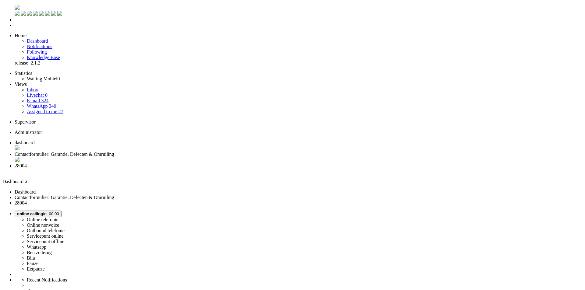
click at [27, 163] on span "28004" at bounding box center [21, 165] width 12 height 5
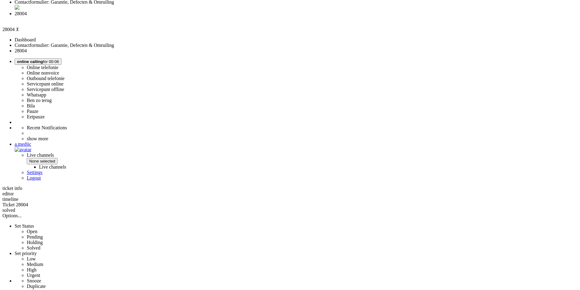
scroll to position [305, 0]
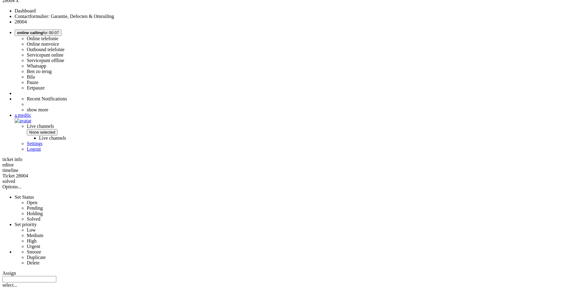
scroll to position [183, 0]
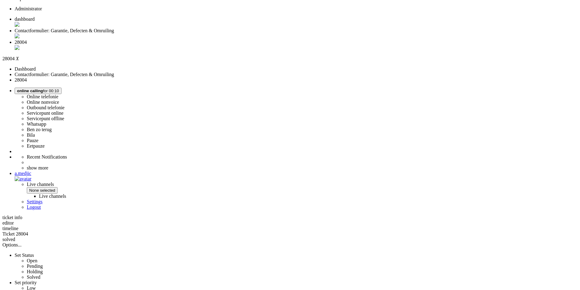
scroll to position [0, 0]
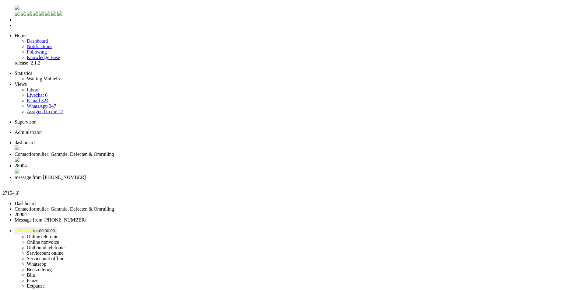
click at [27, 163] on span "28004" at bounding box center [21, 165] width 12 height 5
click at [86, 175] on span "message from +31686620171" at bounding box center [50, 177] width 71 height 5
click at [27, 163] on span "28004" at bounding box center [21, 165] width 12 height 5
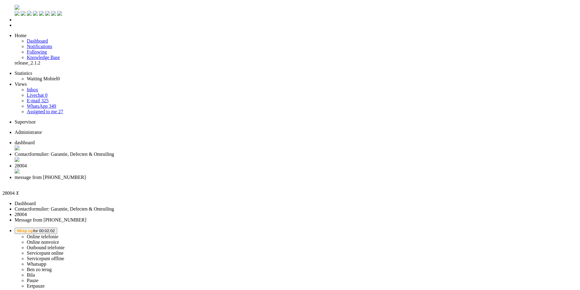
click at [86, 175] on span "message from +31686620171" at bounding box center [50, 177] width 71 height 5
click at [27, 163] on span "28004" at bounding box center [21, 165] width 12 height 5
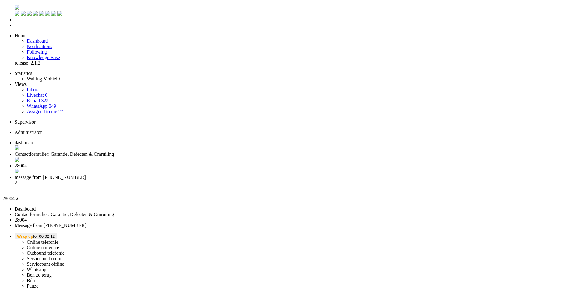
click at [33, 234] on span "Wrap up" at bounding box center [25, 236] width 16 height 5
click at [58, 240] on label "Online telefonie" at bounding box center [43, 242] width 32 height 5
click at [259, 175] on li "message from +31686620171 2" at bounding box center [296, 183] width 563 height 16
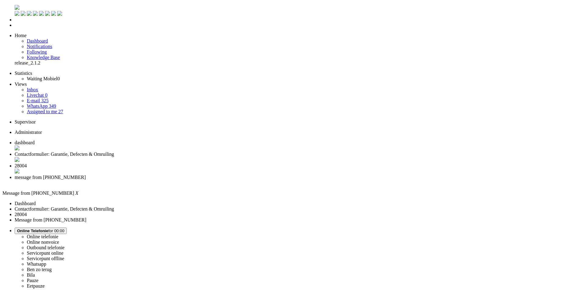
click at [64, 229] on span "Online Telefonie for 00:00" at bounding box center [40, 231] width 47 height 5
click at [46, 262] on label "Whatsapp" at bounding box center [36, 264] width 19 height 5
click at [27, 163] on span "28004" at bounding box center [21, 165] width 12 height 5
click at [260, 175] on li "message from +31686620171" at bounding box center [296, 180] width 563 height 11
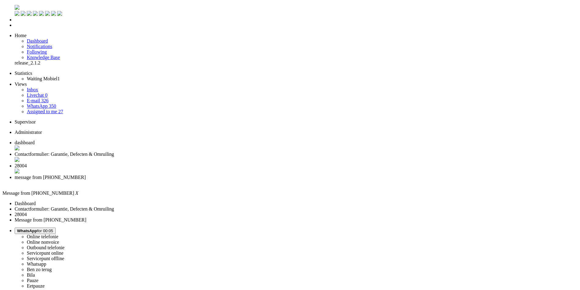
click at [281, 180] on div "Close tab" at bounding box center [296, 182] width 563 height 5
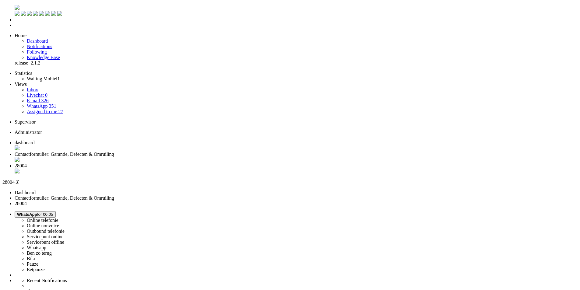
click at [227, 169] on div "Close tab" at bounding box center [296, 172] width 563 height 6
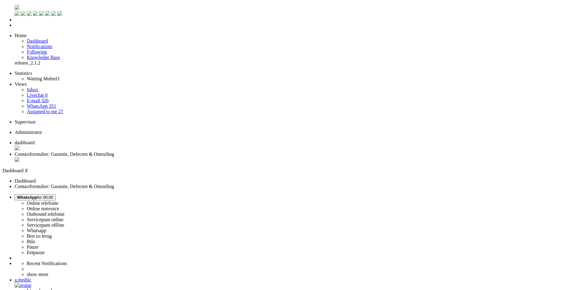
click at [114, 152] on span "Contactformulier: Garantie, Defecten & Omruiling" at bounding box center [65, 154] width 100 height 5
click at [56, 194] on button "WhatsApp for 00:08" at bounding box center [35, 197] width 41 height 6
click at [58, 201] on label "Online telefonie" at bounding box center [43, 203] width 32 height 5
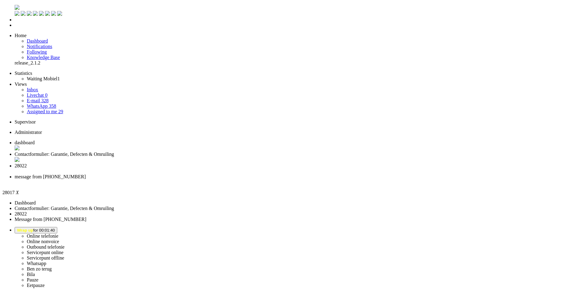
type input "ree"
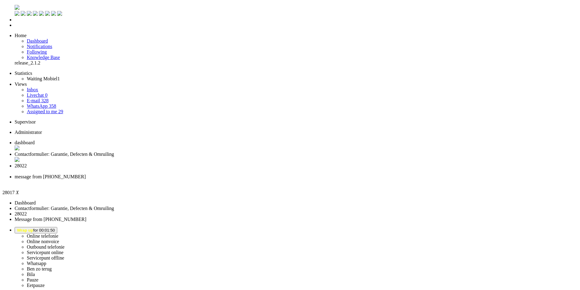
type input "rece"
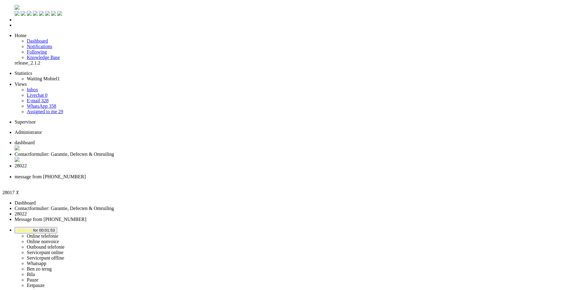
click at [27, 163] on span "28022" at bounding box center [21, 165] width 12 height 5
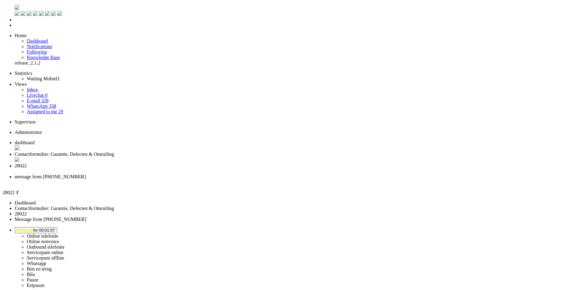
click at [230, 163] on li "28022" at bounding box center [296, 168] width 563 height 11
click at [229, 169] on div "Close tab" at bounding box center [296, 171] width 563 height 5
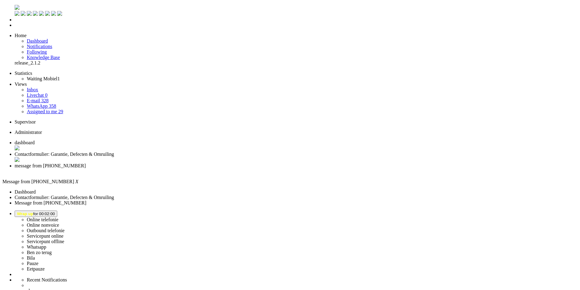
click at [229, 169] on div "Close tab" at bounding box center [296, 171] width 563 height 5
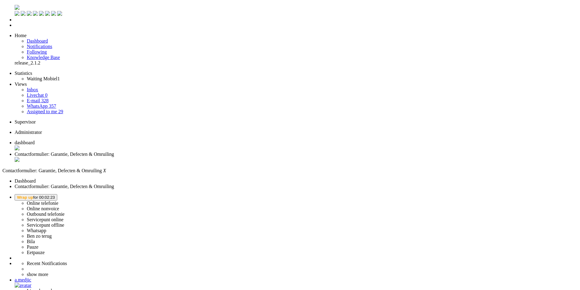
click at [55, 195] on span "Wrap up for 00:02:23" at bounding box center [36, 197] width 38 height 5
click at [58, 201] on label "Online telefonie" at bounding box center [43, 203] width 32 height 5
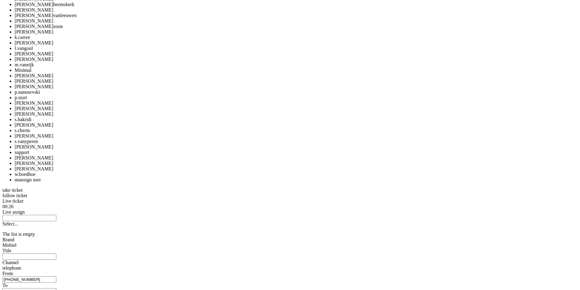
scroll to position [640, 0]
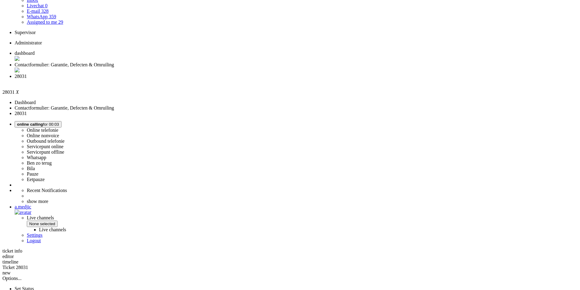
scroll to position [0, 0]
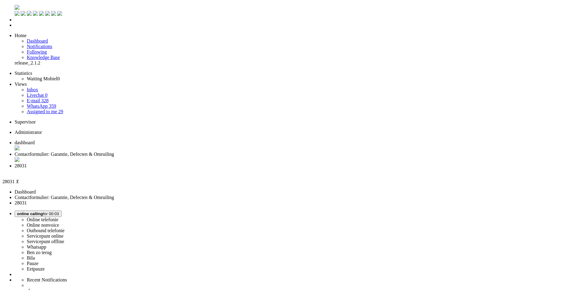
click at [157, 152] on li "Contactformulier: Garantie, Defecten & Omruiling" at bounding box center [296, 158] width 563 height 12
click at [196, 163] on li "28031" at bounding box center [296, 168] width 563 height 11
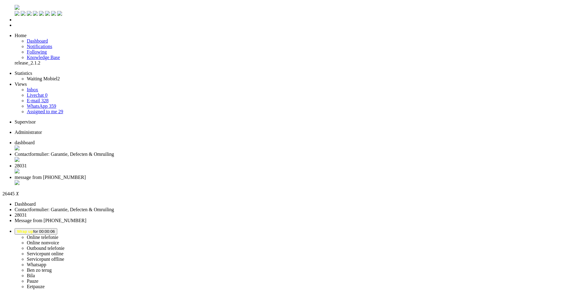
type input "ree"
drag, startPoint x: 76, startPoint y: 1044, endPoint x: 71, endPoint y: 1045, distance: 4.9
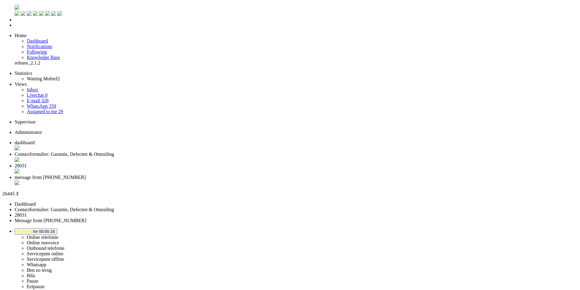
click at [281, 180] on div "Close tab" at bounding box center [296, 183] width 563 height 6
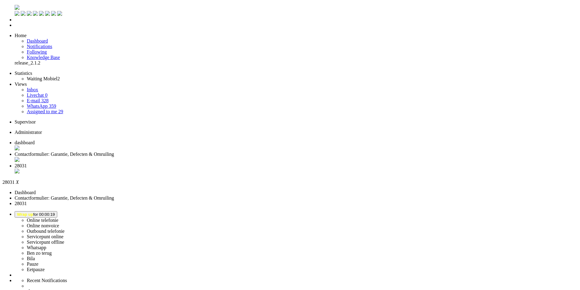
drag, startPoint x: 120, startPoint y: 188, endPoint x: 122, endPoint y: 192, distance: 4.5
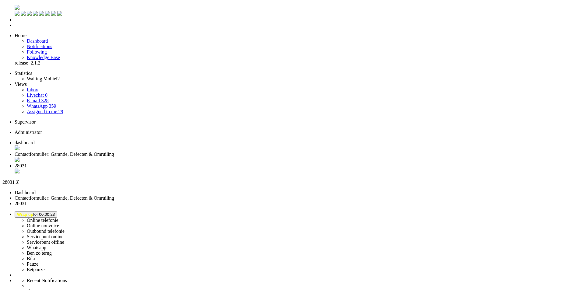
click at [227, 169] on div "Close tab" at bounding box center [296, 172] width 563 height 6
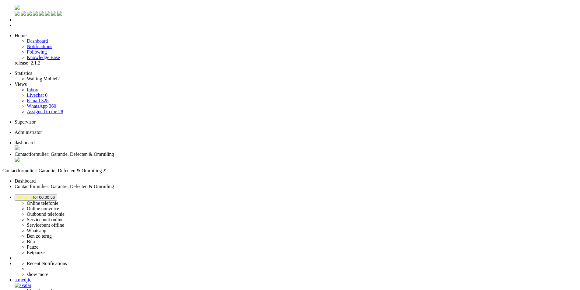
click at [35, 140] on span "dashboard" at bounding box center [25, 142] width 20 height 5
click at [57, 194] on button "Wrap up for 00:02:24" at bounding box center [36, 197] width 43 height 6
click at [58, 201] on link "Online telefonie" at bounding box center [43, 203] width 32 height 5
click at [58, 201] on label "Online telefonie" at bounding box center [43, 203] width 32 height 5
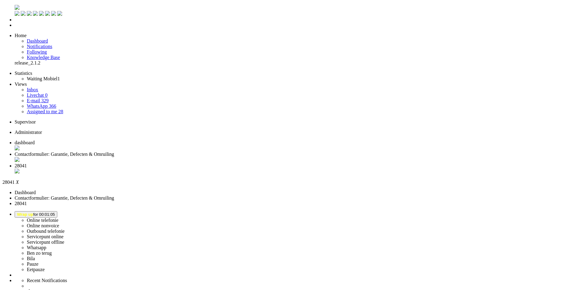
click at [227, 169] on div "Close tab" at bounding box center [299, 172] width 568 height 6
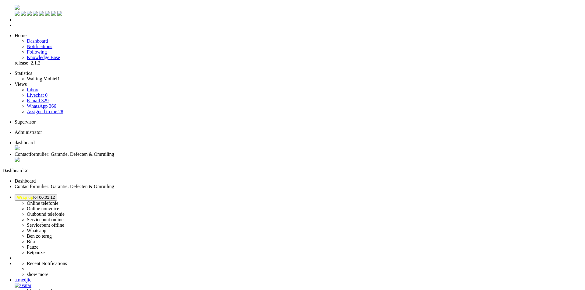
click at [57, 194] on button "Wrap up for 00:01:59" at bounding box center [36, 197] width 43 height 6
click at [52, 234] on label "Ben zo terug" at bounding box center [39, 236] width 25 height 5
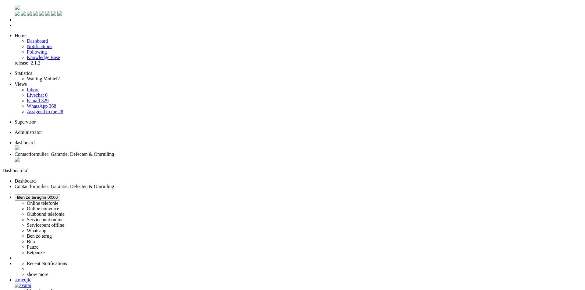
click at [60, 194] on button "Ben zo terug for 00:00" at bounding box center [37, 197] width 45 height 6
click at [46, 228] on label "Whatsapp" at bounding box center [36, 230] width 19 height 5
click at [56, 194] on button "WhatsApp for 00:02" at bounding box center [35, 197] width 41 height 6
click at [58, 201] on label "Online telefonie" at bounding box center [43, 203] width 32 height 5
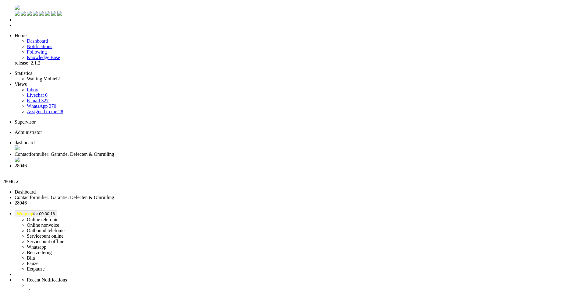
click at [228, 169] on div "Close tab" at bounding box center [299, 171] width 568 height 5
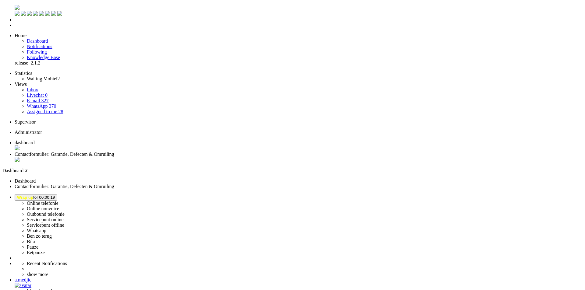
click at [57, 194] on button "Wrap up for 00:00:19" at bounding box center [36, 197] width 43 height 6
click at [58, 201] on link "Online telefonie" at bounding box center [43, 203] width 32 height 5
click at [58, 201] on label "Online telefonie" at bounding box center [43, 203] width 32 height 5
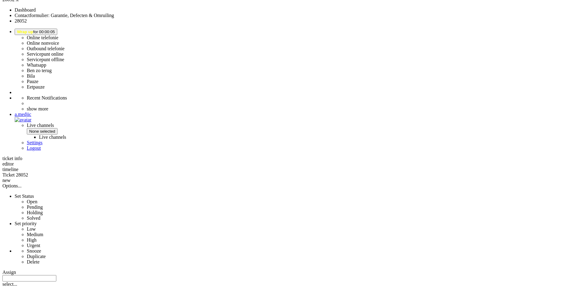
scroll to position [0, 0]
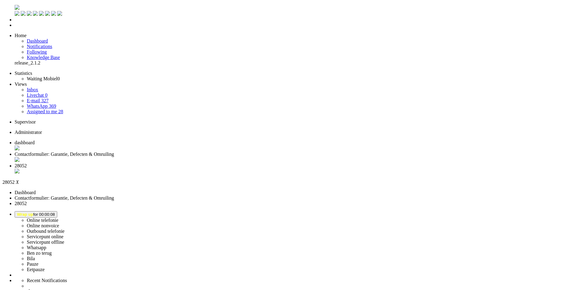
click at [55, 212] on span "Wrap up for 00:00:08" at bounding box center [36, 214] width 38 height 5
click at [58, 218] on label "Online telefonie" at bounding box center [43, 220] width 32 height 5
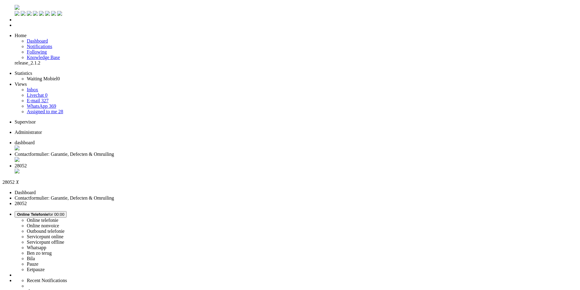
click at [228, 169] on div "Close tab" at bounding box center [296, 172] width 563 height 6
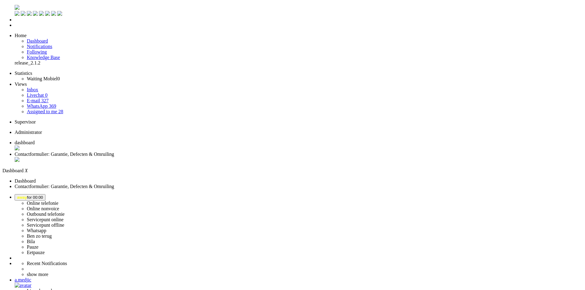
click at [27, 195] on span "away" at bounding box center [22, 197] width 10 height 5
click at [58, 201] on label "Online telefonie" at bounding box center [43, 203] width 32 height 5
click at [15, 8] on img "Omnidesk" at bounding box center [17, 7] width 5 height 5
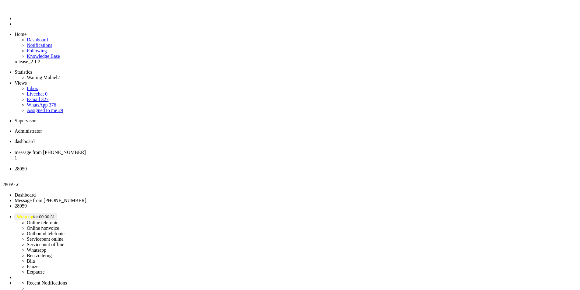
click at [86, 150] on span "message from [PHONE_NUMBER]" at bounding box center [50, 152] width 71 height 5
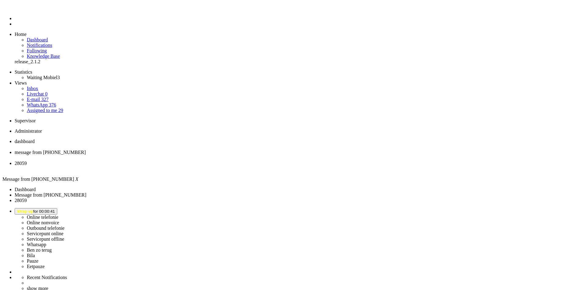
click at [55, 209] on span "Wrap up for 00:00:45" at bounding box center [36, 211] width 38 height 5
click at [46, 242] on label "Whatsapp" at bounding box center [36, 244] width 19 height 5
click at [176, 155] on div "Close tab" at bounding box center [296, 157] width 563 height 5
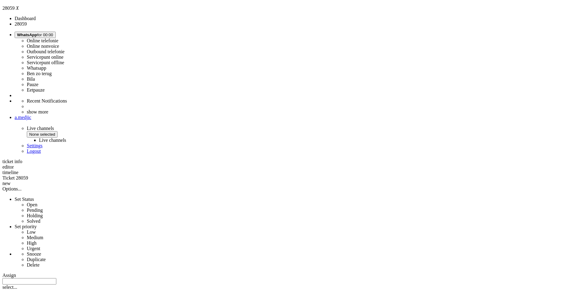
scroll to position [183, 0]
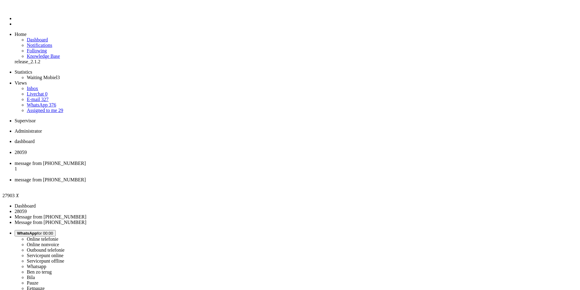
type input "ree"
drag, startPoint x: 146, startPoint y: 1031, endPoint x: 139, endPoint y: 1032, distance: 6.6
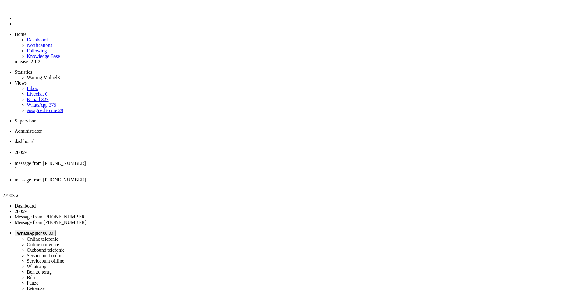
type input "rece"
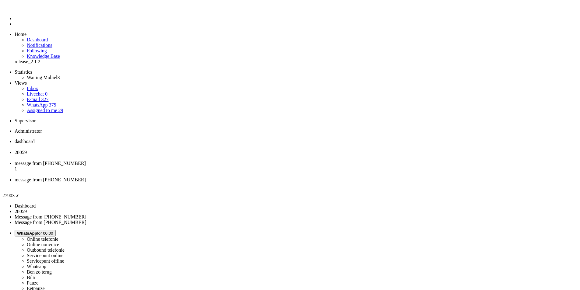
click at [278, 183] on div "Close tab" at bounding box center [296, 185] width 563 height 5
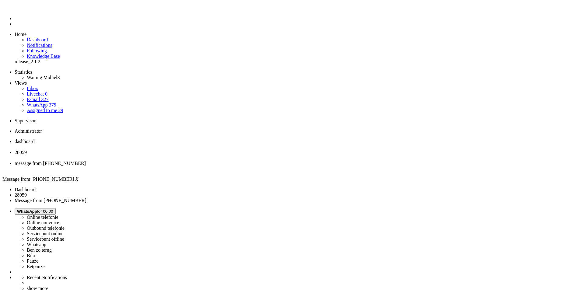
click at [228, 166] on div "Close tab" at bounding box center [296, 168] width 563 height 5
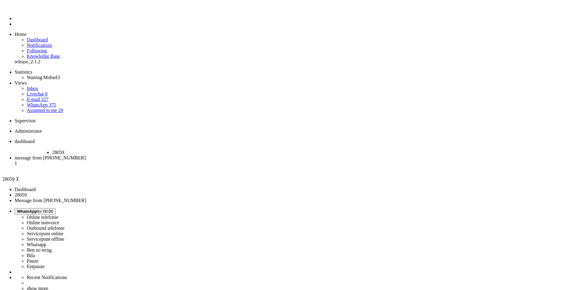
click at [102, 155] on div "Close tab" at bounding box center [77, 157] width 50 height 5
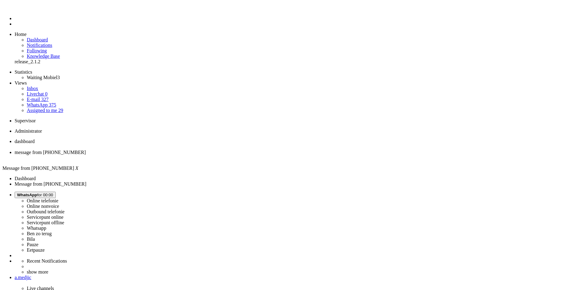
click at [35, 139] on span "dashboard" at bounding box center [25, 141] width 20 height 5
click at [561, 275] on div "a.medjic" at bounding box center [299, 277] width 568 height 5
